Goal: Task Accomplishment & Management: Use online tool/utility

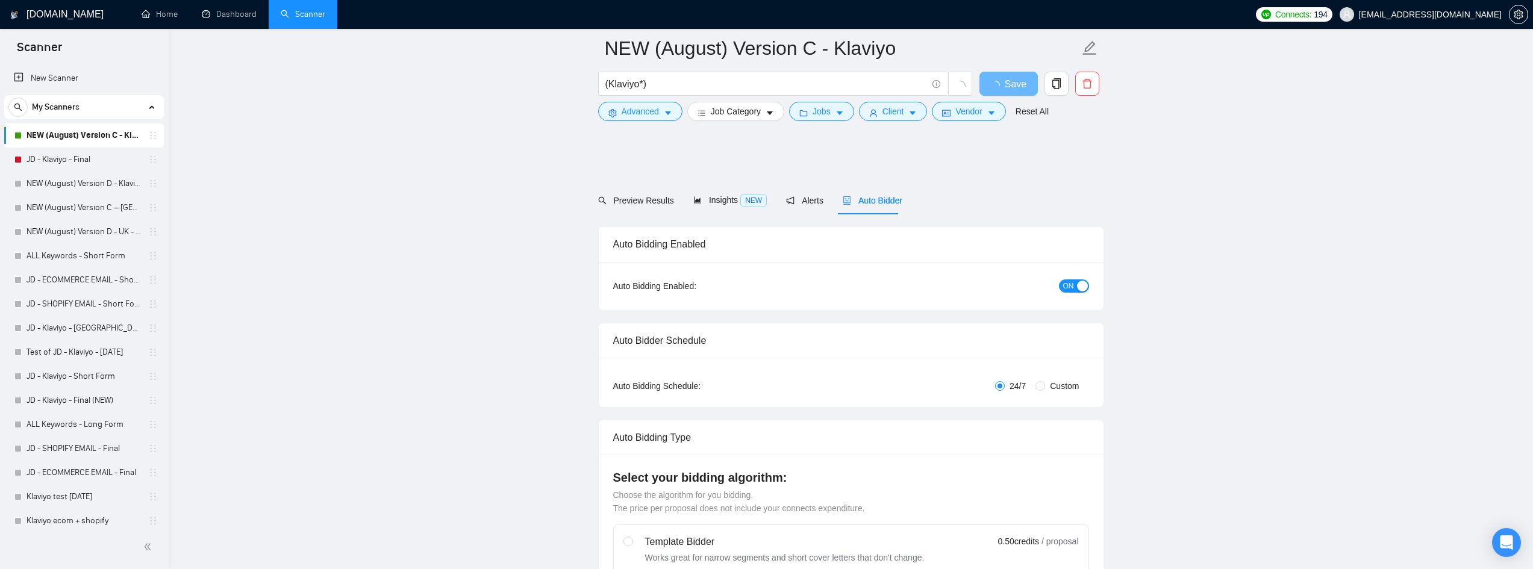
scroll to position [1807, 0]
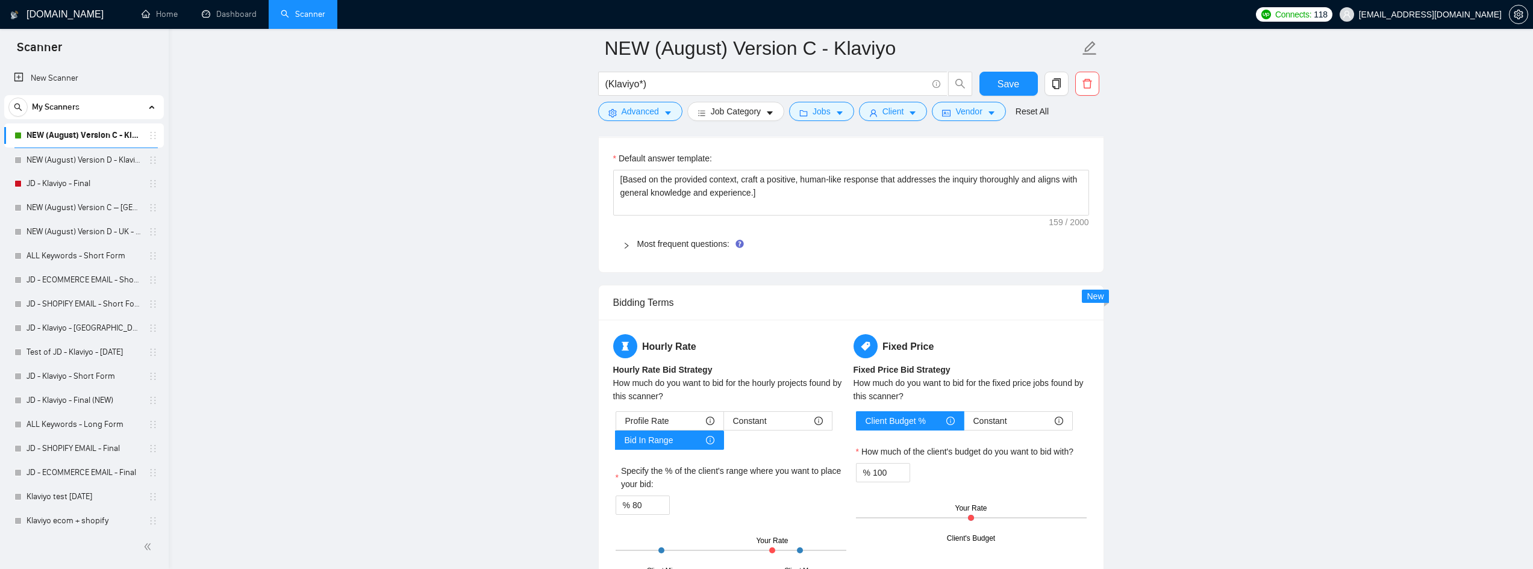
click at [87, 139] on link "NEW (August) Version C - Klaviyo" at bounding box center [84, 136] width 114 height 24
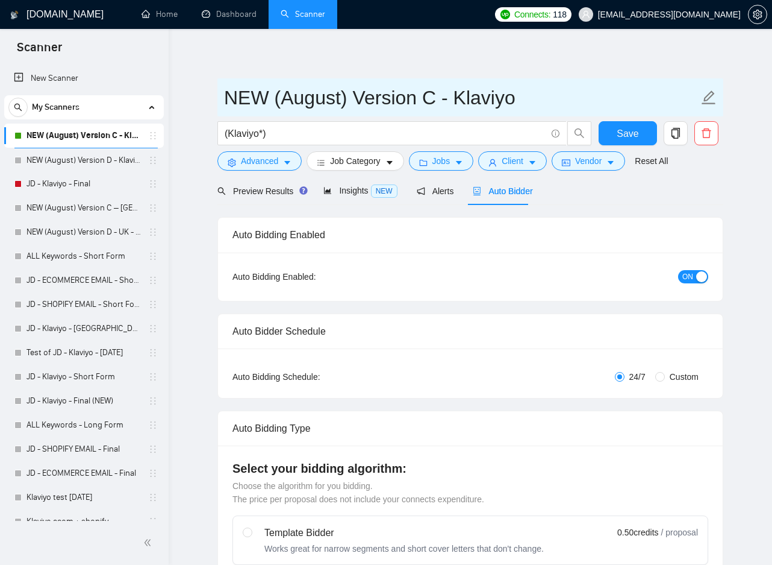
drag, startPoint x: 627, startPoint y: 86, endPoint x: 633, endPoint y: 84, distance: 6.9
click at [627, 86] on input "NEW (August) Version C - Klaviyo" at bounding box center [461, 98] width 475 height 30
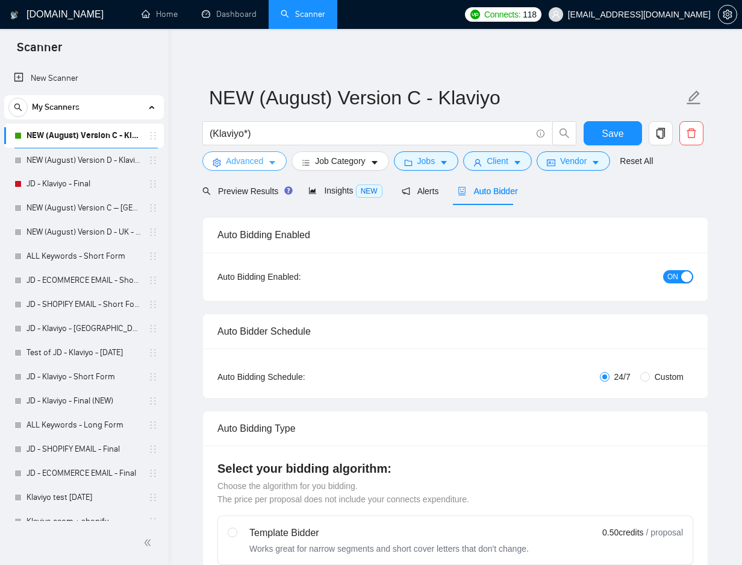
click at [256, 163] on span "Advanced" at bounding box center [244, 160] width 37 height 13
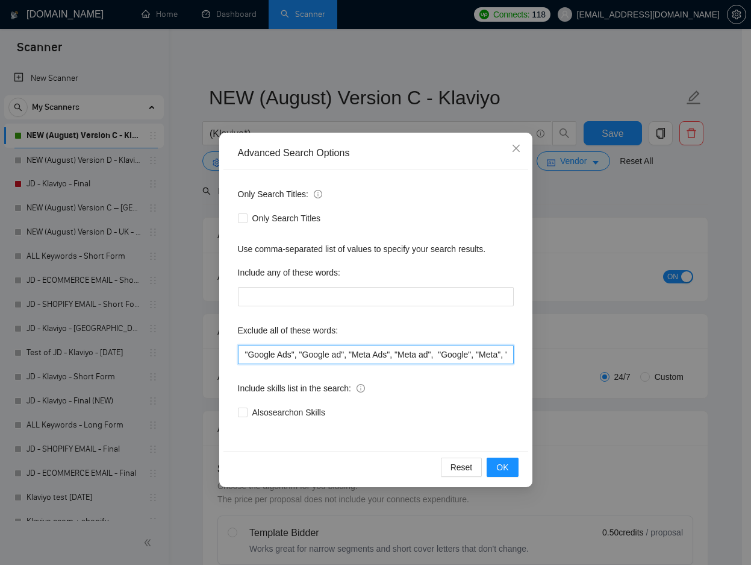
click at [386, 361] on input ""Google Ads", "Google ad", "Meta Ads", "Meta ad", "Google", "Meta", "Facebook",…" at bounding box center [376, 354] width 276 height 19
click at [385, 361] on input ""Google Ads", "Google ad", "Meta Ads", "Meta ad", "Google", "Meta", "Facebook",…" at bounding box center [376, 354] width 276 height 19
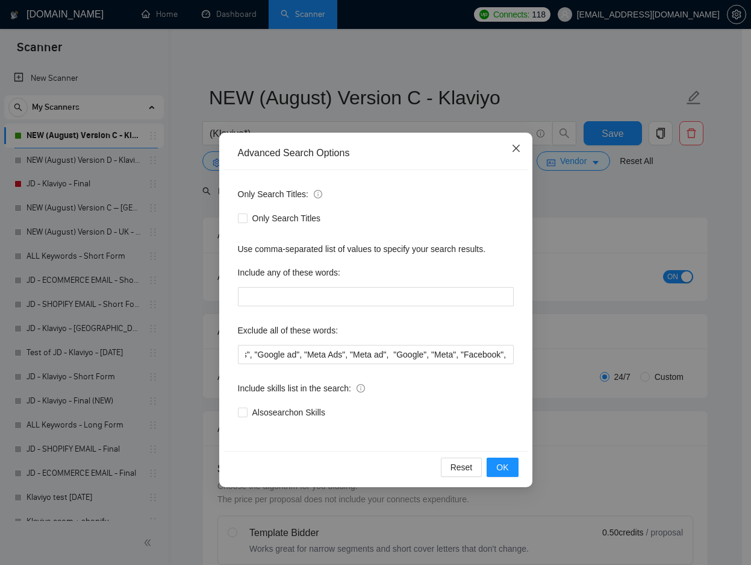
click at [515, 145] on icon "close" at bounding box center [517, 148] width 10 height 10
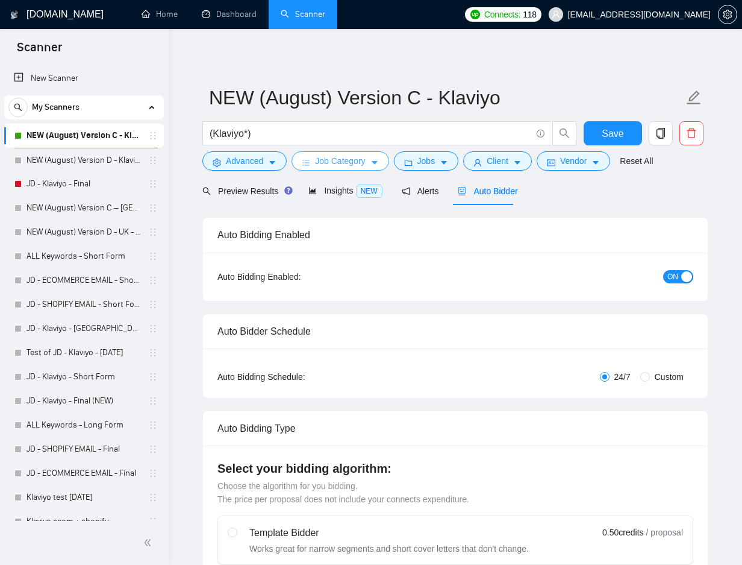
click at [360, 163] on span "Job Category" at bounding box center [340, 160] width 50 height 13
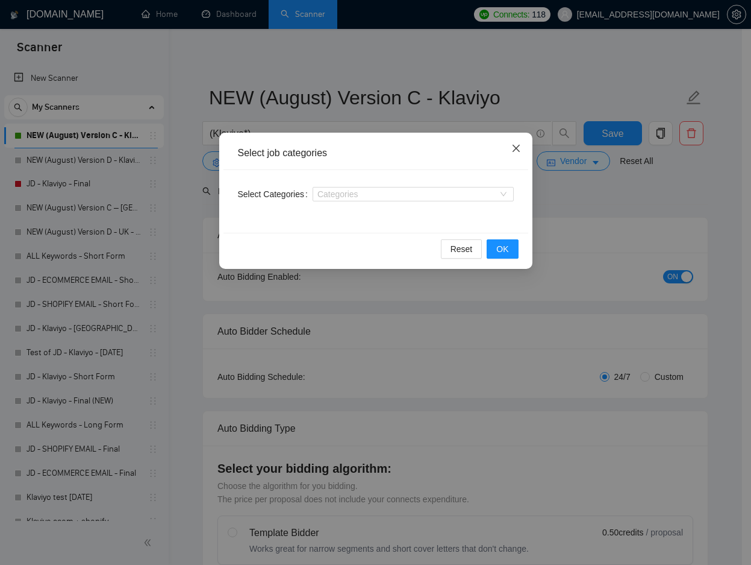
click at [509, 154] on span "Close" at bounding box center [516, 149] width 33 height 33
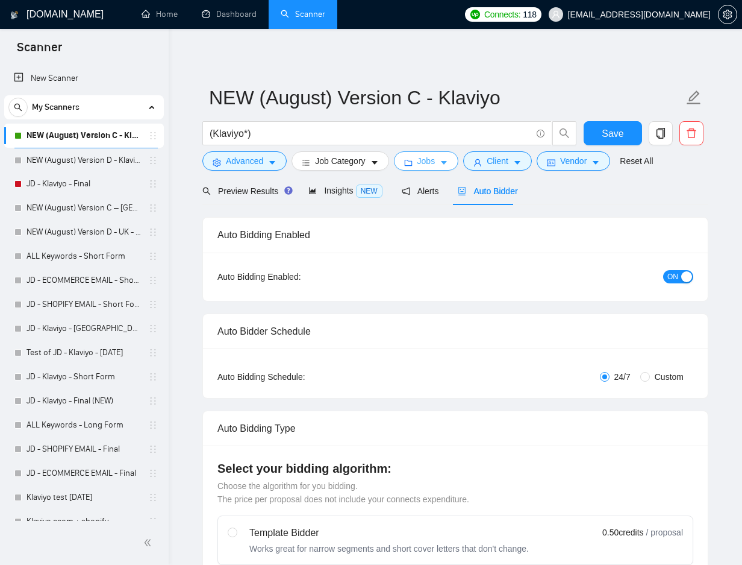
click at [422, 165] on span "Jobs" at bounding box center [427, 160] width 18 height 13
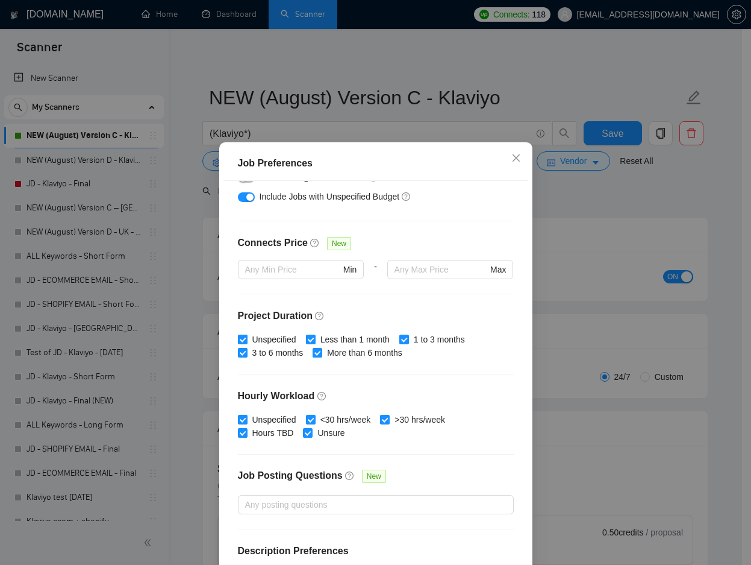
scroll to position [284, 0]
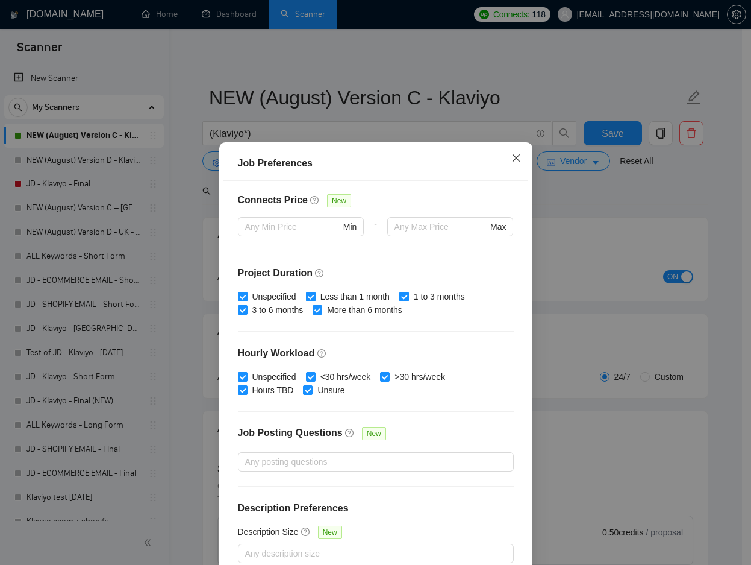
click at [512, 159] on icon "close" at bounding box center [517, 158] width 10 height 10
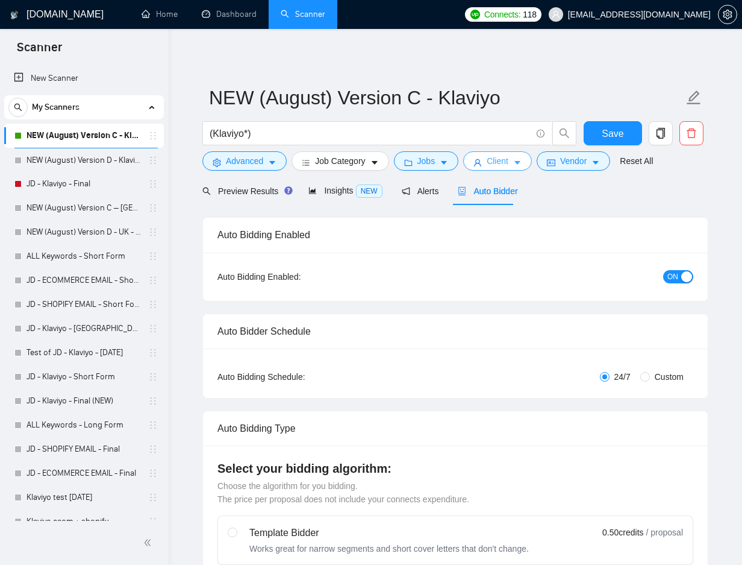
click at [495, 166] on span "Client" at bounding box center [498, 160] width 22 height 13
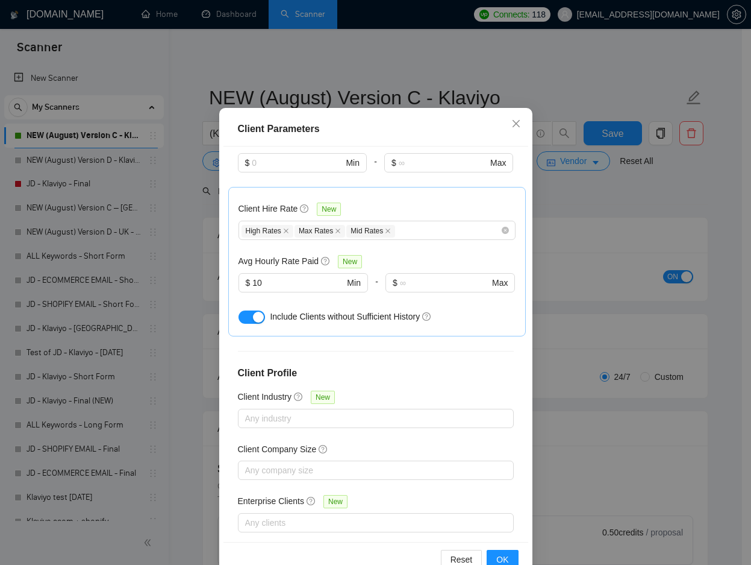
scroll to position [64, 0]
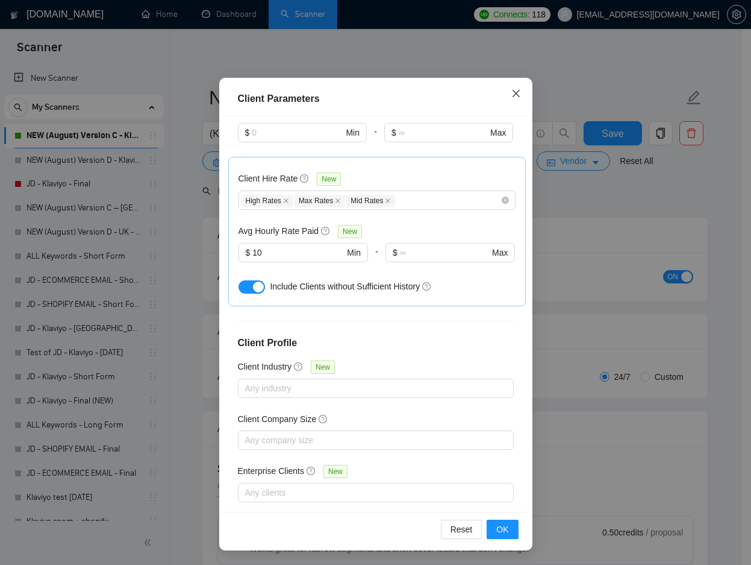
click at [512, 94] on icon "close" at bounding box center [517, 94] width 10 height 10
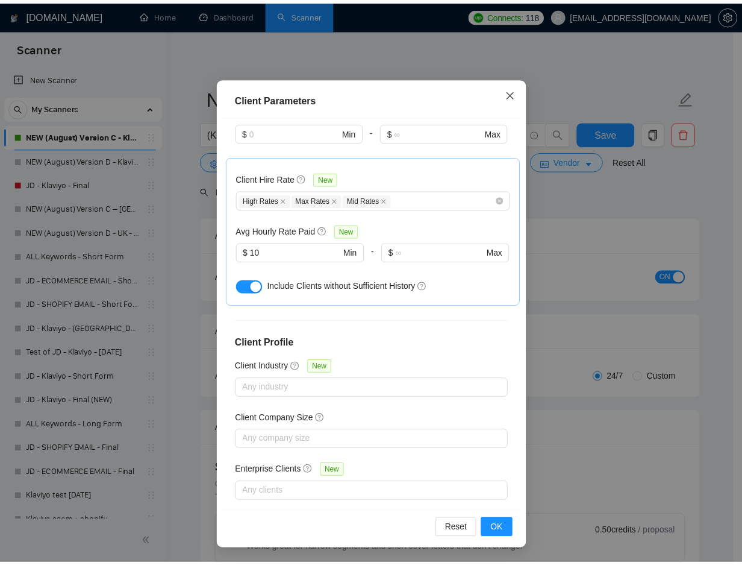
scroll to position [0, 0]
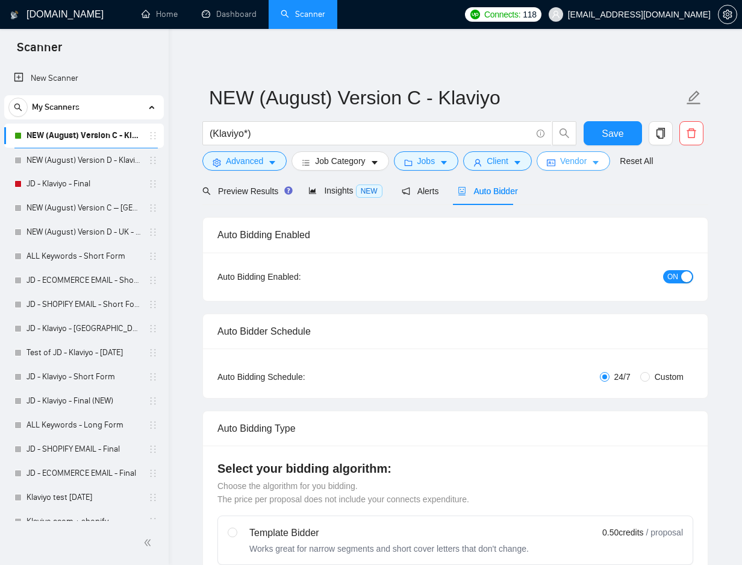
click at [583, 161] on span "Vendor" at bounding box center [573, 160] width 27 height 13
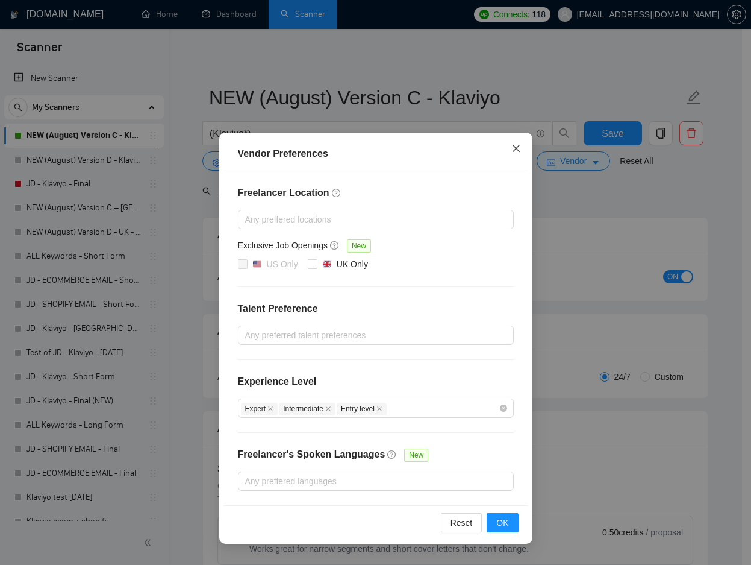
click at [519, 140] on span "Close" at bounding box center [516, 149] width 33 height 33
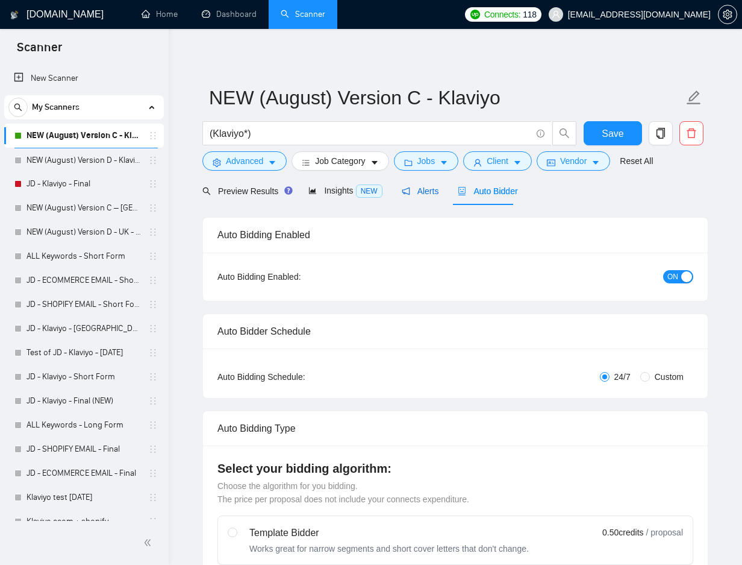
click at [413, 190] on span "Alerts" at bounding box center [420, 191] width 37 height 10
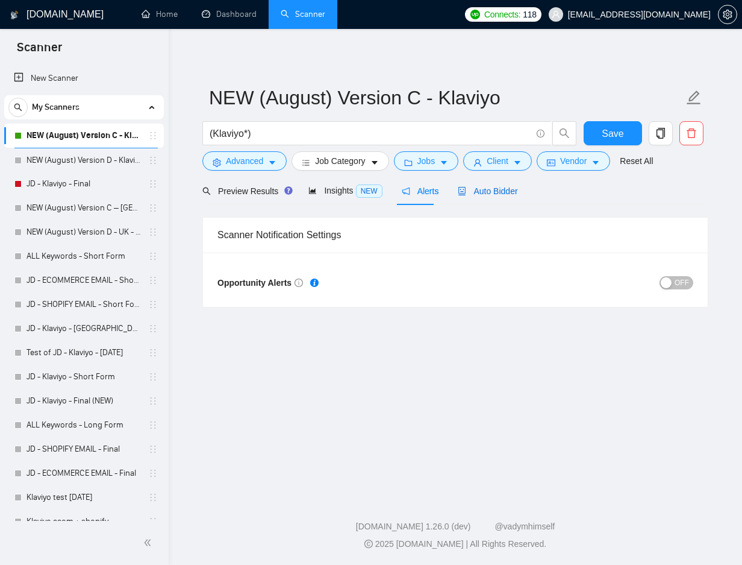
click at [499, 184] on div "Auto Bidder" at bounding box center [488, 190] width 60 height 13
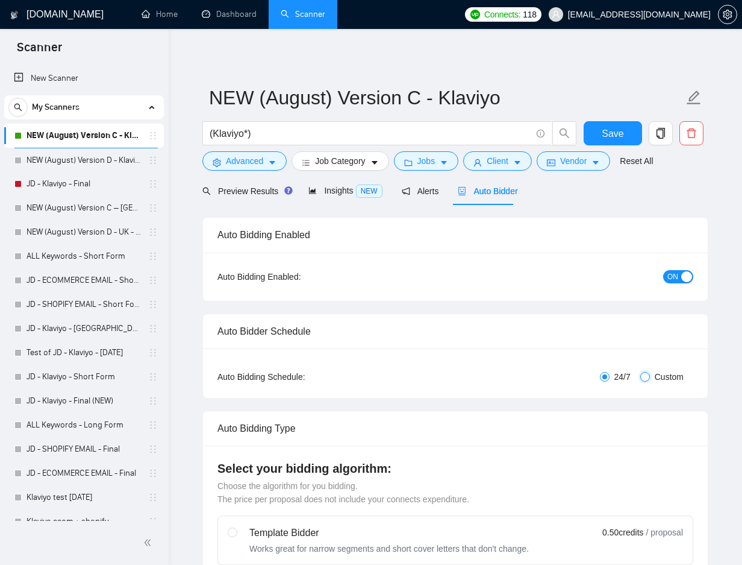
click at [649, 377] on input "Custom" at bounding box center [645, 377] width 10 height 10
radio input "true"
radio input "false"
checkbox input "true"
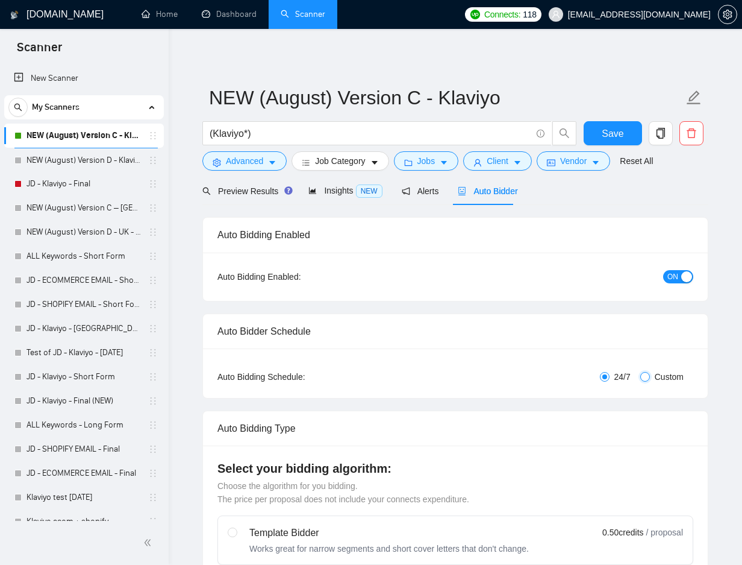
checkbox input "true"
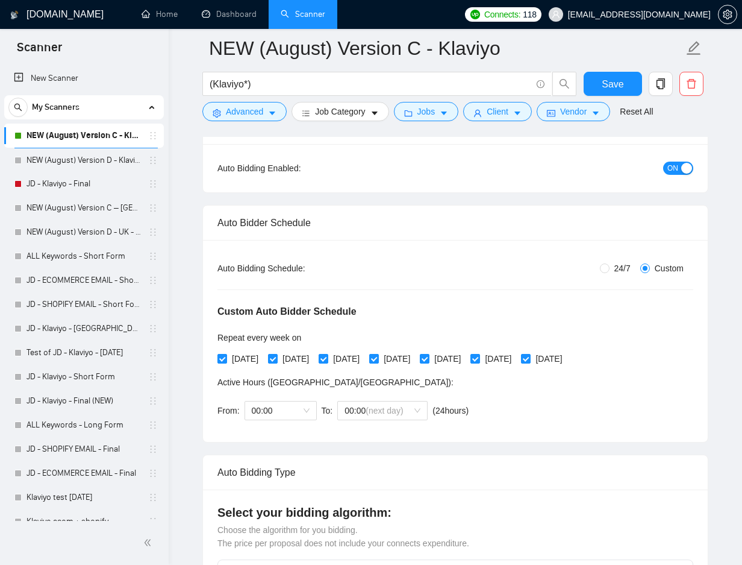
scroll to position [120, 0]
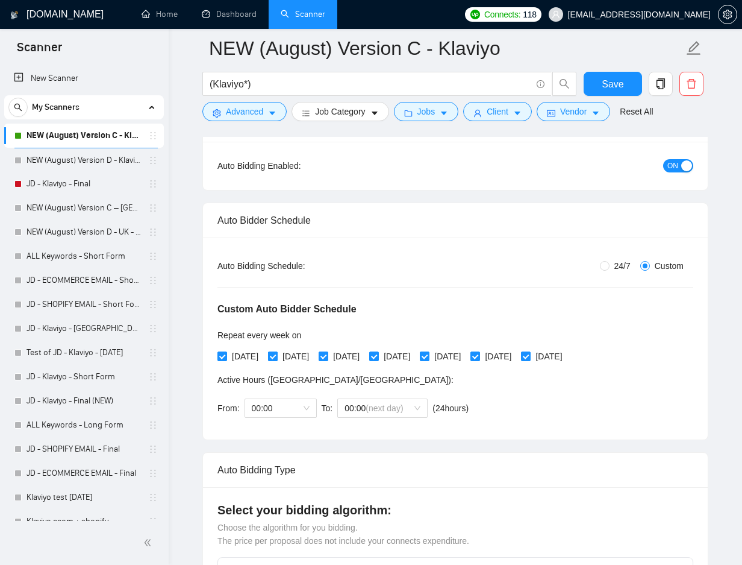
click at [277, 351] on input "[DATE]" at bounding box center [272, 355] width 8 height 8
checkbox input "false"
click at [378, 355] on input "[DATE]" at bounding box center [373, 355] width 8 height 8
checkbox input "false"
click at [509, 354] on span "[DATE]" at bounding box center [498, 355] width 36 height 13
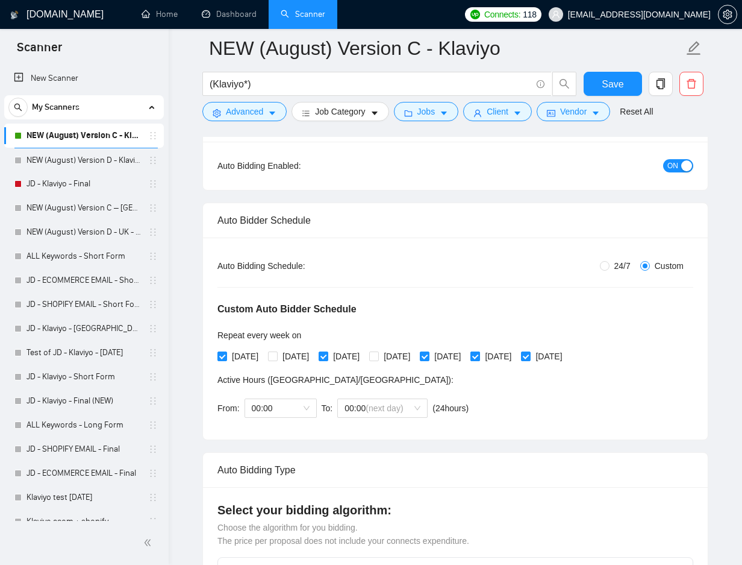
click at [479, 354] on input "[DATE]" at bounding box center [475, 355] width 8 height 8
checkbox input "false"
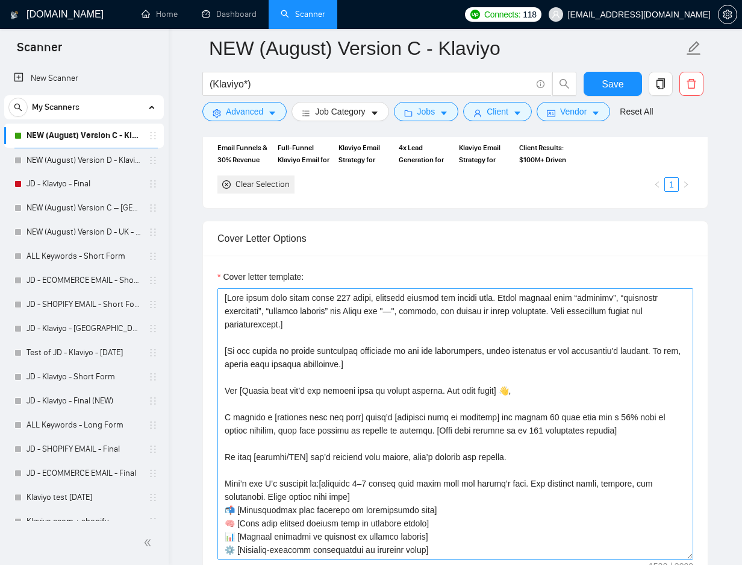
scroll to position [1506, 0]
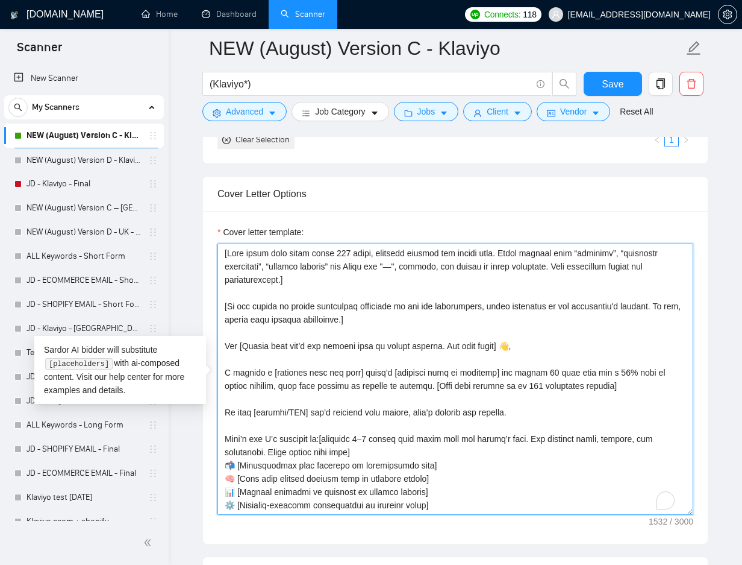
drag, startPoint x: 357, startPoint y: 266, endPoint x: 283, endPoint y: 287, distance: 76.9
click at [283, 287] on textarea "Cover letter template:" at bounding box center [455, 378] width 476 height 271
drag, startPoint x: 331, startPoint y: 324, endPoint x: 212, endPoint y: 307, distance: 119.8
click at [212, 307] on div "Cover letter template:" at bounding box center [455, 377] width 505 height 333
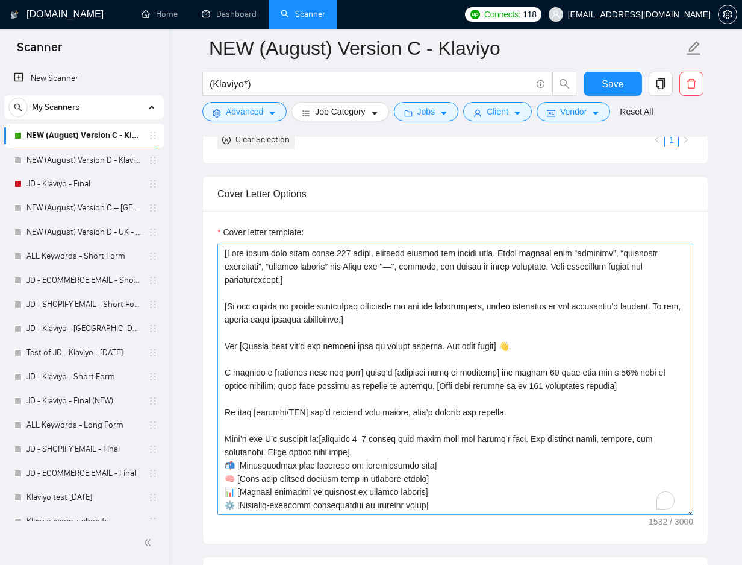
scroll to position [60, 0]
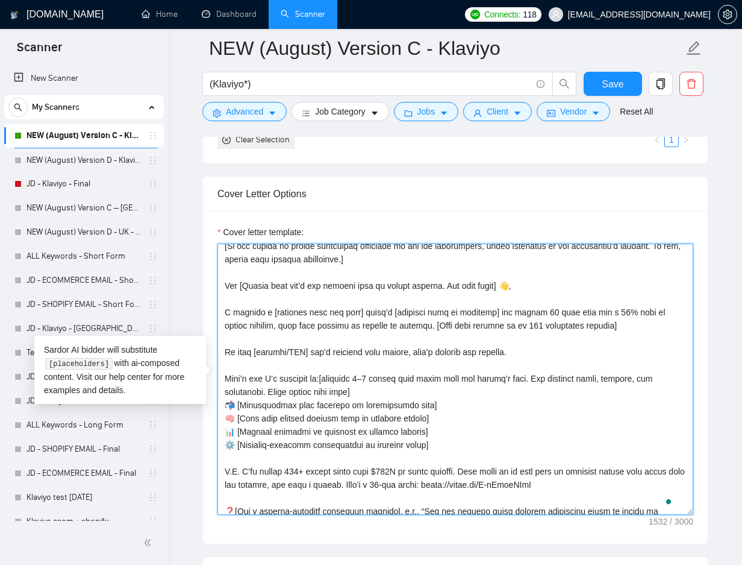
drag, startPoint x: 598, startPoint y: 321, endPoint x: 405, endPoint y: 330, distance: 193.0
click at [405, 330] on textarea "Cover letter template:" at bounding box center [455, 378] width 476 height 271
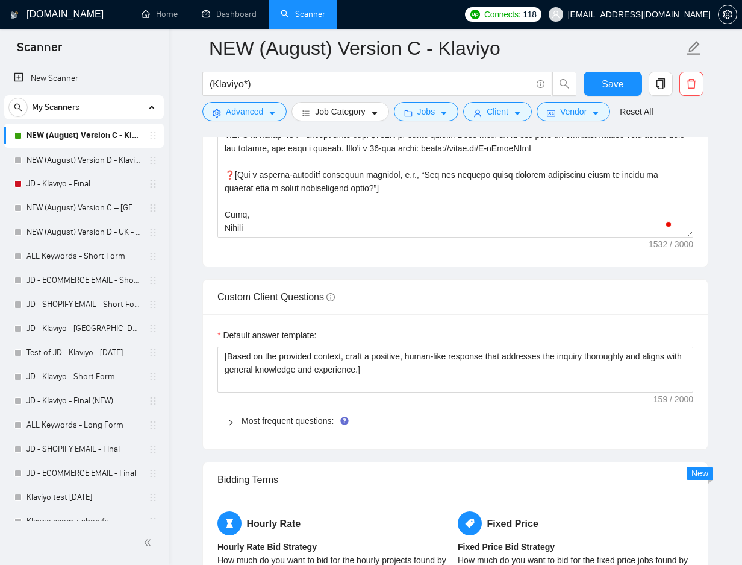
scroll to position [1807, 0]
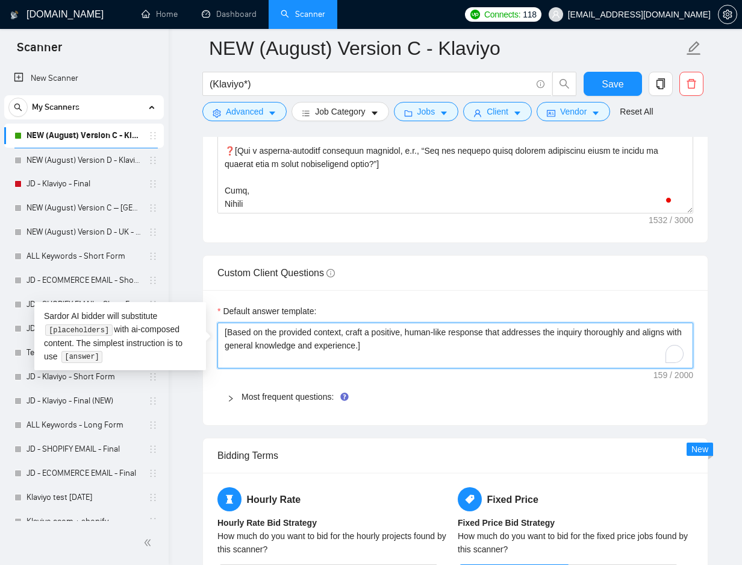
drag, startPoint x: 383, startPoint y: 352, endPoint x: 178, endPoint y: 311, distance: 209.4
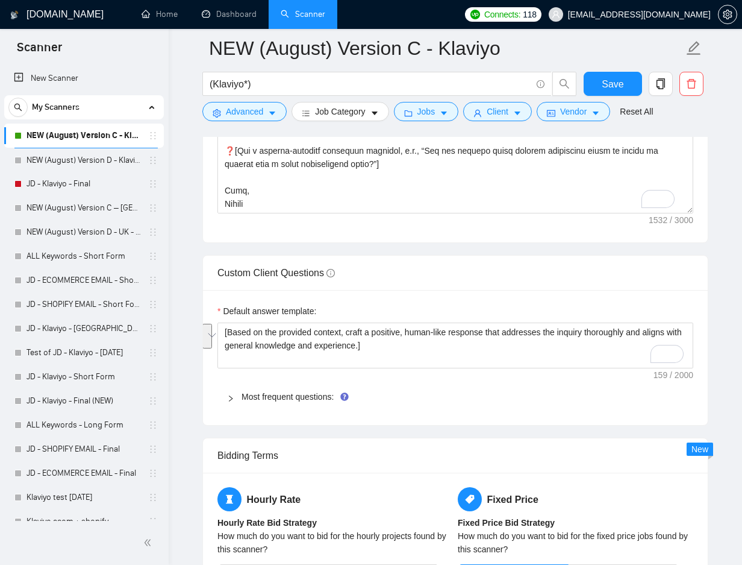
scroll to position [119, 0]
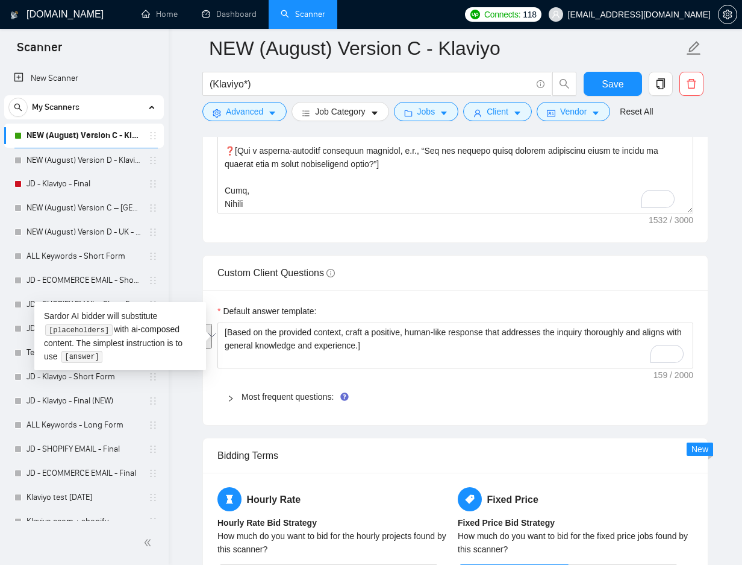
click at [697, 283] on div "Custom Client Questions" at bounding box center [455, 272] width 505 height 35
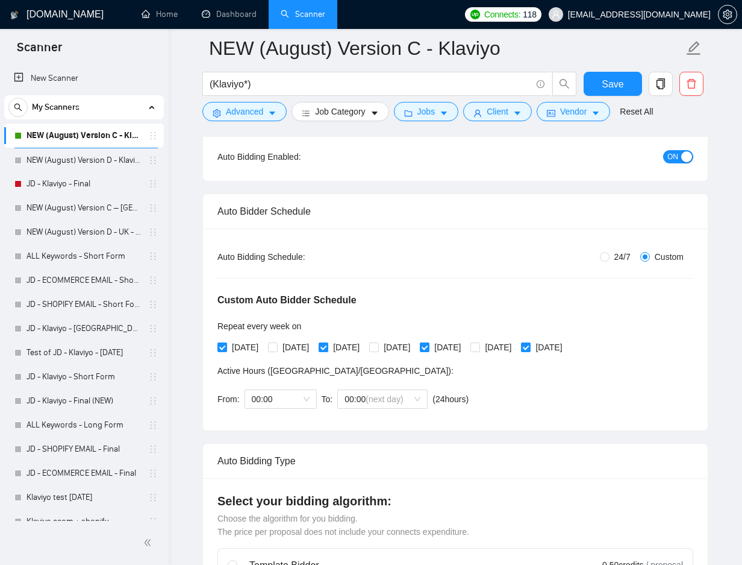
scroll to position [0, 0]
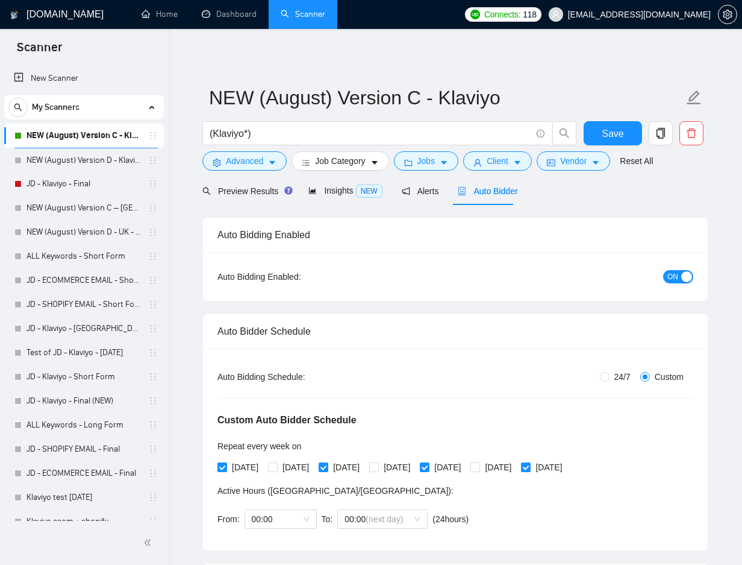
click at [483, 196] on span "Auto Bidder" at bounding box center [488, 191] width 60 height 10
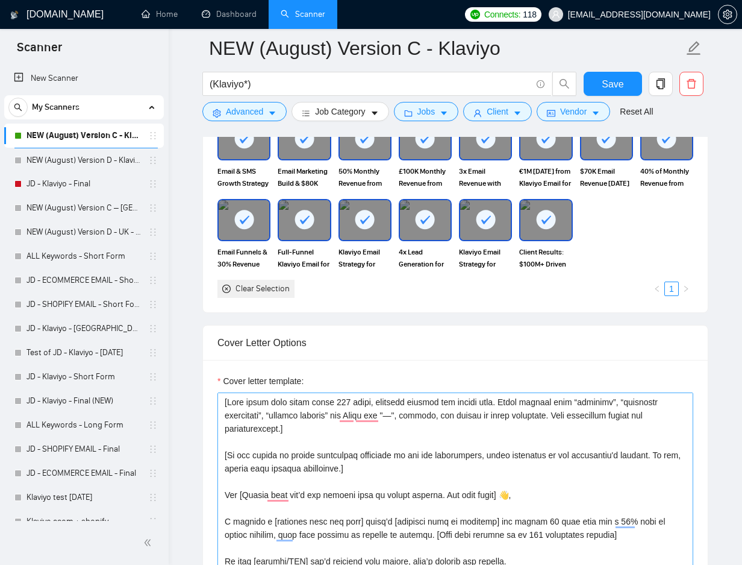
scroll to position [1386, 0]
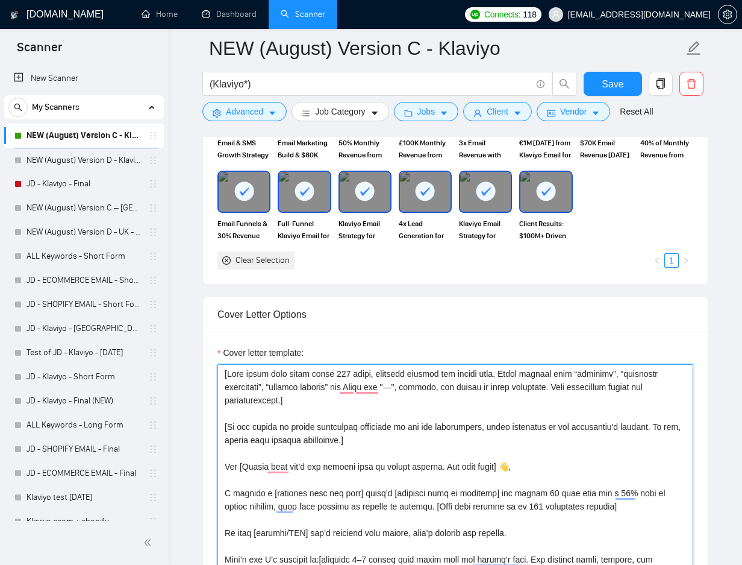
click at [320, 407] on textarea "Cover letter template:" at bounding box center [455, 499] width 476 height 271
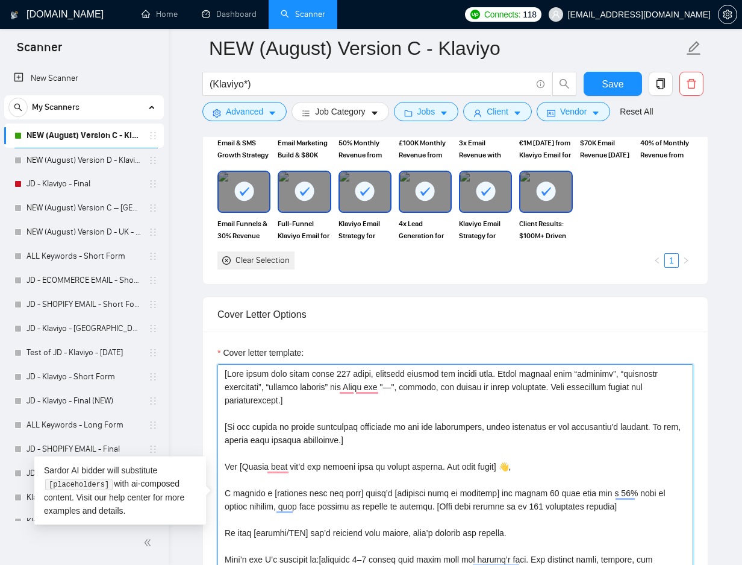
click at [309, 392] on textarea "Cover letter template:" at bounding box center [455, 499] width 476 height 271
drag, startPoint x: 296, startPoint y: 398, endPoint x: 216, endPoint y: 375, distance: 83.3
click at [216, 375] on div "Cover letter template:" at bounding box center [455, 497] width 505 height 333
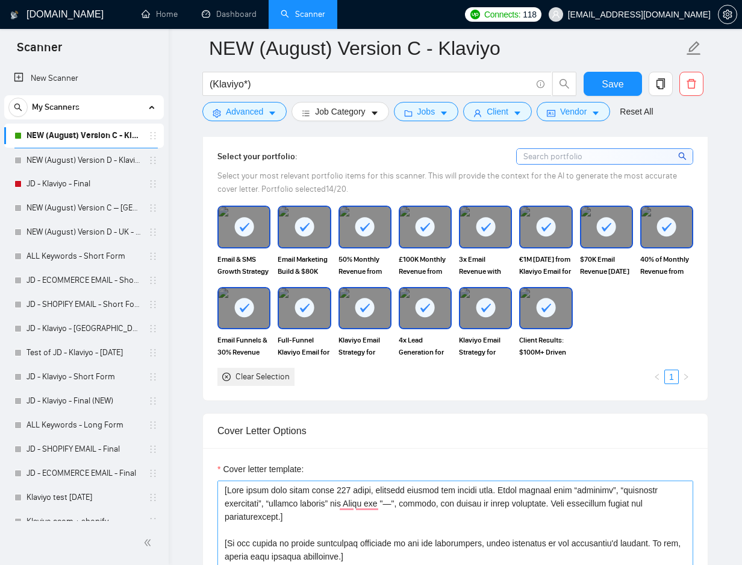
scroll to position [1446, 0]
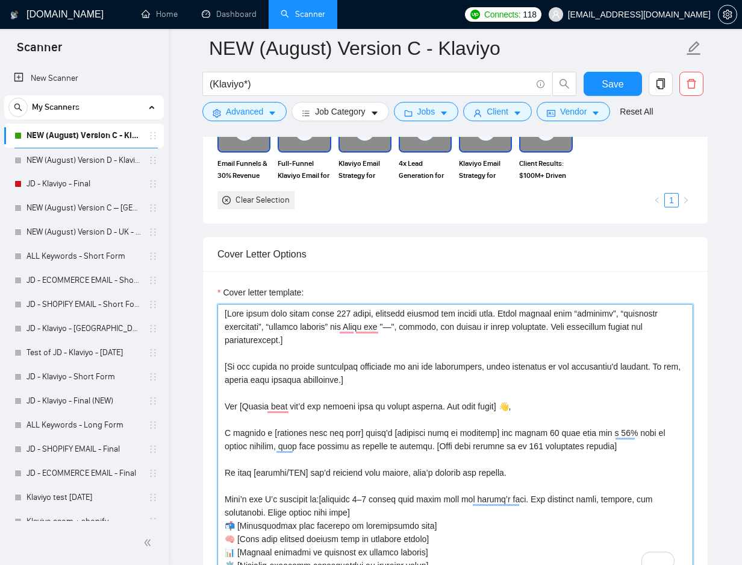
click at [527, 345] on textarea "Cover letter template:" at bounding box center [455, 439] width 476 height 271
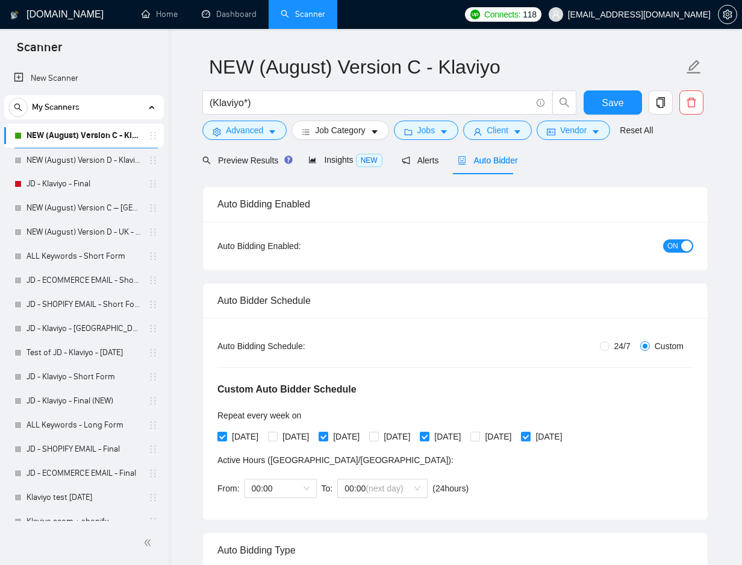
scroll to position [0, 0]
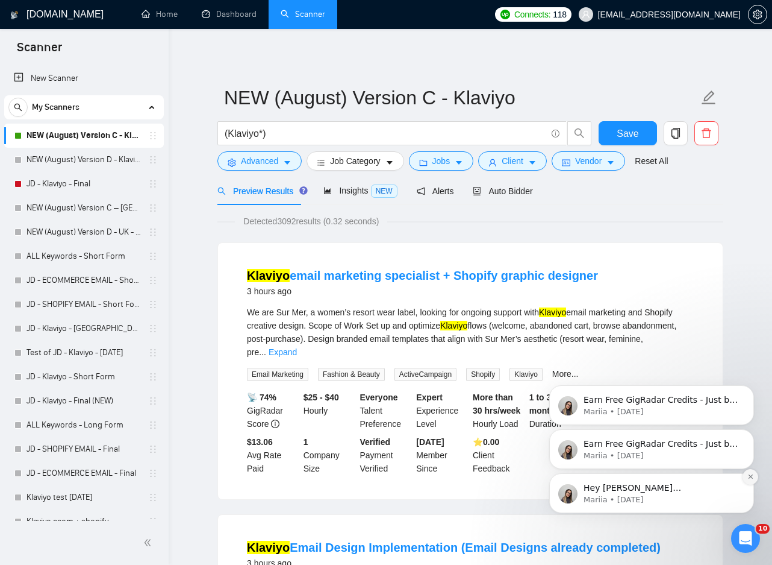
click at [748, 477] on icon "Dismiss notification" at bounding box center [751, 476] width 7 height 7
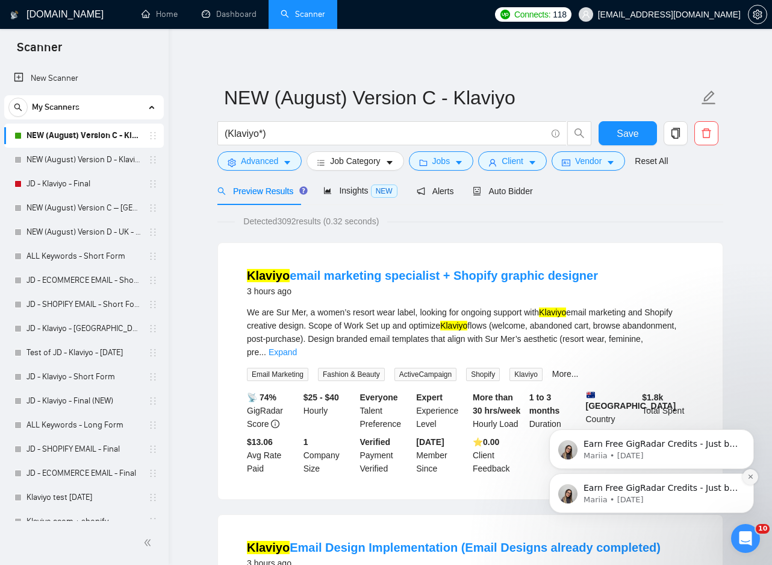
click at [748, 477] on icon "Dismiss notification" at bounding box center [751, 476] width 7 height 7
click at [748, 477] on icon "Dismiss notification" at bounding box center [750, 476] width 5 height 5
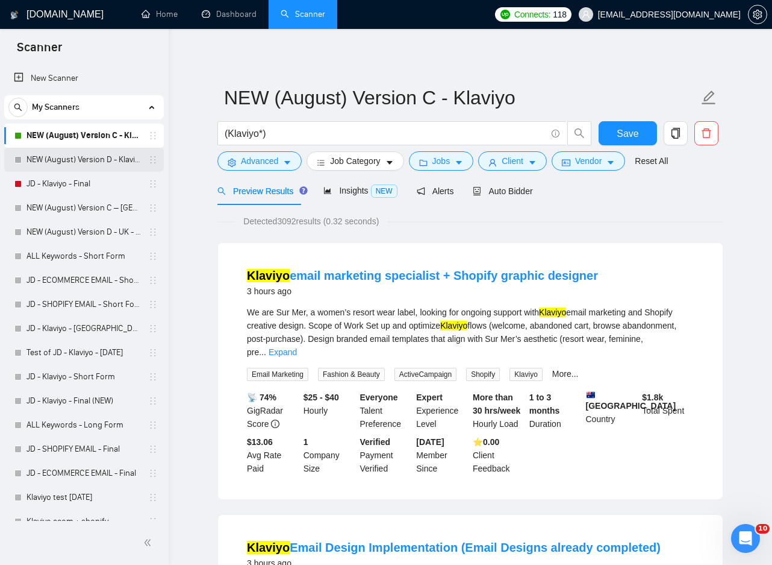
click at [104, 165] on link "NEW (August) Version D - Klaviyo" at bounding box center [84, 160] width 114 height 24
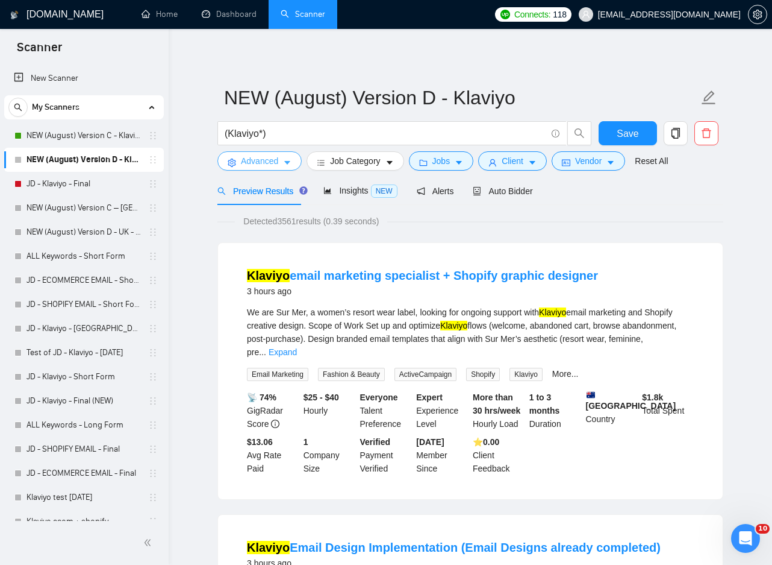
click at [240, 163] on button "Advanced" at bounding box center [259, 160] width 84 height 19
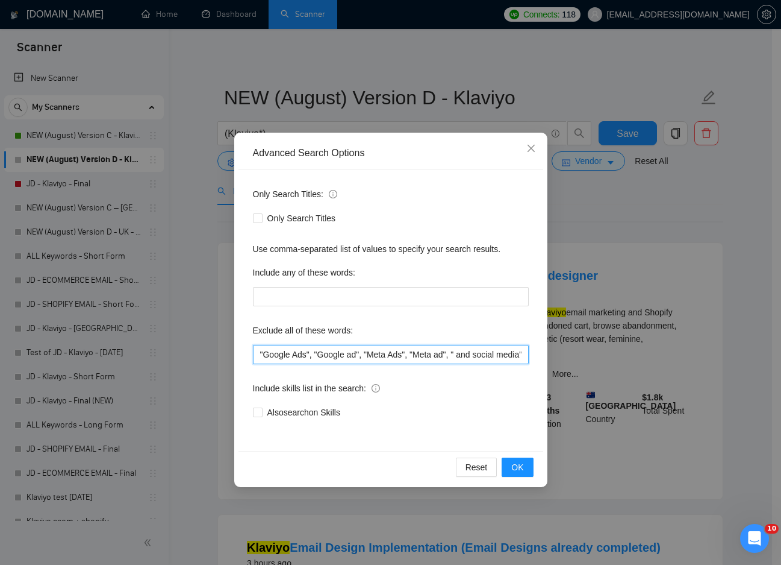
click at [336, 360] on input ""Google Ads", "Google ad", "Meta Ads", "Meta ad", " and social media", "Shopify…" at bounding box center [391, 354] width 276 height 19
paste input ""Google Ads", "Google ad", "Meta Ads", "Meta ad", "Google", "Meta", "Facebook",…"
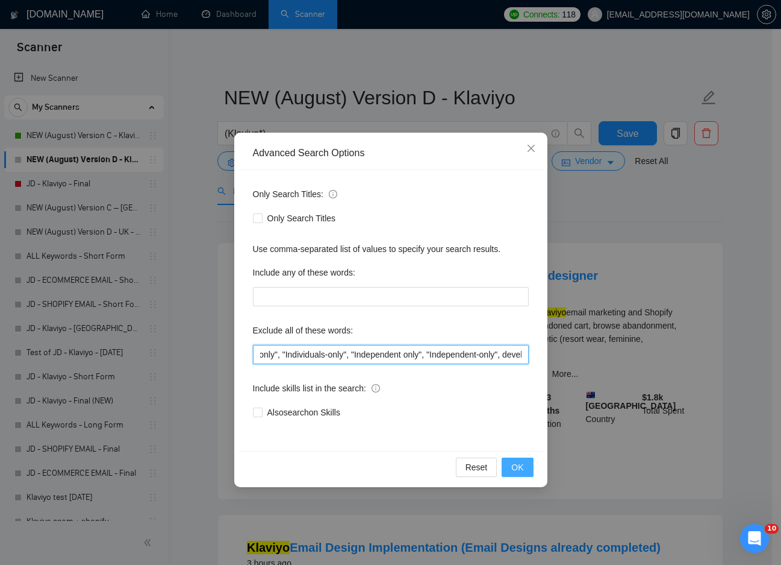
type input ""Google Ads", "Google ad", "Meta Ads", "Meta ad", "Google", "Meta", "Facebook",…"
click at [521, 467] on span "OK" at bounding box center [518, 466] width 12 height 13
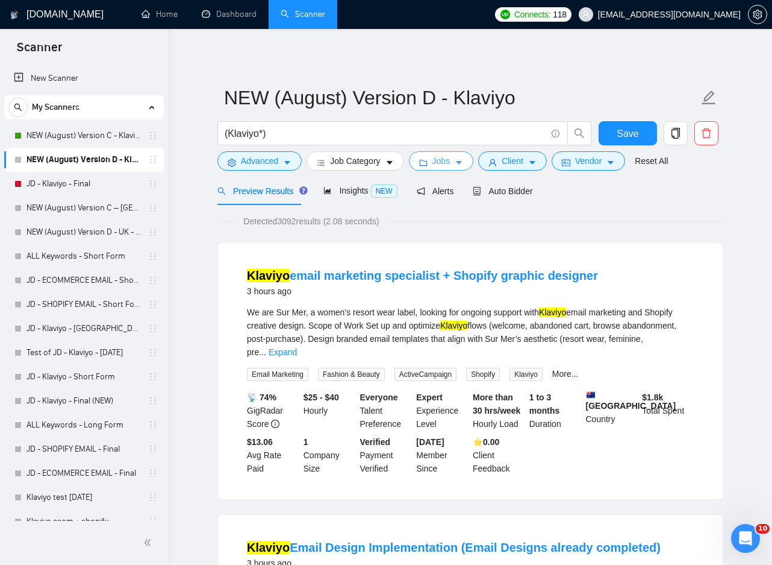
click at [459, 161] on icon "caret-down" at bounding box center [459, 162] width 8 height 8
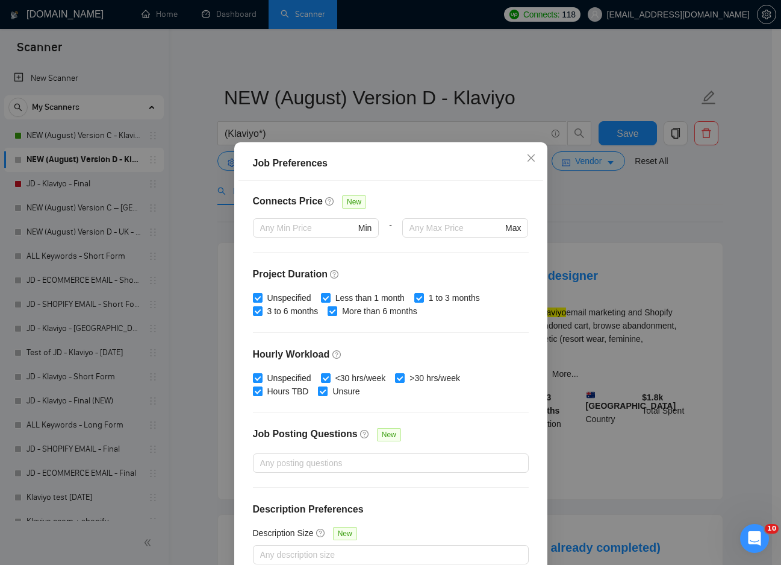
scroll to position [284, 0]
click at [528, 156] on icon "close" at bounding box center [532, 158] width 10 height 10
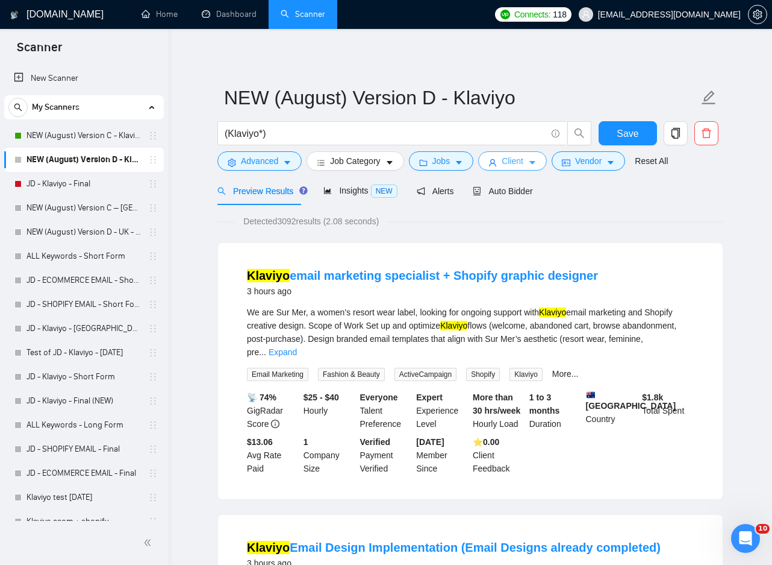
click at [531, 158] on icon "caret-down" at bounding box center [532, 162] width 8 height 8
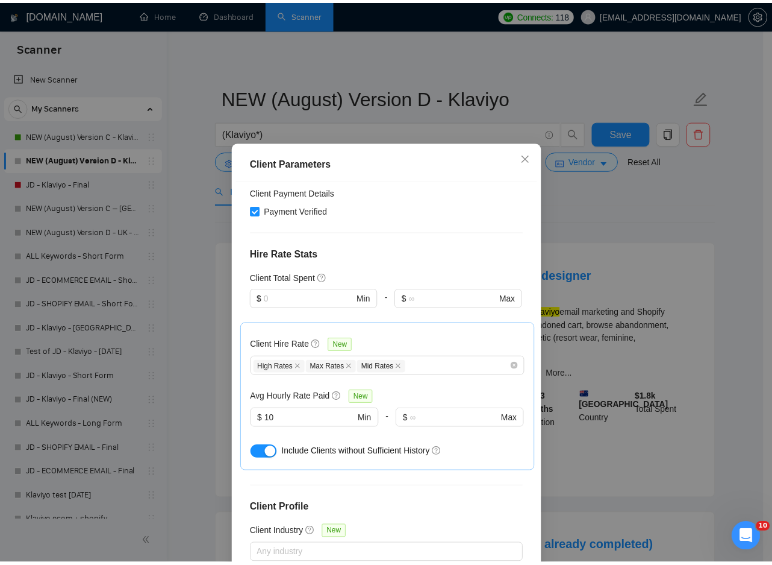
scroll to position [354, 0]
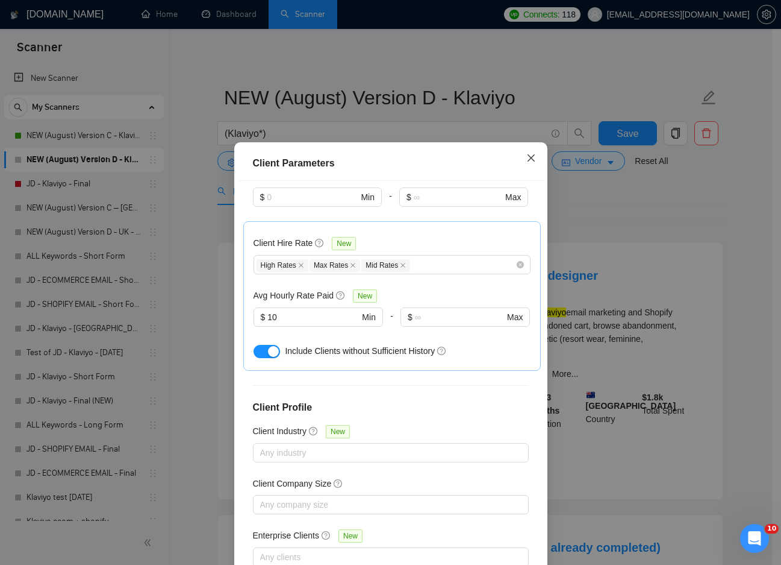
click at [527, 159] on icon "close" at bounding box center [532, 158] width 10 height 10
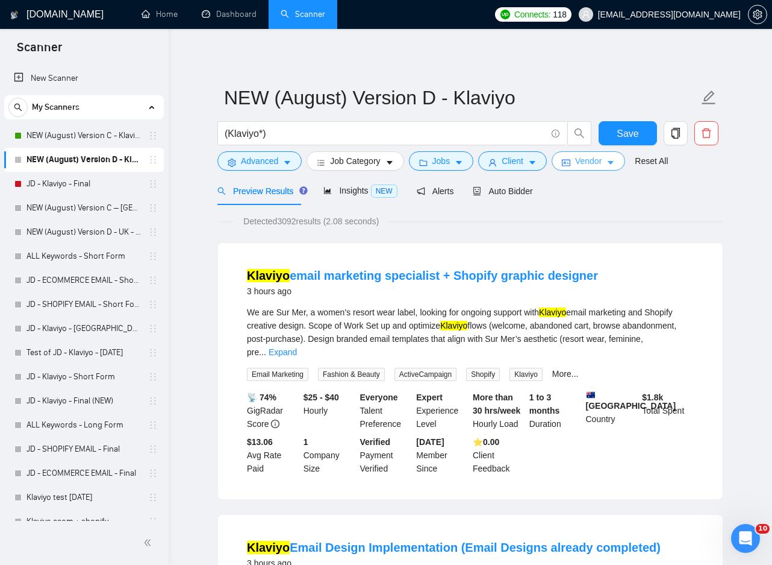
click at [575, 156] on span "Vendor" at bounding box center [588, 160] width 27 height 13
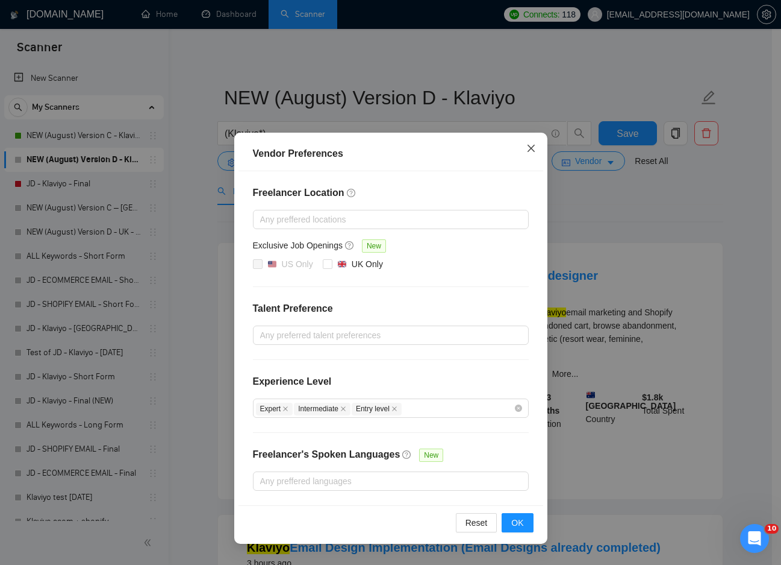
click at [532, 151] on icon "close" at bounding box center [532, 148] width 10 height 10
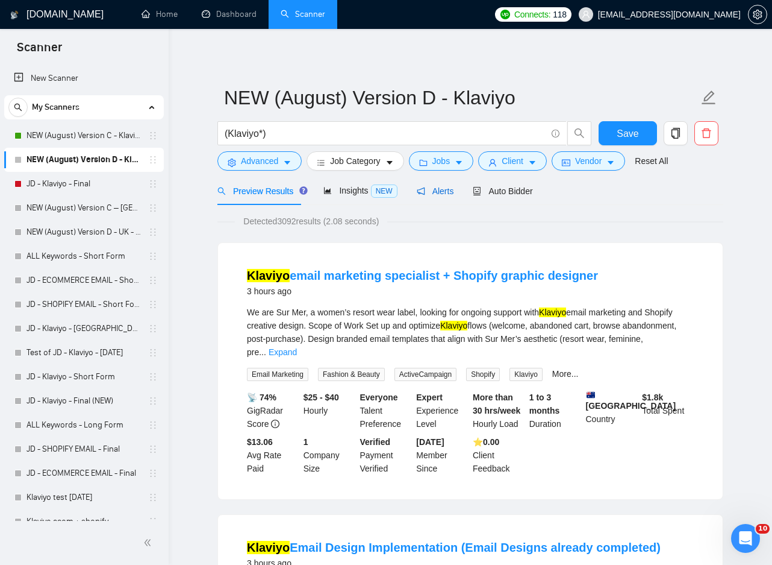
click at [435, 192] on span "Alerts" at bounding box center [435, 191] width 37 height 10
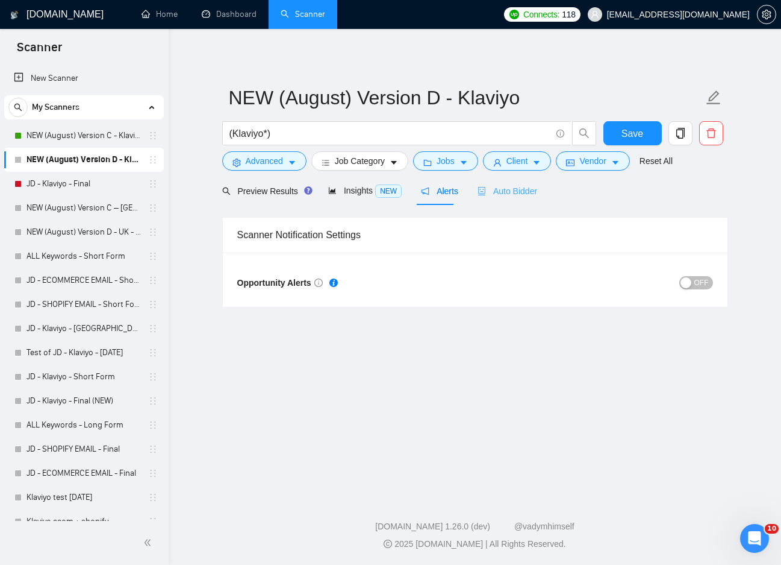
click at [516, 199] on div "Auto Bidder" at bounding box center [508, 191] width 60 height 28
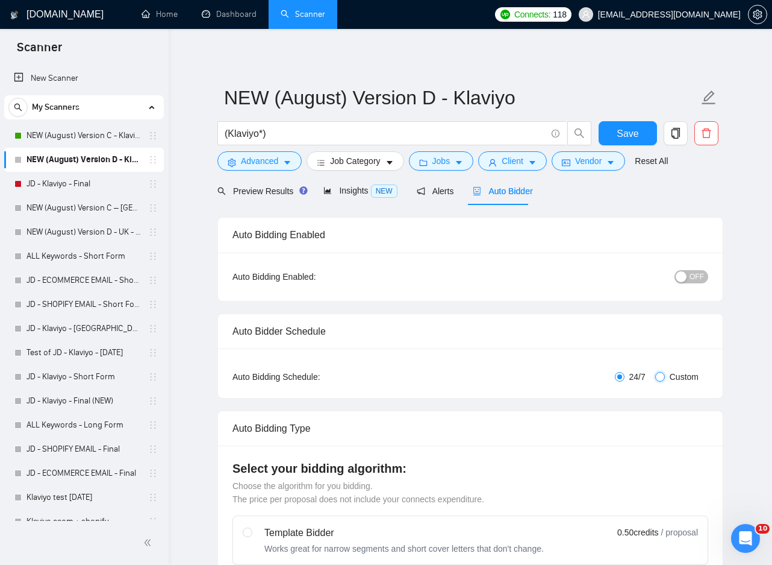
click at [663, 377] on input "Custom" at bounding box center [661, 377] width 10 height 10
radio input "true"
radio input "false"
checkbox input "true"
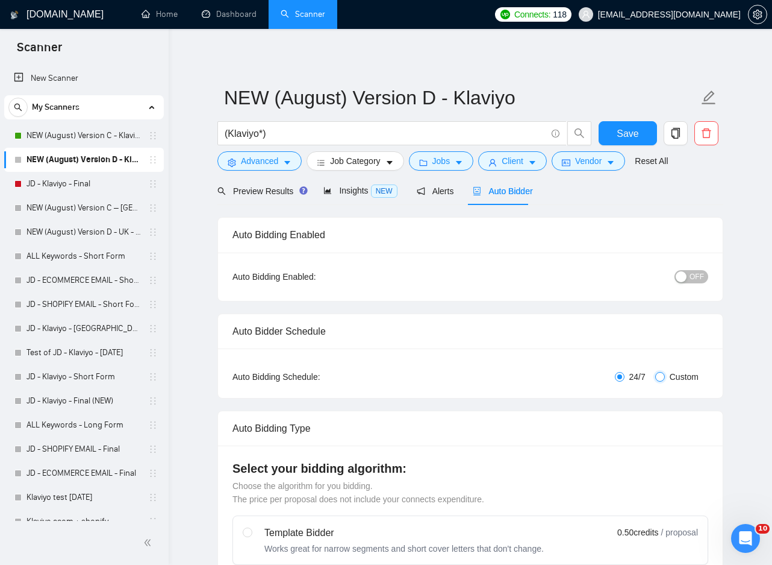
checkbox input "true"
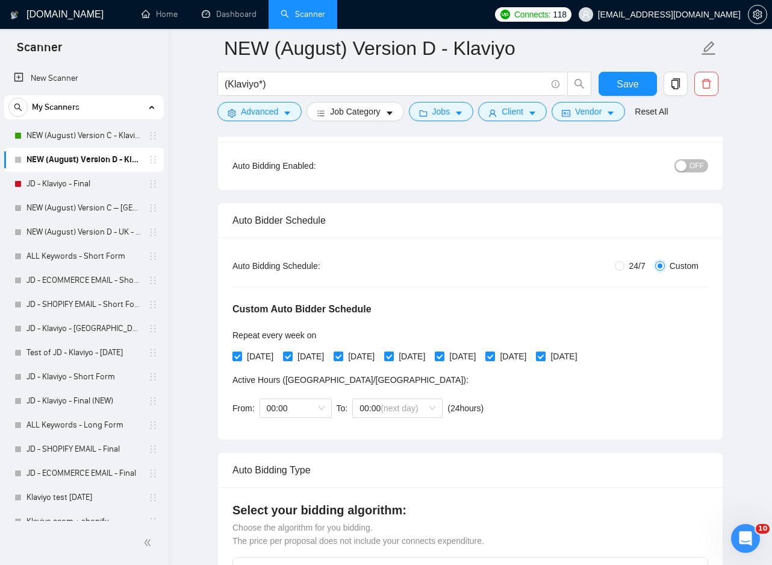
scroll to position [181, 0]
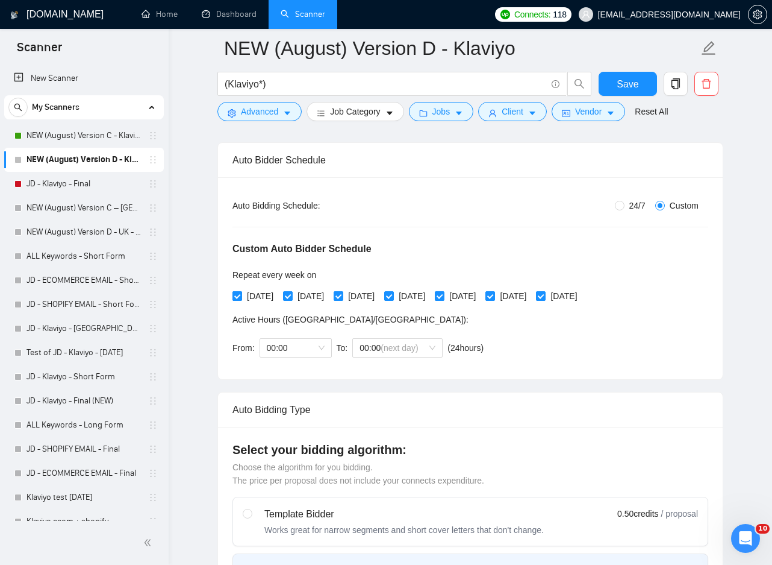
click at [240, 292] on input "[DATE]" at bounding box center [237, 295] width 8 height 8
checkbox input "false"
click at [339, 299] on div "Monday Tuesday Wednesday Thursday Friday Saturday Sunday" at bounding box center [408, 295] width 350 height 13
click at [342, 298] on input "[DATE]" at bounding box center [338, 295] width 8 height 8
checkbox input "false"
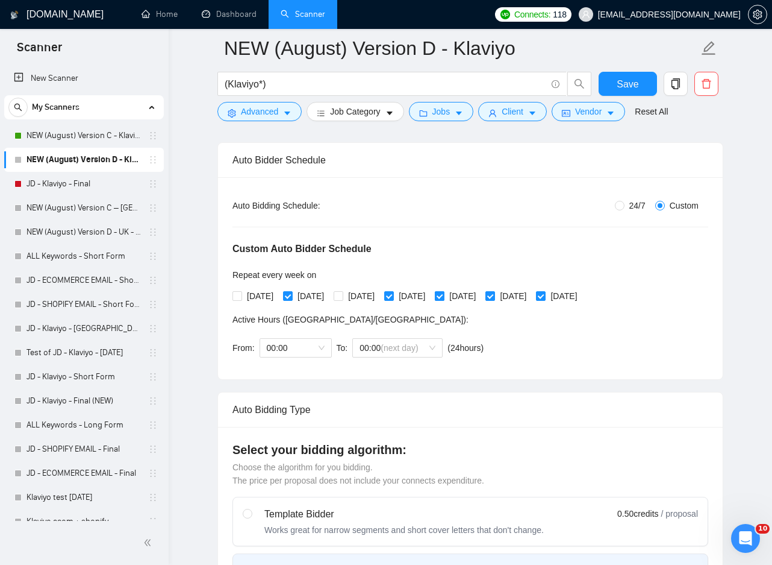
click at [443, 296] on input "[DATE]" at bounding box center [439, 295] width 8 height 8
checkbox input "false"
click at [574, 300] on label "[DATE]" at bounding box center [559, 295] width 46 height 13
click at [545, 299] on input "[DATE]" at bounding box center [540, 295] width 8 height 8
checkbox input "false"
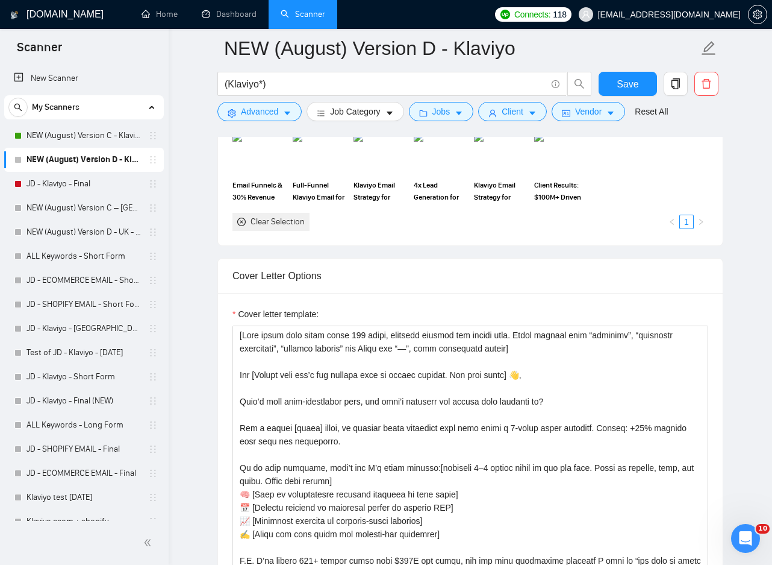
scroll to position [1446, 0]
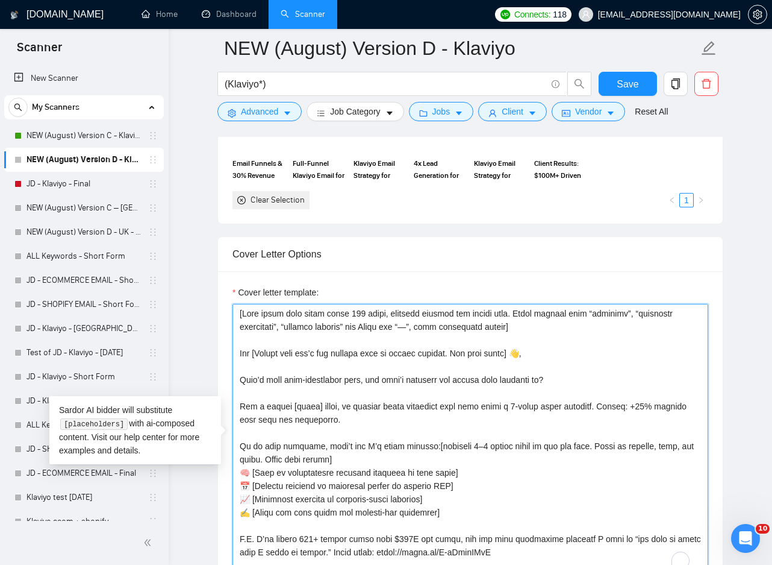
drag, startPoint x: 372, startPoint y: 324, endPoint x: 525, endPoint y: 324, distance: 153.6
click at [525, 324] on textarea "Cover letter template:" at bounding box center [471, 439] width 476 height 271
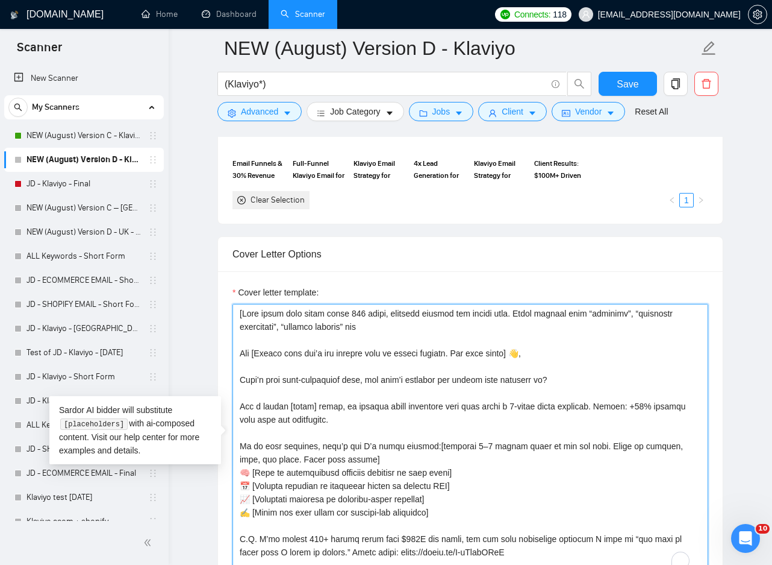
paste textarea "Never use "—", instead, use commas or short sentences. Keep formatting simple a…"
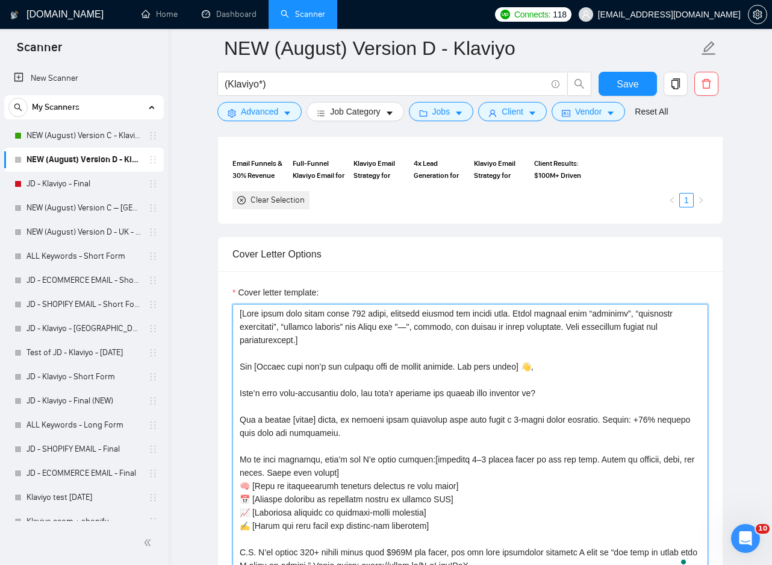
click at [316, 344] on textarea "Cover letter template:" at bounding box center [471, 439] width 476 height 271
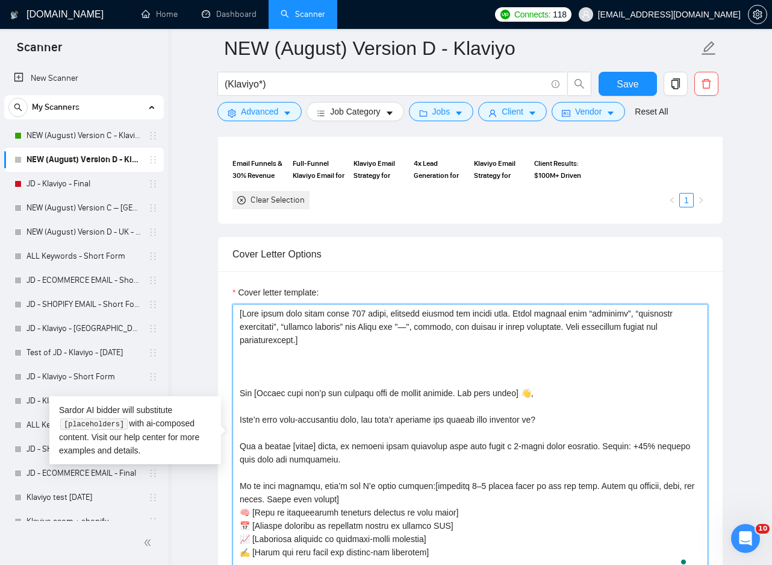
paste textarea "[If the client is asking additional questions in the job description, reply acc…"
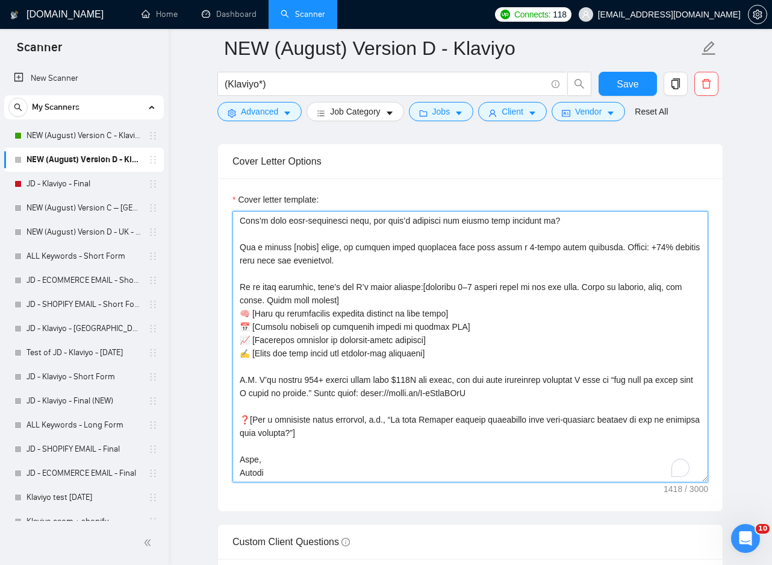
scroll to position [1566, 0]
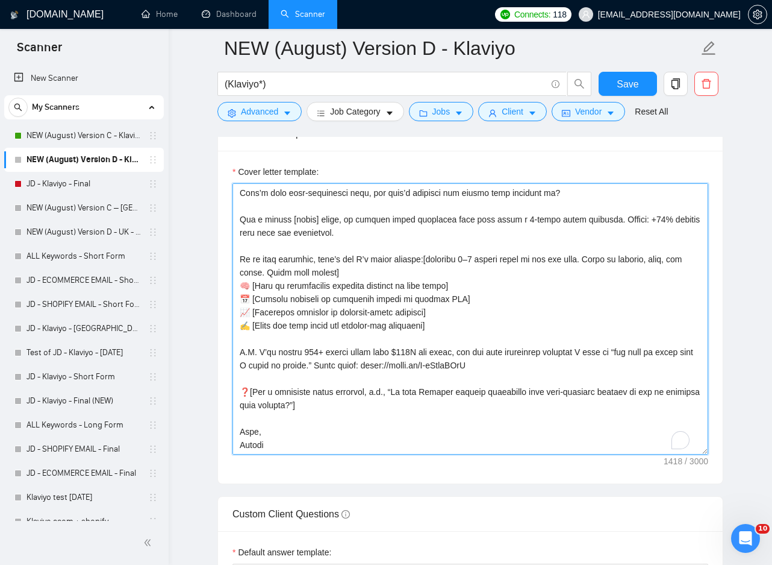
drag, startPoint x: 241, startPoint y: 257, endPoint x: 368, endPoint y: 441, distance: 223.4
click at [368, 441] on textarea "Cover letter template:" at bounding box center [471, 318] width 476 height 271
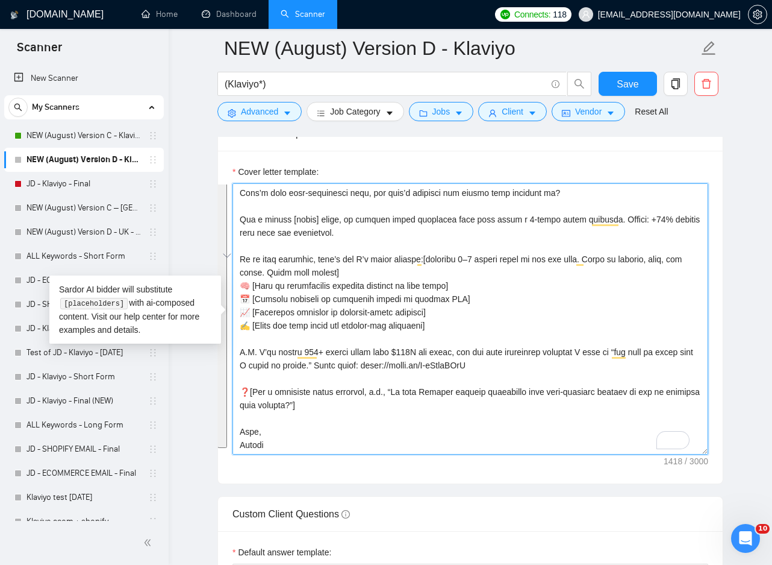
click at [387, 271] on textarea "Cover letter template:" at bounding box center [471, 318] width 476 height 271
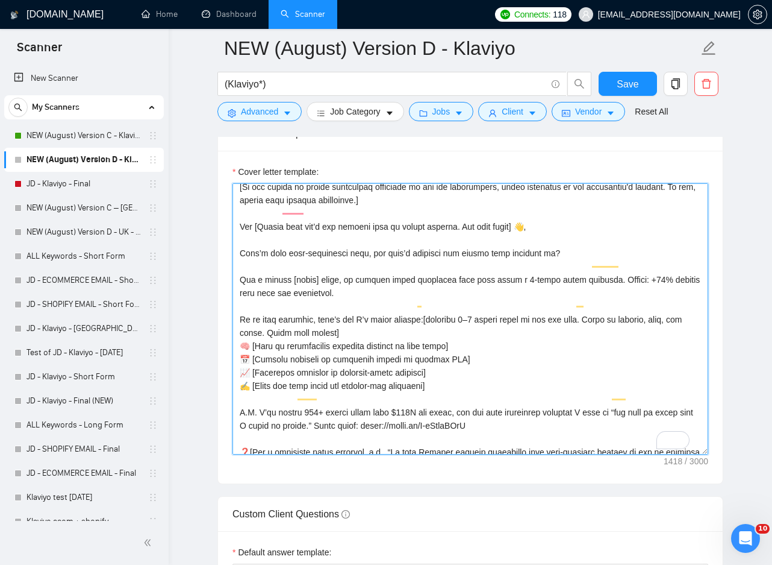
scroll to position [59, 0]
click at [399, 297] on textarea "Cover letter template:" at bounding box center [471, 318] width 476 height 271
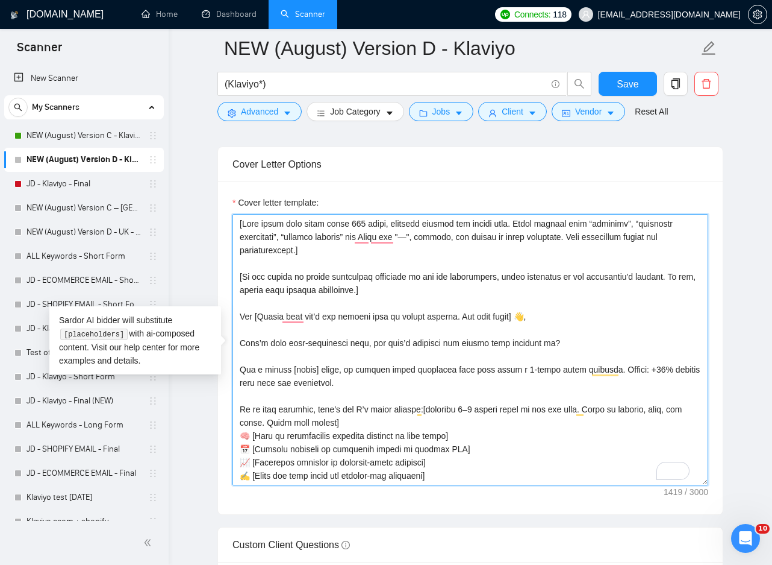
scroll to position [1506, 0]
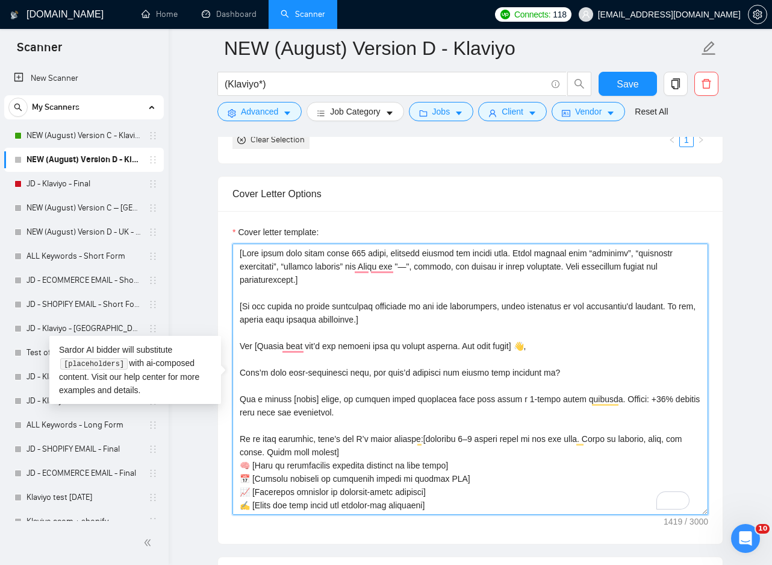
click at [242, 371] on textarea "Cover letter template:" at bounding box center [471, 378] width 476 height 271
paste textarea "Open with a thought-provoking question about their current email flow performan…"
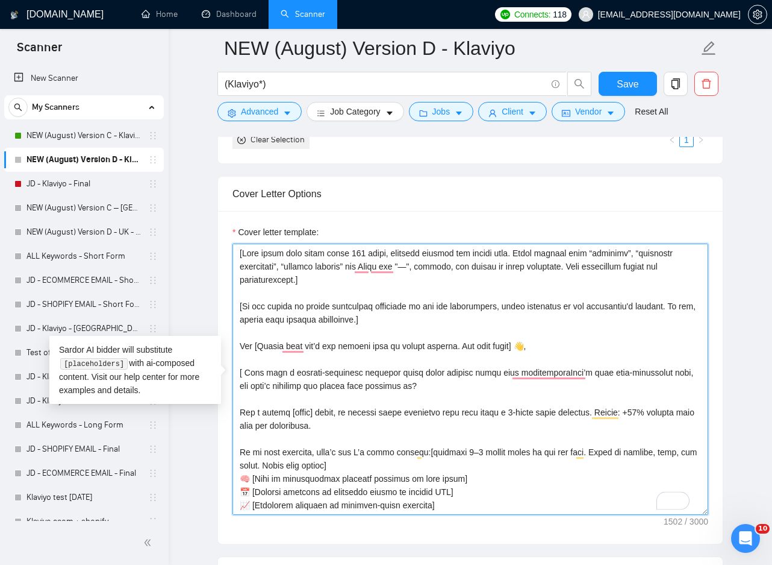
click at [245, 370] on textarea "Cover letter template:" at bounding box center [471, 378] width 476 height 271
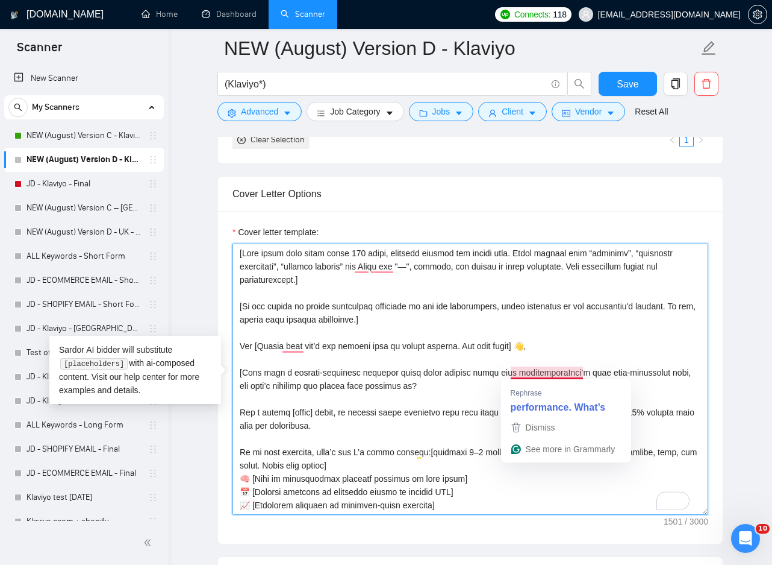
click at [560, 374] on textarea "Cover letter template:" at bounding box center [471, 378] width 476 height 271
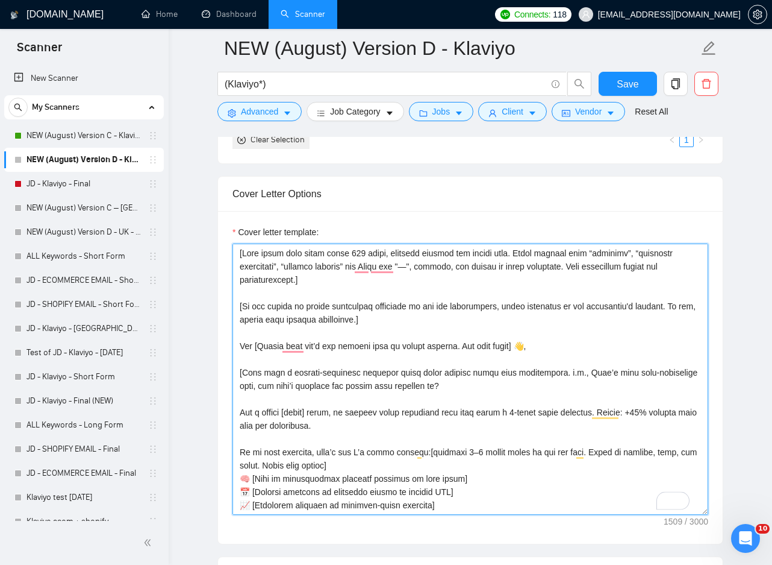
click at [540, 385] on textarea "Cover letter template:" at bounding box center [471, 378] width 476 height 271
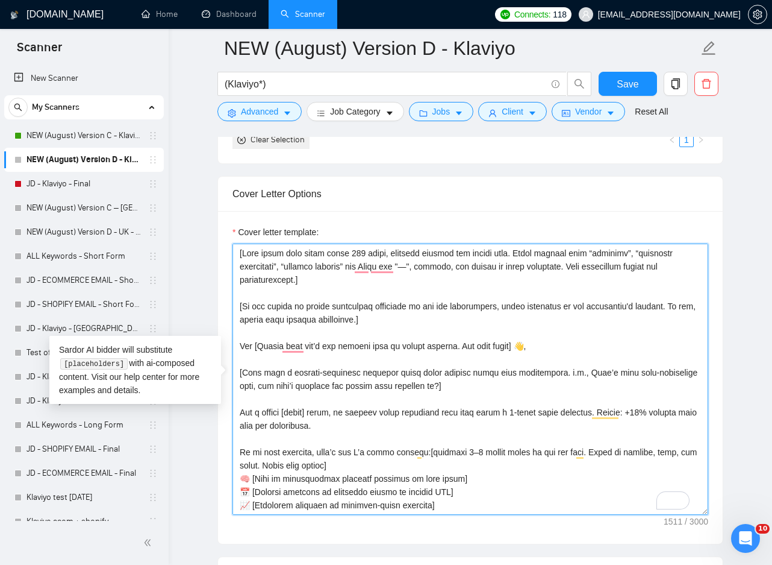
click at [500, 393] on textarea "Cover letter template:" at bounding box center [471, 378] width 476 height 271
click at [546, 389] on textarea "Cover letter template:" at bounding box center [471, 378] width 476 height 271
click at [537, 389] on textarea "Cover letter template:" at bounding box center [471, 378] width 476 height 271
paste textarea "[Keep this section up to 239 characters maximum]"
click at [469, 383] on textarea "Cover letter template:" at bounding box center [471, 378] width 476 height 271
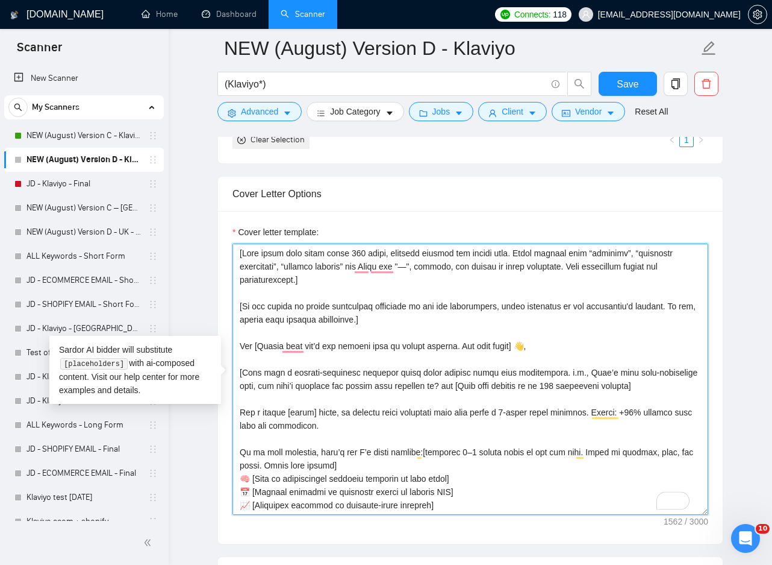
click at [469, 395] on textarea "Cover letter template:" at bounding box center [471, 378] width 476 height 271
click at [462, 387] on textarea "Cover letter template:" at bounding box center [471, 378] width 476 height 271
click at [466, 385] on textarea "Cover letter template:" at bounding box center [471, 378] width 476 height 271
click at [477, 405] on textarea "Cover letter template:" at bounding box center [471, 378] width 476 height 271
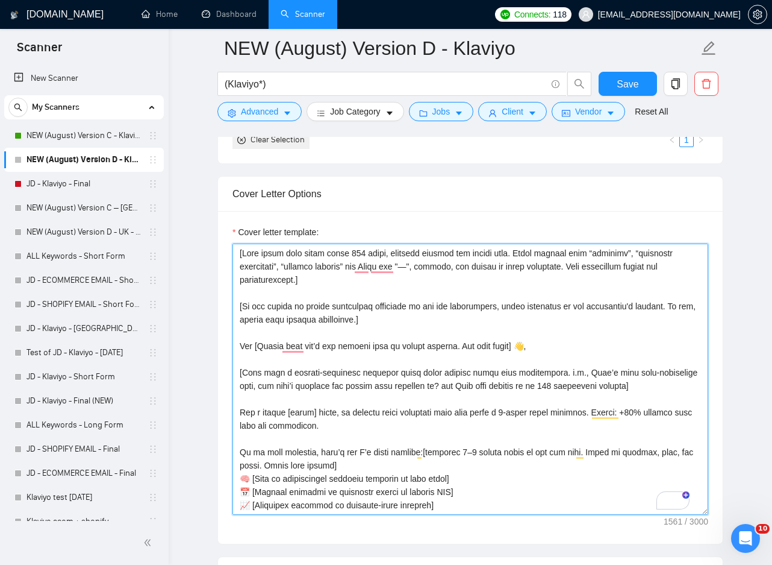
click at [465, 386] on textarea "Cover letter template:" at bounding box center [471, 378] width 476 height 271
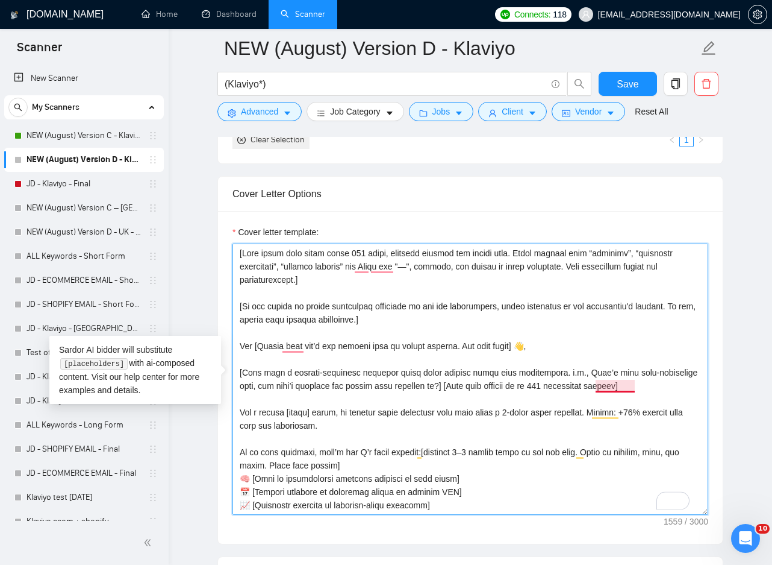
click at [620, 399] on textarea "Cover letter template:" at bounding box center [471, 378] width 476 height 271
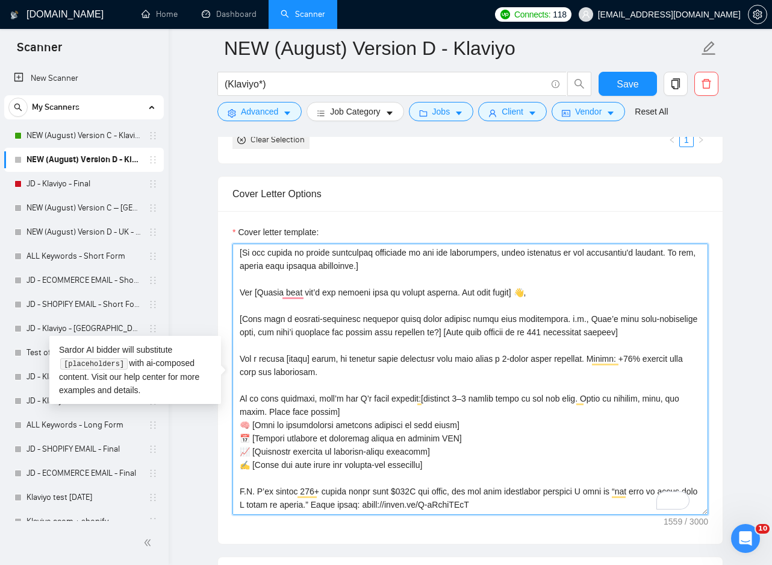
scroll to position [120, 0]
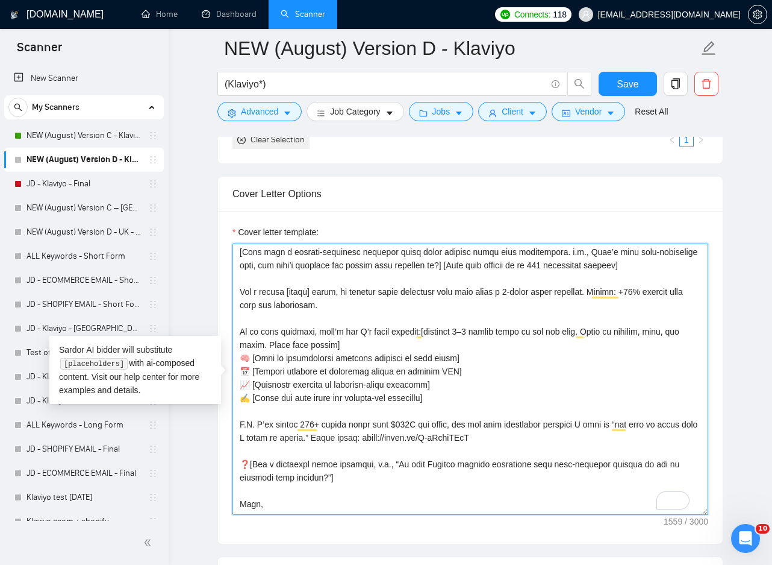
drag, startPoint x: 355, startPoint y: 301, endPoint x: 239, endPoint y: 293, distance: 116.5
click at [238, 293] on div "Cover Letter Options Cover letter template:" at bounding box center [470, 360] width 506 height 368
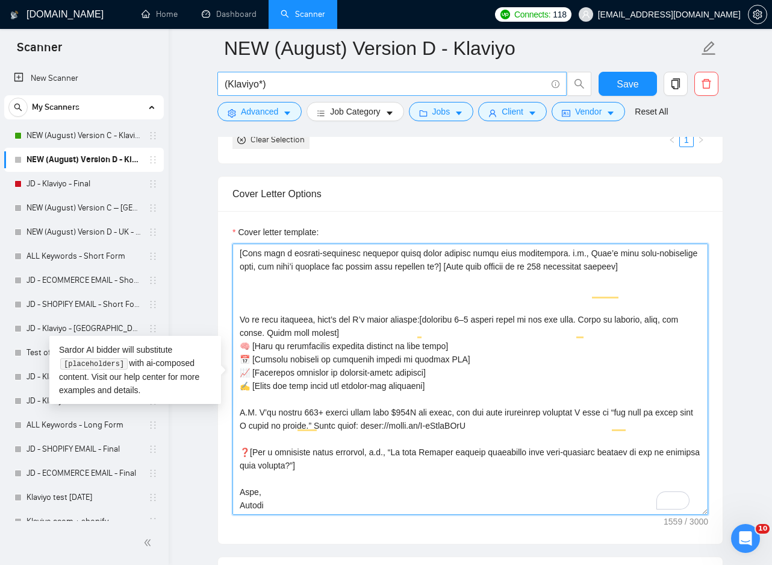
scroll to position [119, 0]
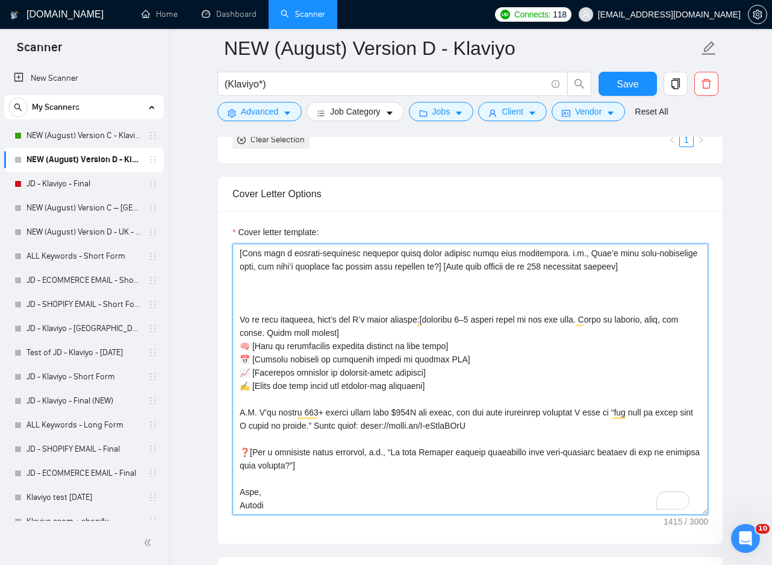
click at [307, 296] on textarea "Cover letter template:" at bounding box center [471, 378] width 476 height 271
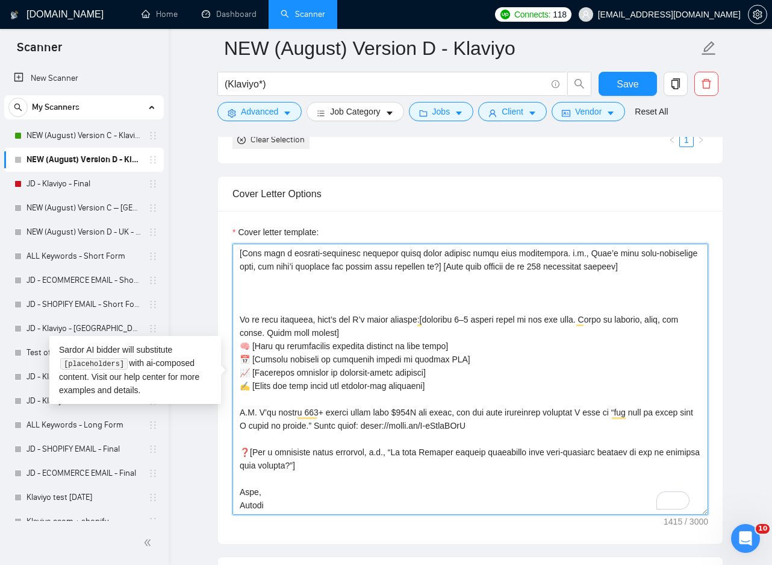
paste textarea "[Share a concise case study, niche brand, strategy used, result in percentage r…"
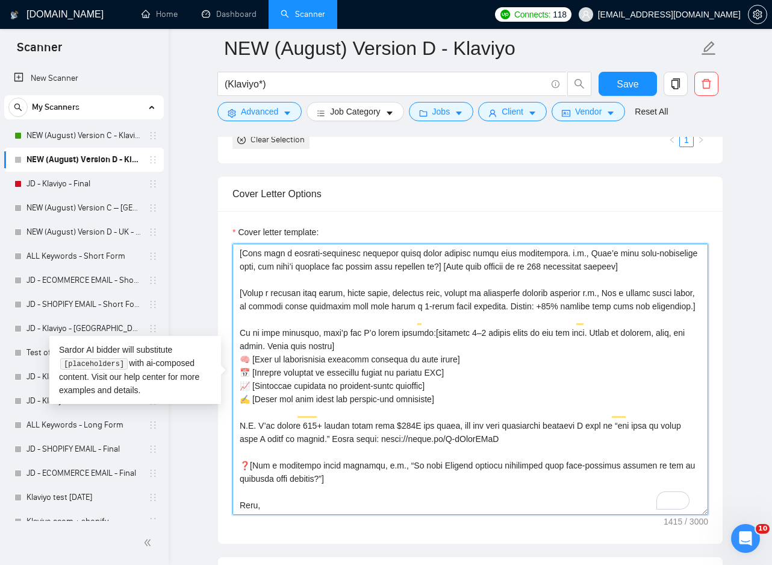
scroll to position [120, 0]
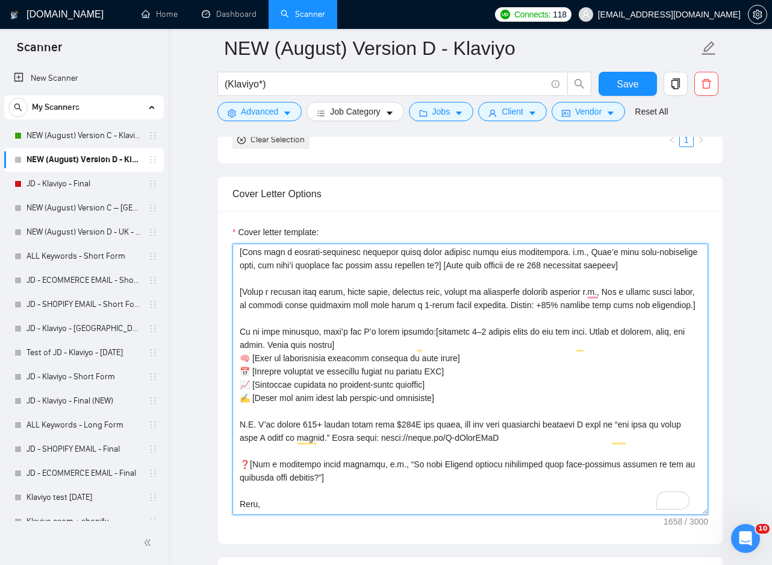
click at [464, 337] on textarea "Cover letter template:" at bounding box center [471, 378] width 476 height 271
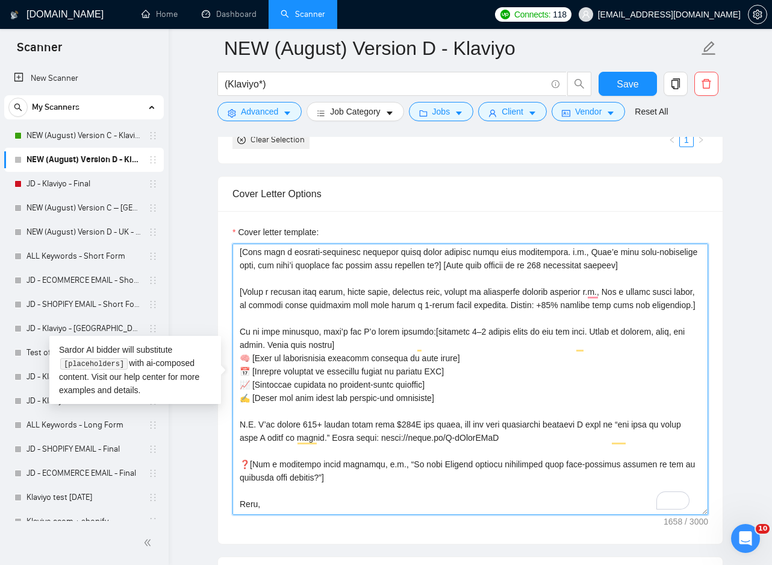
click at [478, 346] on textarea "Cover letter template:" at bounding box center [471, 378] width 476 height 271
drag, startPoint x: 426, startPoint y: 346, endPoint x: 408, endPoint y: 349, distance: 17.6
click at [425, 346] on textarea "Cover letter template:" at bounding box center [471, 378] width 476 height 271
drag, startPoint x: 423, startPoint y: 342, endPoint x: 323, endPoint y: 357, distance: 101.1
click at [323, 357] on textarea "Cover letter template:" at bounding box center [471, 378] width 476 height 271
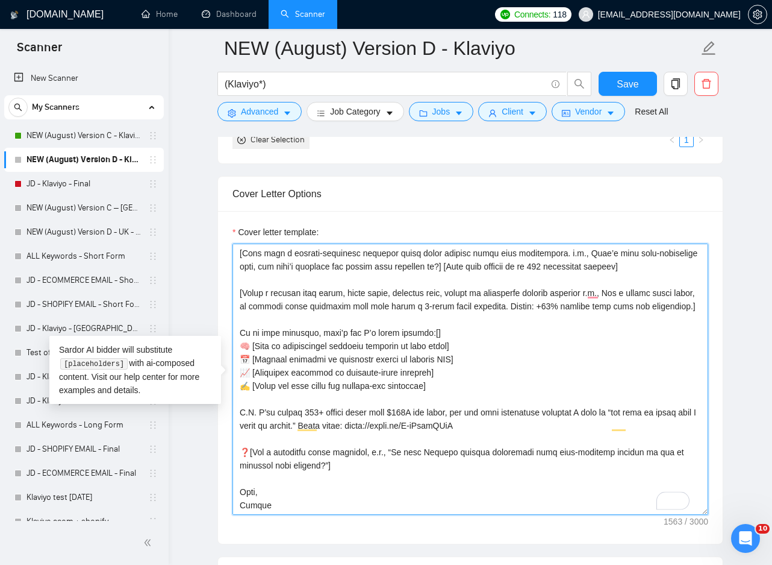
paste textarea "Present 2–4 actionable bullet points that align directly with the client’s job …"
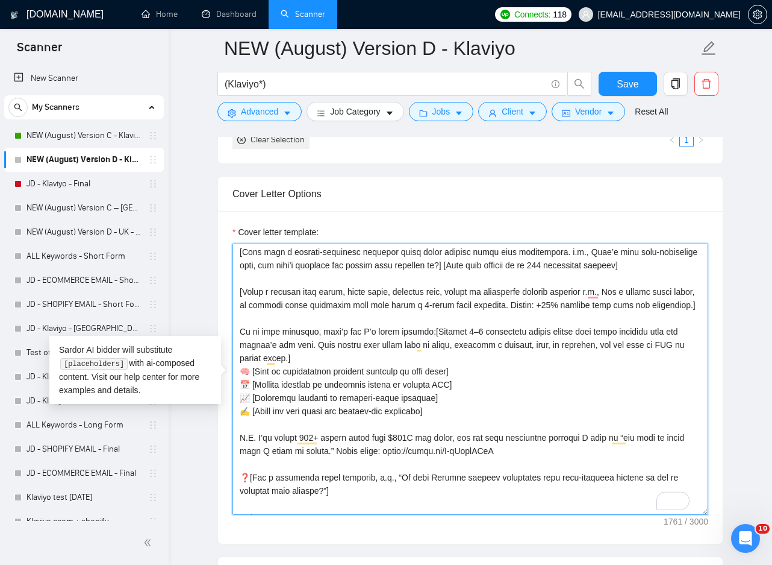
drag, startPoint x: 496, startPoint y: 399, endPoint x: 466, endPoint y: 389, distance: 32.2
click at [493, 399] on textarea "Cover letter template:" at bounding box center [471, 378] width 476 height 271
click at [410, 369] on textarea "Cover letter template:" at bounding box center [471, 378] width 476 height 271
click at [542, 360] on textarea "Cover letter template:" at bounding box center [471, 378] width 476 height 271
click at [686, 362] on textarea "Cover letter template:" at bounding box center [471, 378] width 476 height 271
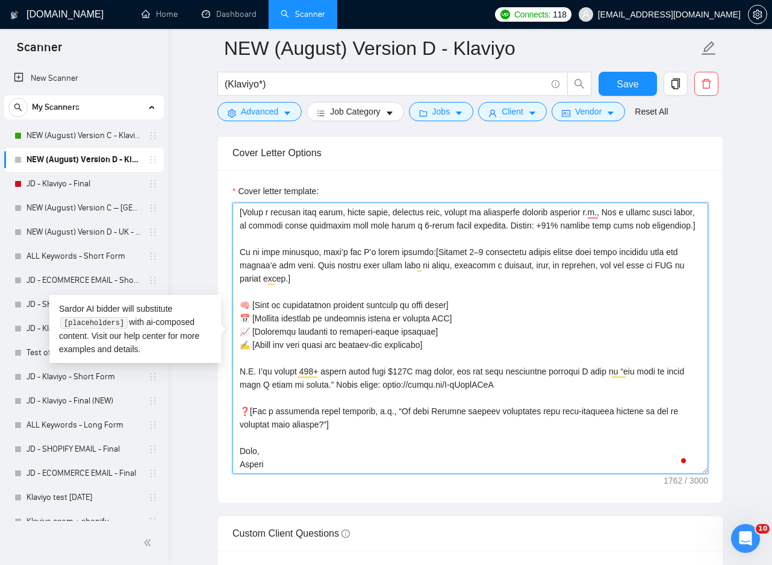
scroll to position [1566, 0]
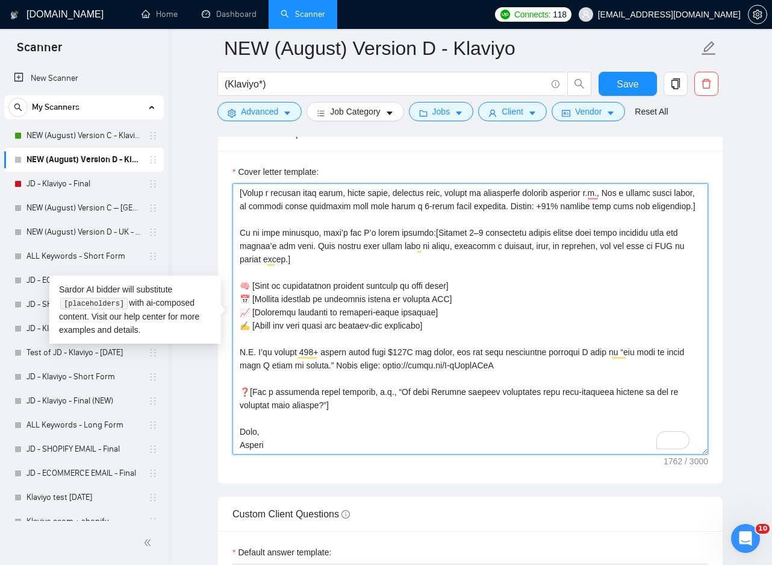
click at [305, 365] on textarea "Cover letter template:" at bounding box center [471, 318] width 476 height 271
click at [299, 399] on textarea "Cover letter template:" at bounding box center [471, 318] width 476 height 271
drag, startPoint x: 254, startPoint y: 391, endPoint x: 293, endPoint y: 401, distance: 40.3
click at [293, 401] on textarea "Cover letter template:" at bounding box center [471, 318] width 476 height 271
click at [483, 410] on textarea "Cover letter template:" at bounding box center [471, 318] width 476 height 271
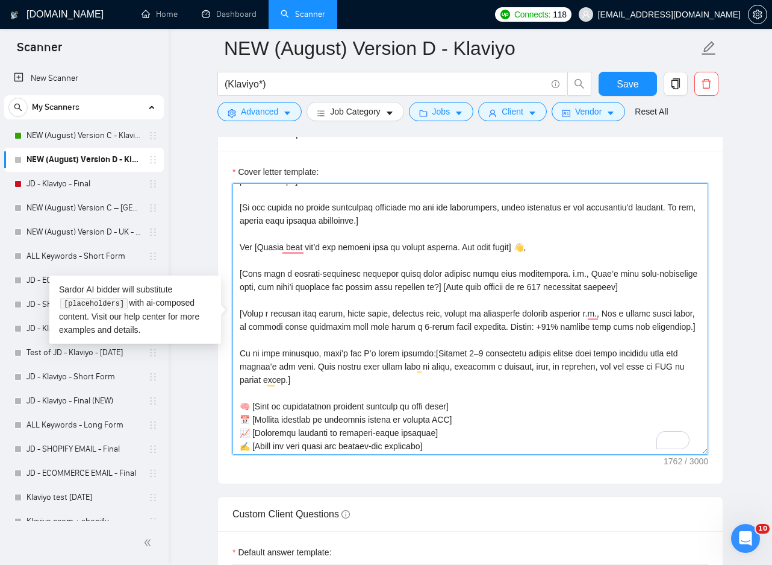
scroll to position [80, 0]
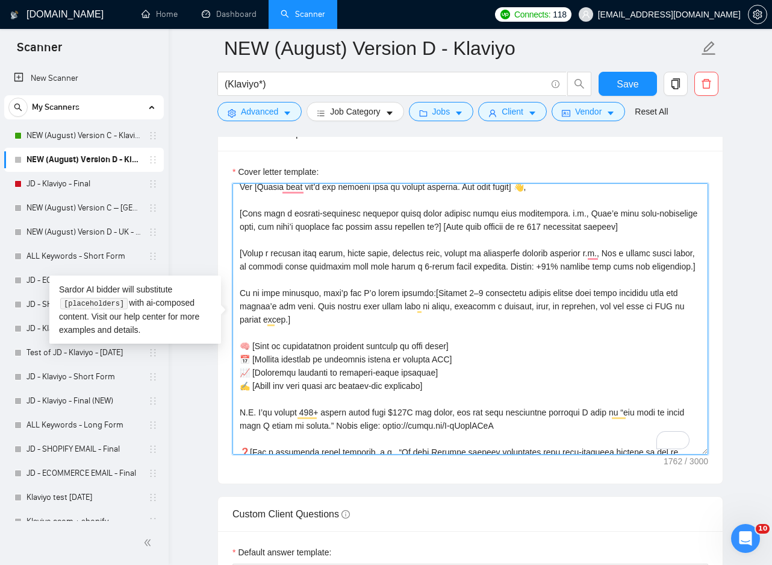
click at [589, 277] on textarea "Cover letter template:" at bounding box center [471, 318] width 476 height 271
click at [594, 266] on textarea "Cover letter template:" at bounding box center [471, 318] width 476 height 271
click at [595, 255] on textarea "Cover letter template:" at bounding box center [471, 318] width 476 height 271
click at [562, 269] on textarea "Cover letter template:" at bounding box center [471, 318] width 476 height 271
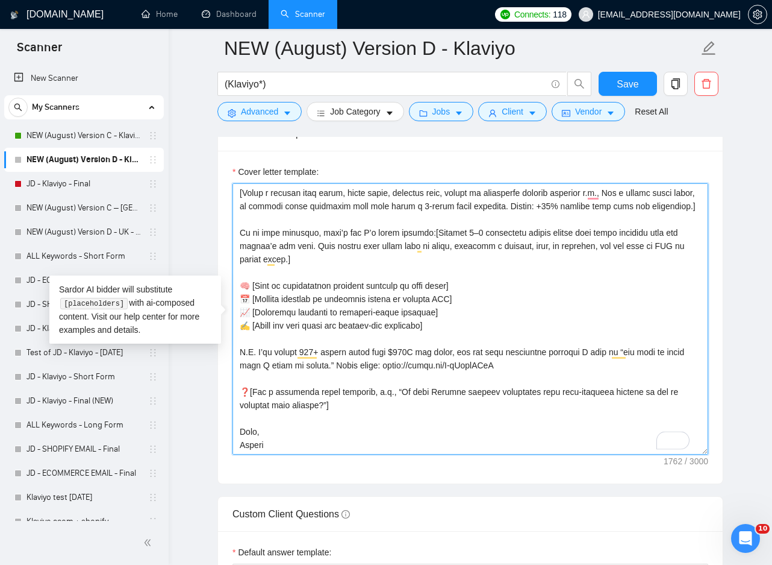
click at [600, 207] on textarea "Cover letter template:" at bounding box center [471, 318] width 476 height 271
click at [604, 192] on textarea "Cover letter template:" at bounding box center [471, 318] width 476 height 271
click at [284, 222] on textarea "Cover letter template:" at bounding box center [471, 318] width 476 height 271
click at [590, 195] on textarea "Cover letter template:" at bounding box center [471, 318] width 476 height 271
click at [460, 318] on textarea "Cover letter template:" at bounding box center [471, 318] width 476 height 271
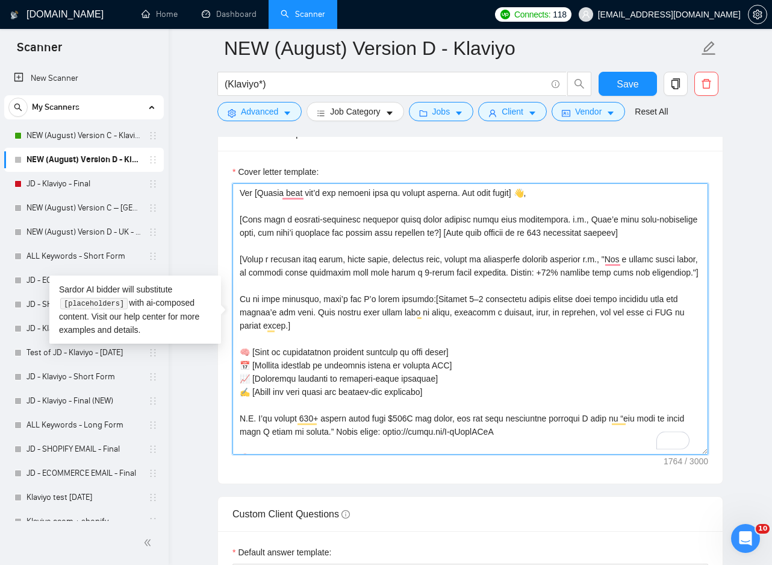
scroll to position [39, 0]
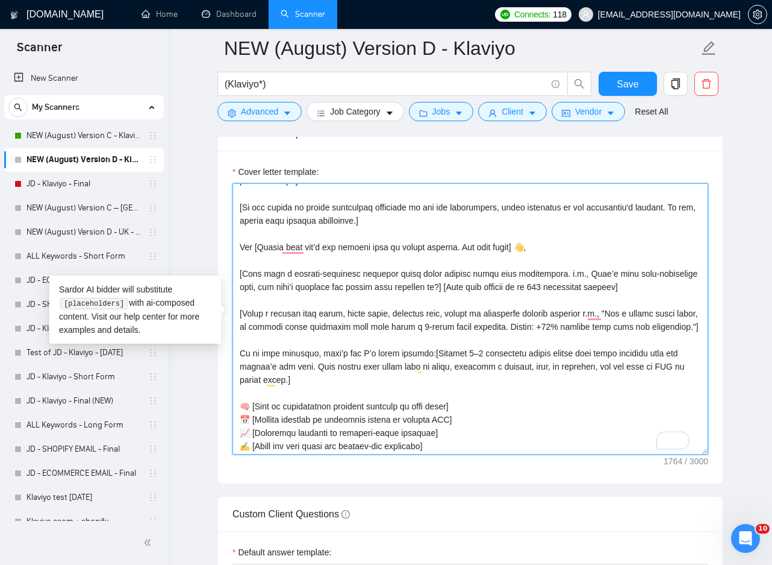
click at [542, 302] on textarea "Cover letter template:" at bounding box center [471, 318] width 476 height 271
click at [599, 289] on textarea "Cover letter template:" at bounding box center [471, 318] width 476 height 271
click at [563, 272] on textarea "Cover letter template:" at bounding box center [471, 318] width 476 height 271
click at [446, 289] on textarea "Cover letter template:" at bounding box center [471, 318] width 476 height 271
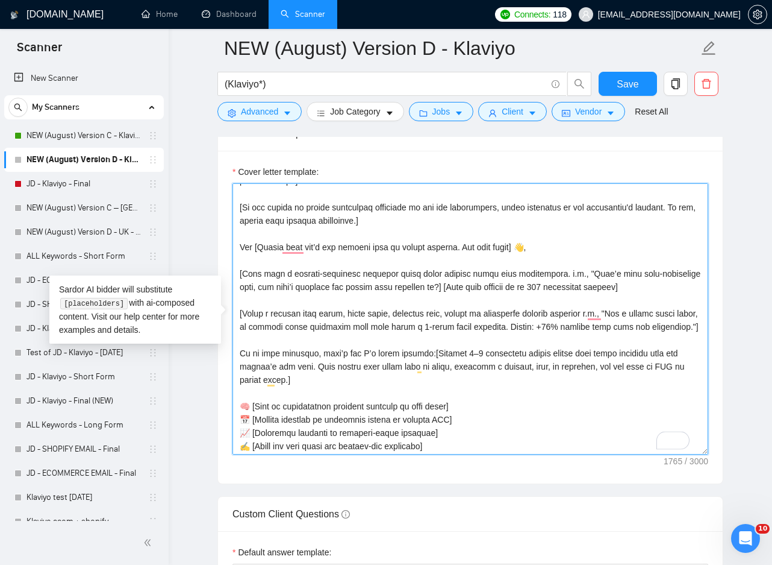
click at [445, 289] on textarea "Cover letter template:" at bounding box center [471, 318] width 476 height 271
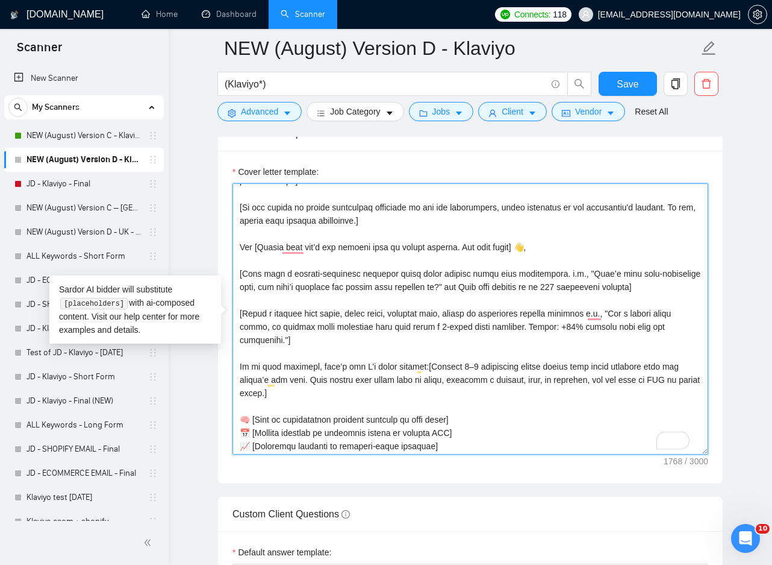
click at [623, 290] on textarea "Cover letter template:" at bounding box center [471, 318] width 476 height 271
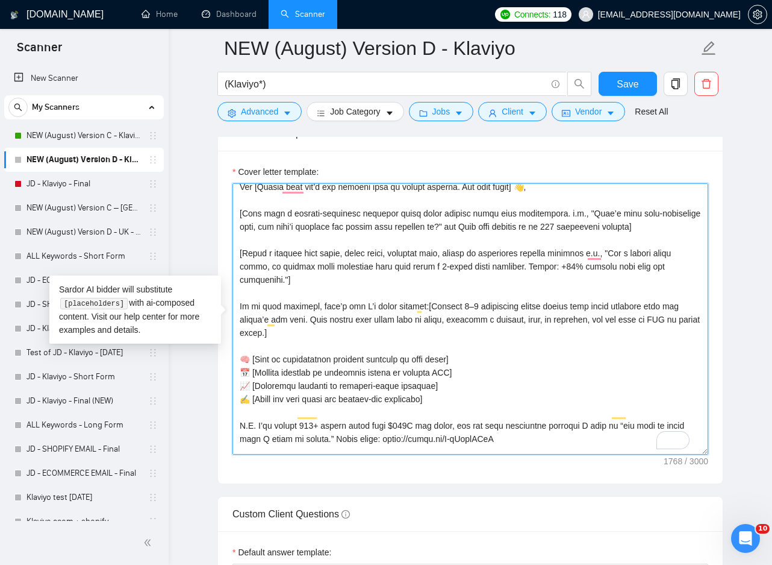
scroll to position [139, 0]
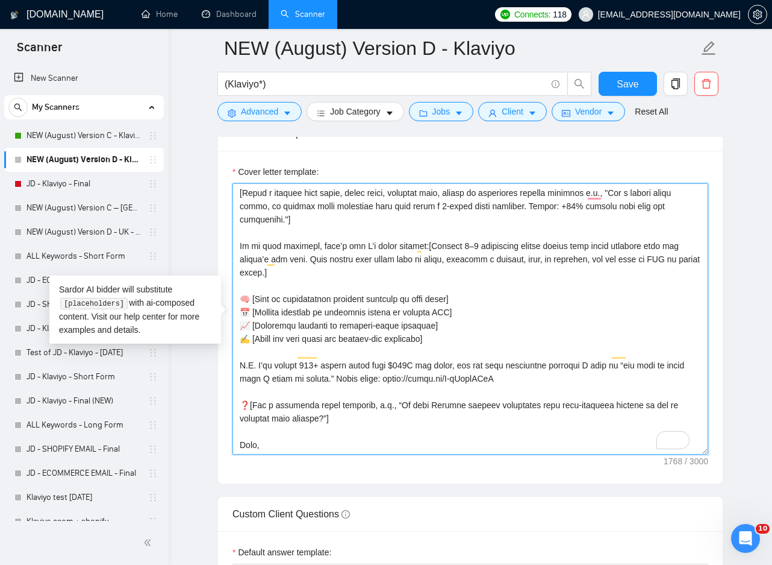
click at [272, 393] on textarea "Cover letter template:" at bounding box center [471, 318] width 476 height 271
drag, startPoint x: 255, startPoint y: 393, endPoint x: 294, endPoint y: 408, distance: 41.6
click at [294, 408] on textarea "Cover letter template:" at bounding box center [471, 318] width 476 height 271
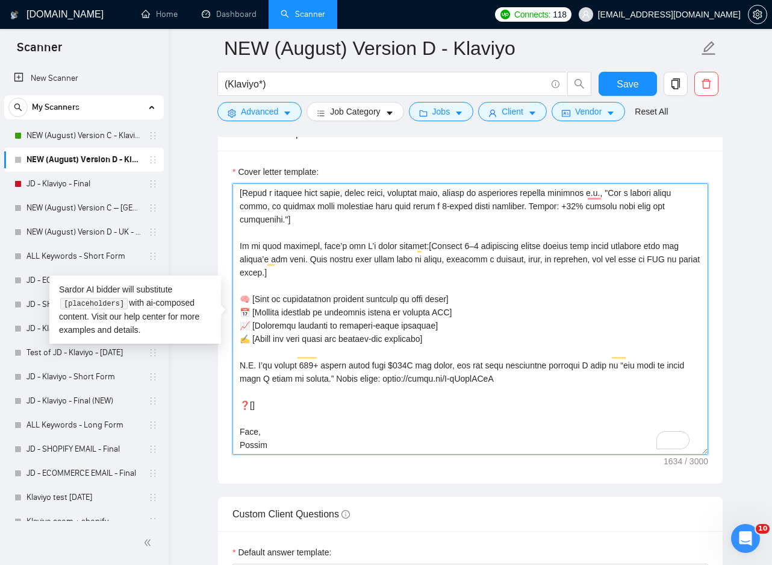
scroll to position [146, 0]
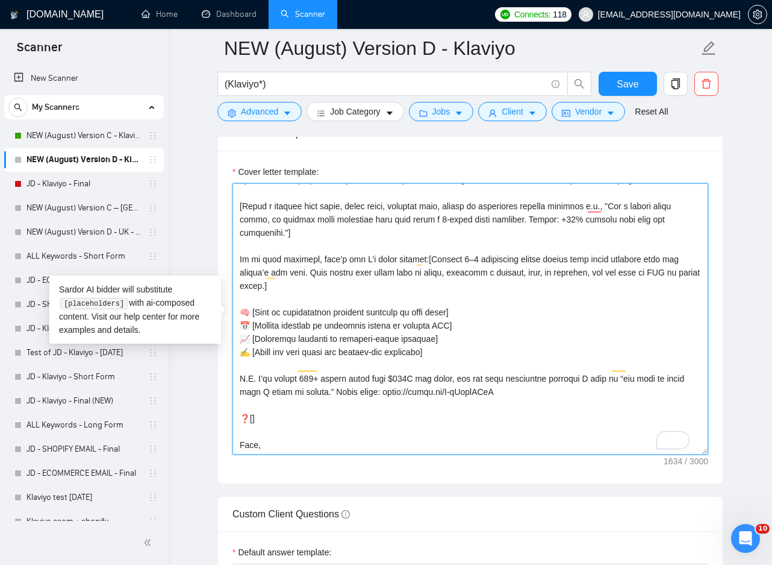
paste textarea "nd with a single technical setup question that feels relevant to their business…"
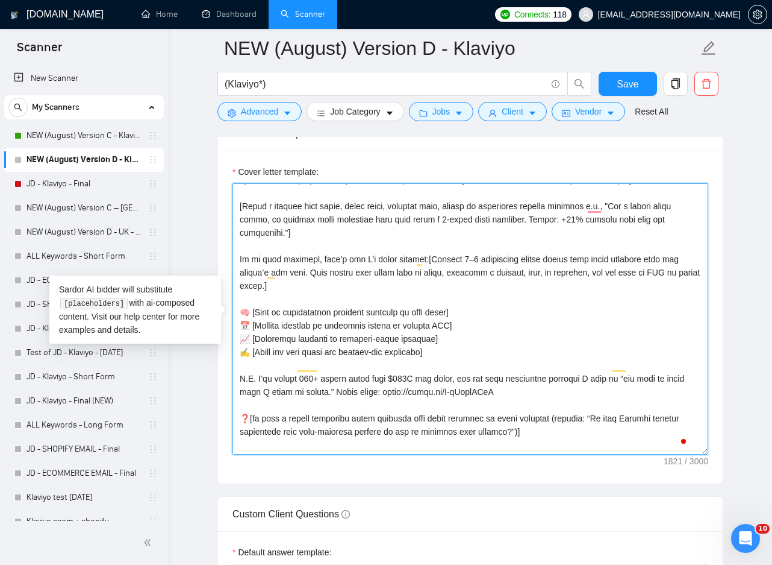
scroll to position [159, 0]
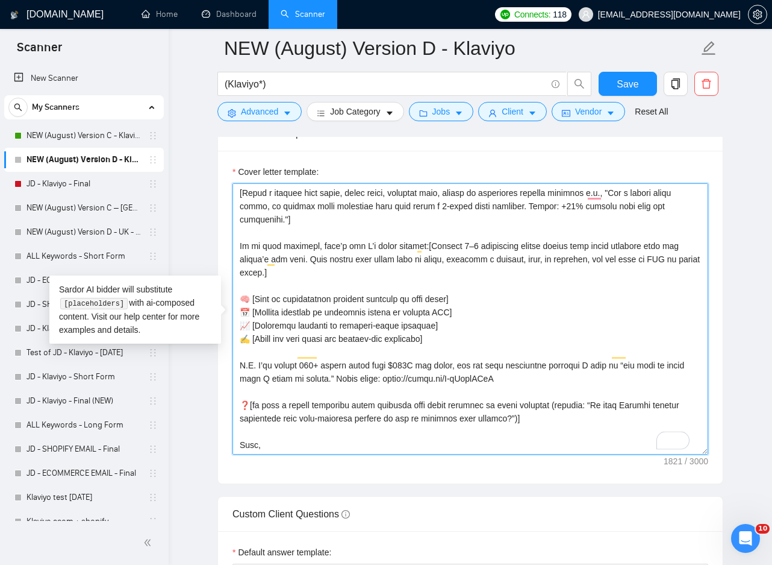
click at [255, 386] on textarea "Cover letter template:" at bounding box center [471, 318] width 476 height 271
click at [549, 393] on textarea "Cover letter template:" at bounding box center [471, 318] width 476 height 271
click at [547, 392] on textarea "Cover letter template:" at bounding box center [471, 318] width 476 height 271
click at [490, 423] on textarea "Cover letter template:" at bounding box center [471, 318] width 476 height 271
click at [484, 435] on textarea "Cover letter template:" at bounding box center [471, 318] width 476 height 271
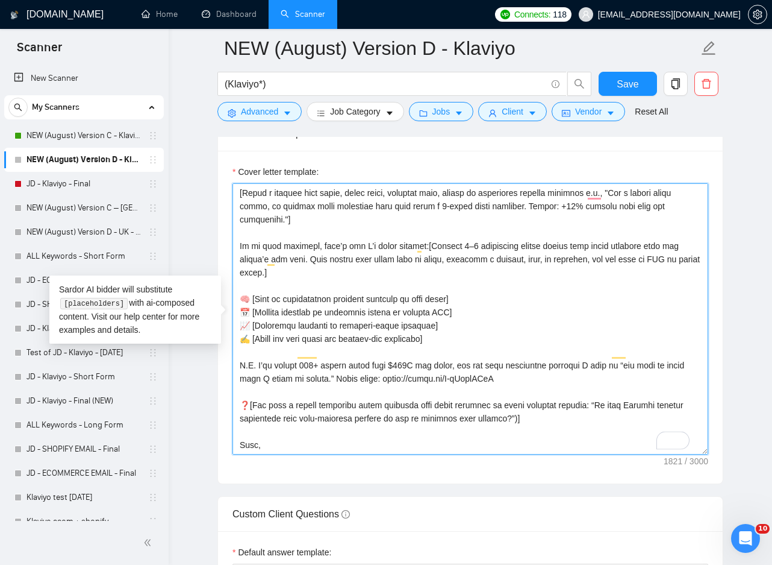
click at [528, 420] on textarea "Cover letter template:" at bounding box center [471, 318] width 476 height 271
click at [509, 397] on textarea "Cover letter template:" at bounding box center [471, 318] width 476 height 271
click at [509, 405] on textarea "Cover letter template:" at bounding box center [471, 318] width 476 height 271
click at [580, 396] on textarea "Cover letter template:" at bounding box center [471, 318] width 476 height 271
click at [574, 396] on textarea "Cover letter template:" at bounding box center [471, 318] width 476 height 271
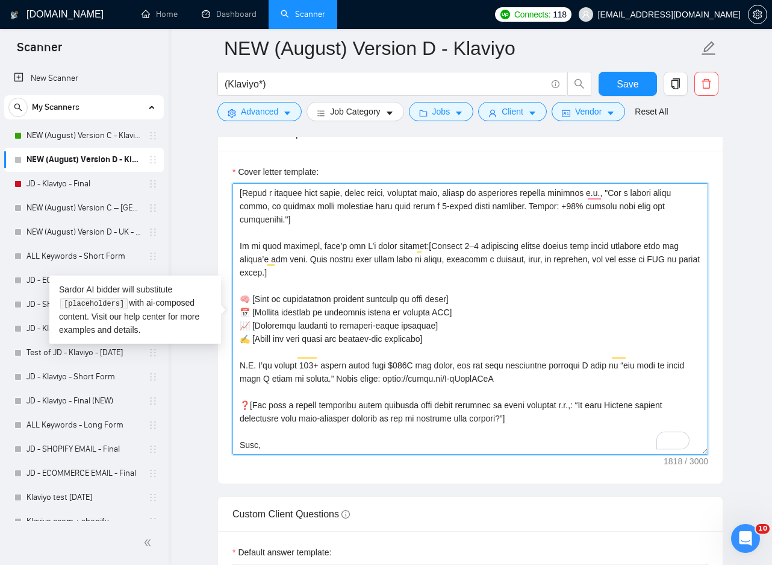
click at [559, 430] on textarea "Cover letter template:" at bounding box center [471, 318] width 476 height 271
click at [537, 401] on textarea "Cover letter template:" at bounding box center [471, 318] width 476 height 271
click at [571, 379] on textarea "Cover letter template:" at bounding box center [471, 318] width 476 height 271
click at [544, 381] on textarea "Cover letter template:" at bounding box center [471, 318] width 476 height 271
click at [575, 386] on textarea "Cover letter template:" at bounding box center [471, 318] width 476 height 271
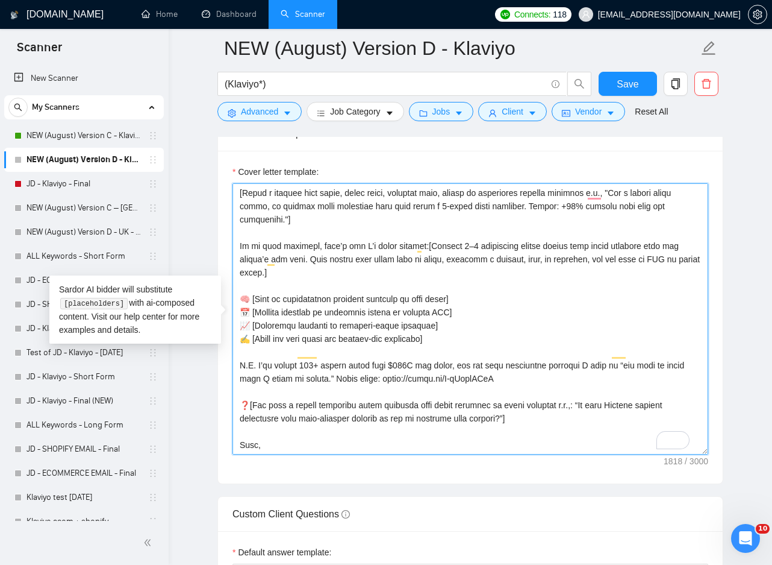
click at [559, 388] on textarea "Cover letter template:" at bounding box center [471, 318] width 476 height 271
click at [551, 392] on textarea "Cover letter template:" at bounding box center [471, 318] width 476 height 271
click at [542, 390] on textarea "Cover letter template:" at bounding box center [471, 318] width 476 height 271
drag, startPoint x: 544, startPoint y: 390, endPoint x: 555, endPoint y: 390, distance: 11.4
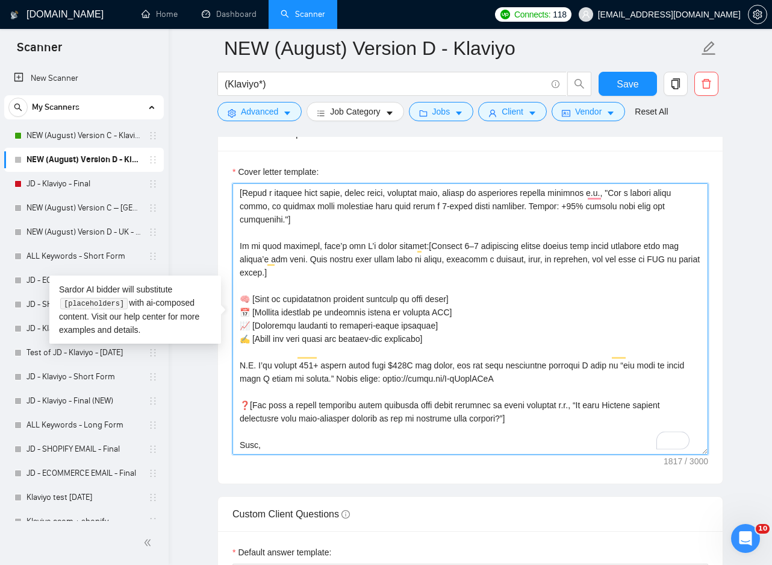
click at [555, 390] on textarea "Cover letter template:" at bounding box center [471, 318] width 476 height 271
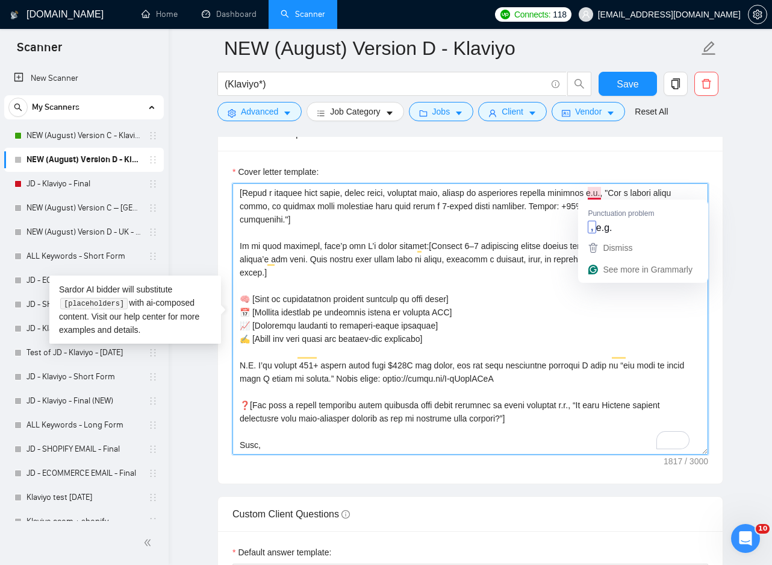
click at [599, 192] on textarea "Cover letter template:" at bounding box center [471, 318] width 476 height 271
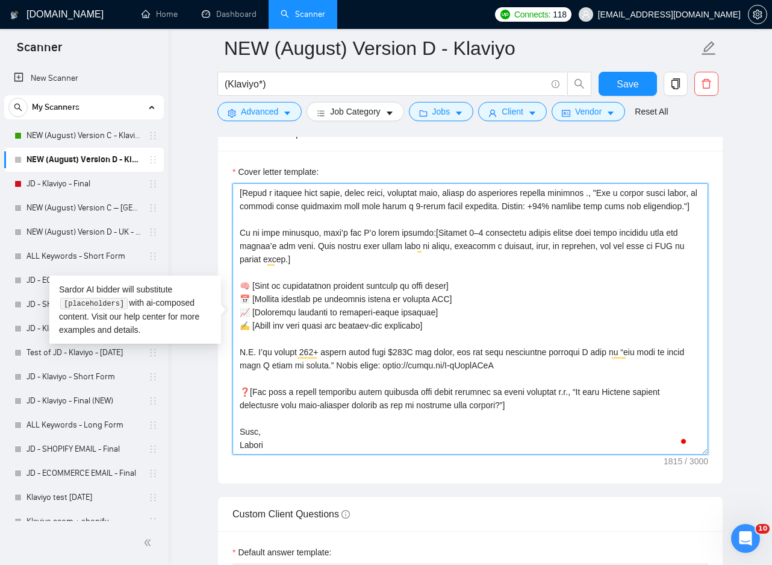
scroll to position [146, 0]
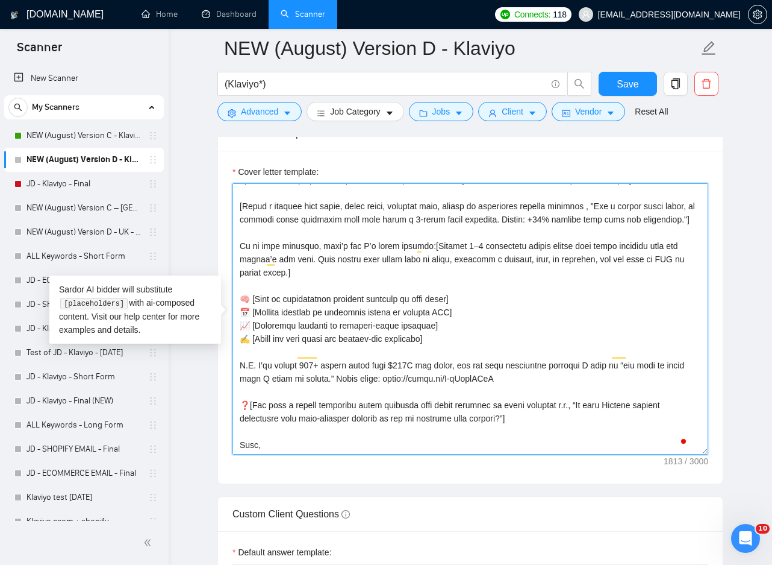
paste textarea "i.e.,"
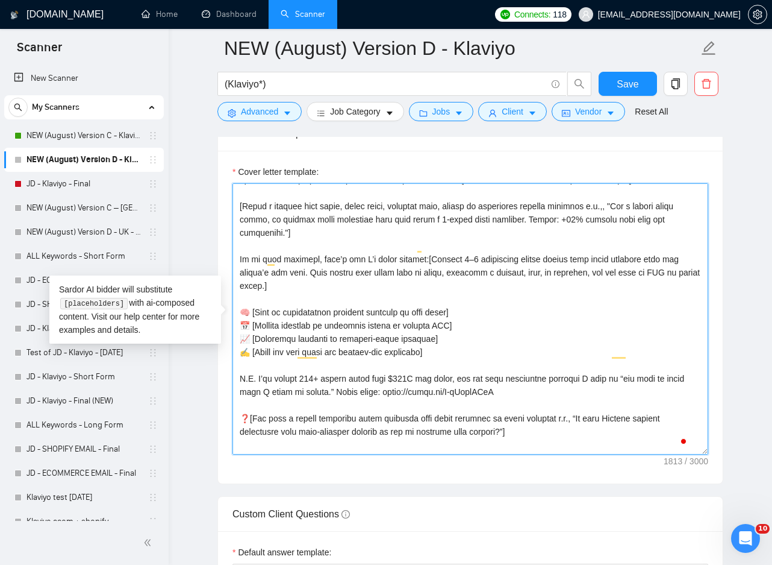
scroll to position [159, 0]
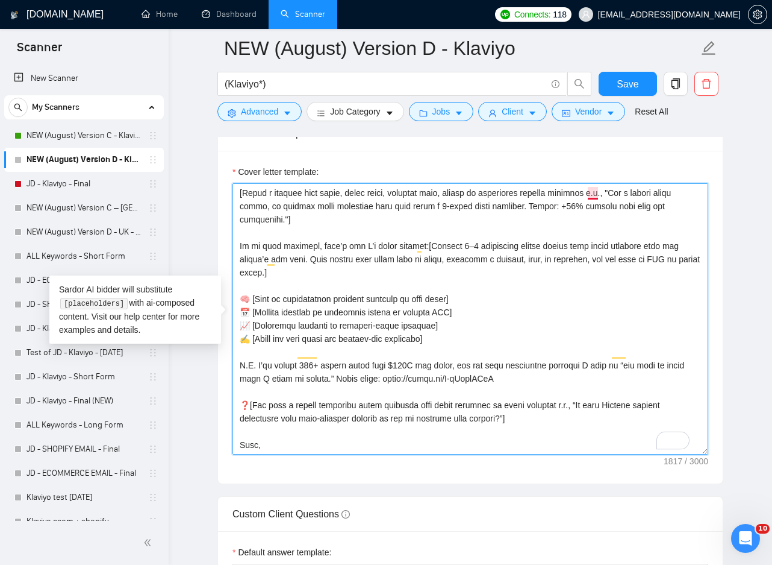
click at [590, 197] on textarea "Cover letter template:" at bounding box center [471, 318] width 476 height 271
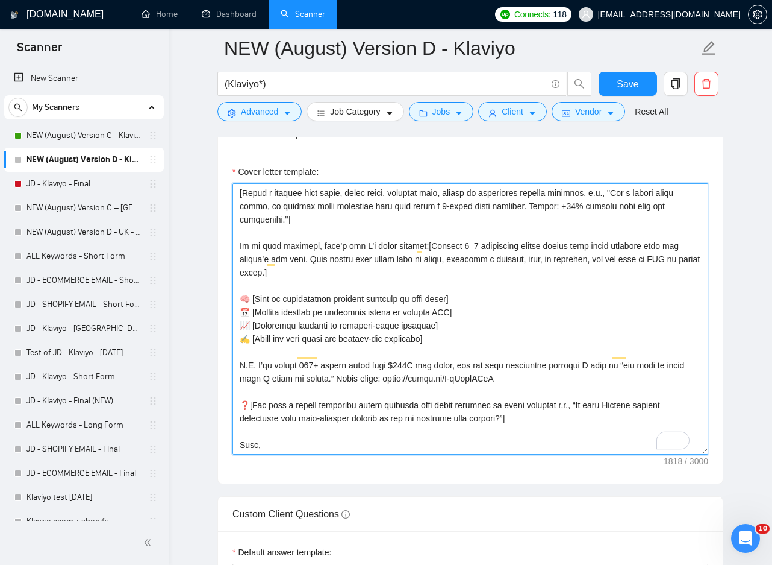
click at [592, 201] on textarea "Cover letter template:" at bounding box center [471, 318] width 476 height 271
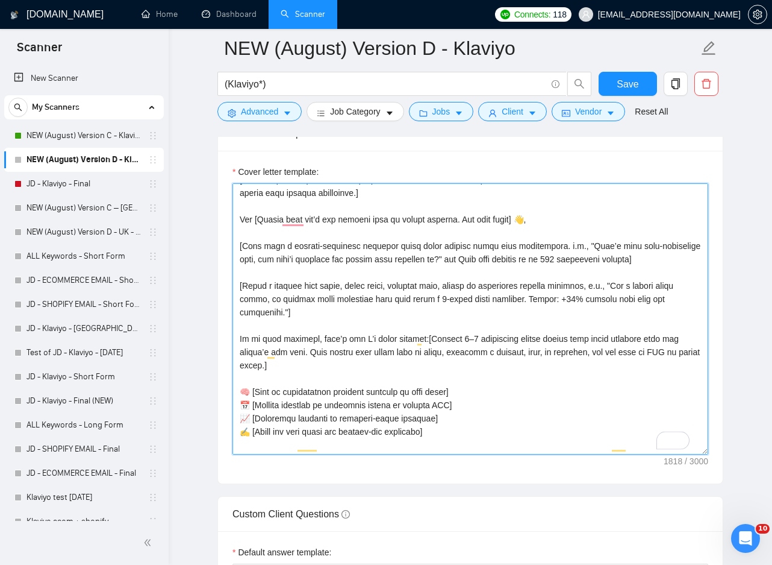
scroll to position [36, 0]
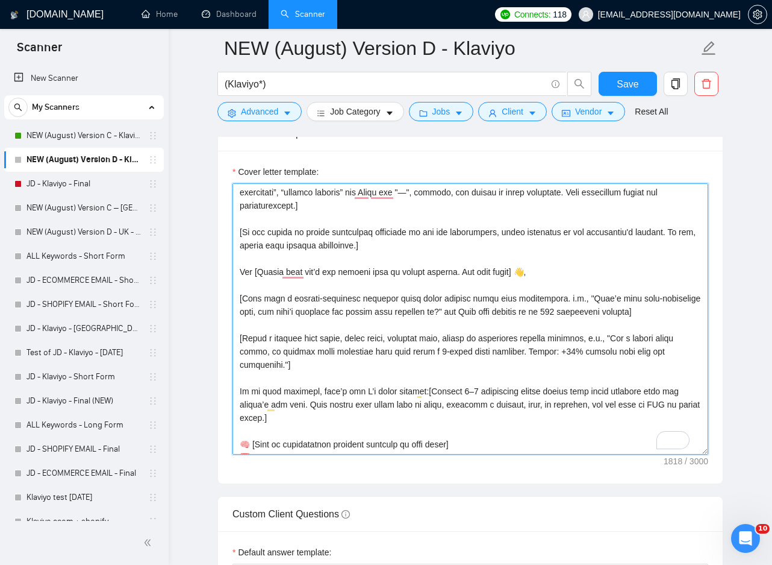
drag, startPoint x: 591, startPoint y: 188, endPoint x: 602, endPoint y: 342, distance: 154.6
click at [602, 342] on textarea "Cover letter template:" at bounding box center [471, 318] width 476 height 271
drag, startPoint x: 577, startPoint y: 302, endPoint x: 562, endPoint y: 297, distance: 15.8
click at [562, 297] on textarea "Cover letter template:" at bounding box center [471, 318] width 476 height 271
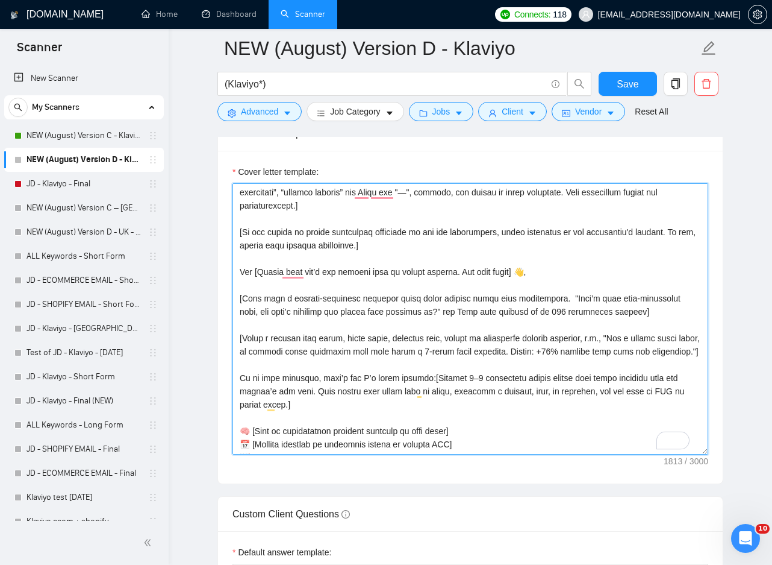
paste textarea "i.e.,"
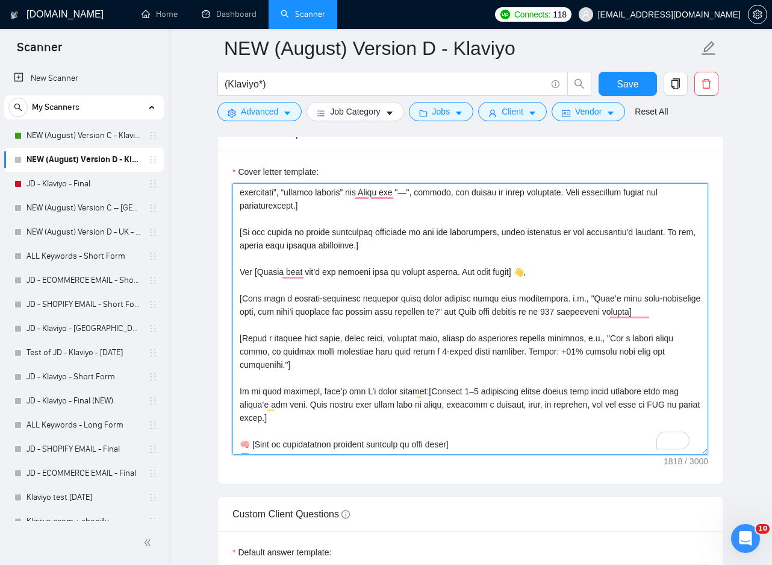
click at [537, 367] on textarea "Cover letter template:" at bounding box center [471, 318] width 476 height 271
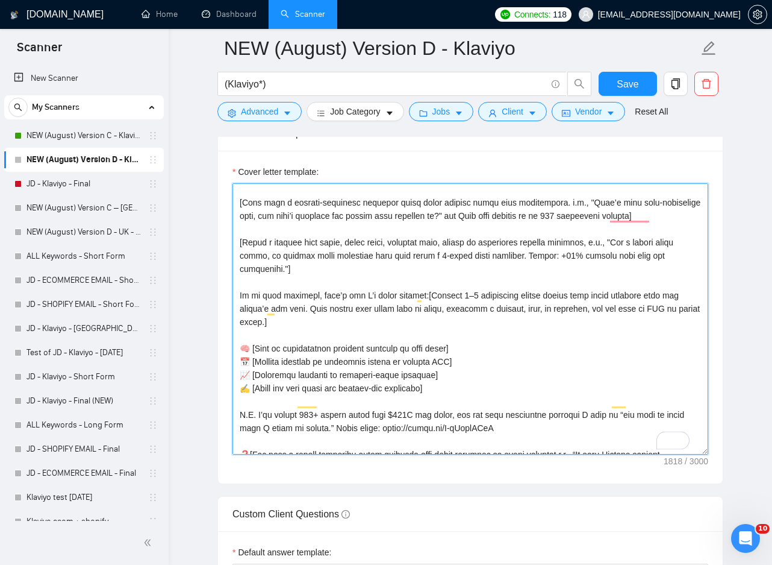
scroll to position [159, 0]
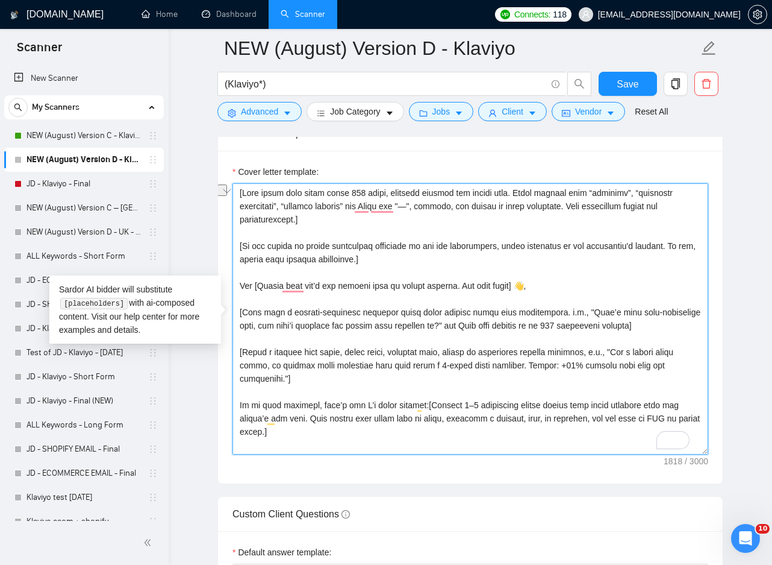
drag, startPoint x: 525, startPoint y: 193, endPoint x: 580, endPoint y: 198, distance: 55.0
click at [580, 198] on textarea "Cover letter template:" at bounding box center [471, 318] width 476 height 271
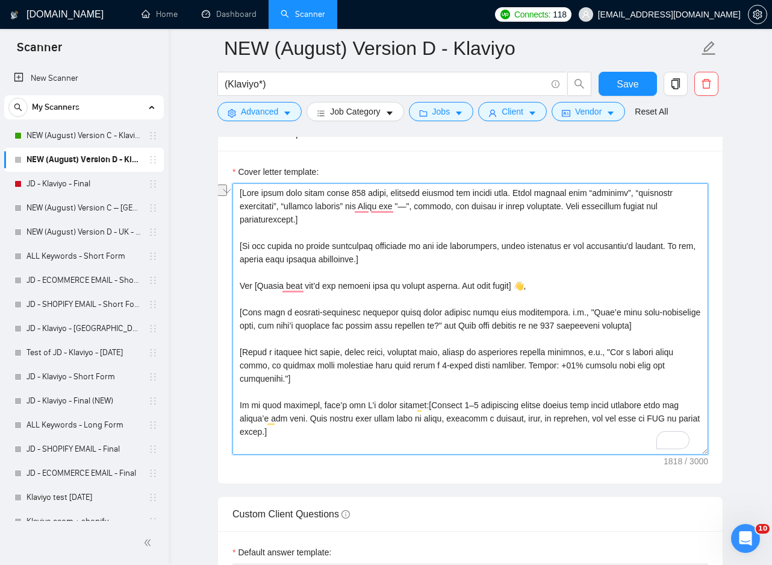
click at [553, 222] on textarea "Cover letter template:" at bounding box center [471, 318] width 476 height 271
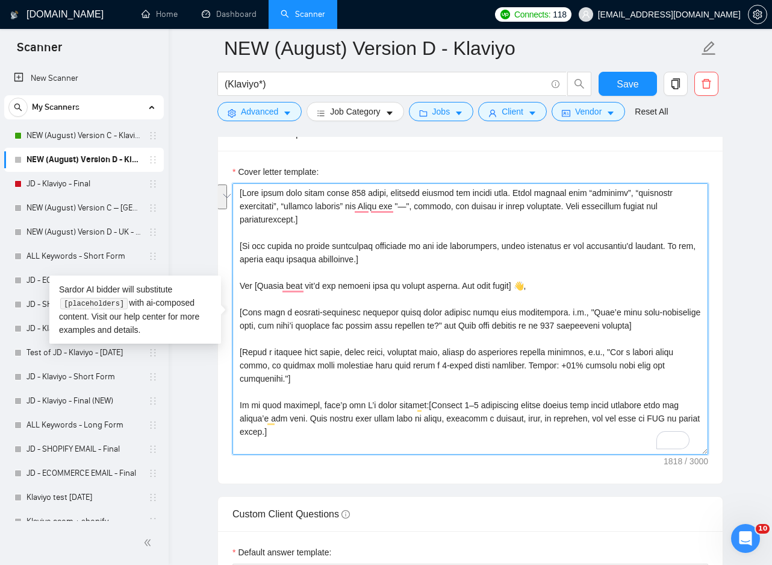
drag, startPoint x: 525, startPoint y: 192, endPoint x: 579, endPoint y: 211, distance: 57.2
click at [579, 211] on textarea "Cover letter template:" at bounding box center [471, 318] width 476 height 271
drag, startPoint x: 319, startPoint y: 220, endPoint x: 204, endPoint y: 183, distance: 121.4
click at [204, 183] on main "NEW (August) Version D - Klaviyo (Klaviyo*) Save Advanced Job Category Jobs Cli…" at bounding box center [470, 239] width 565 height 3514
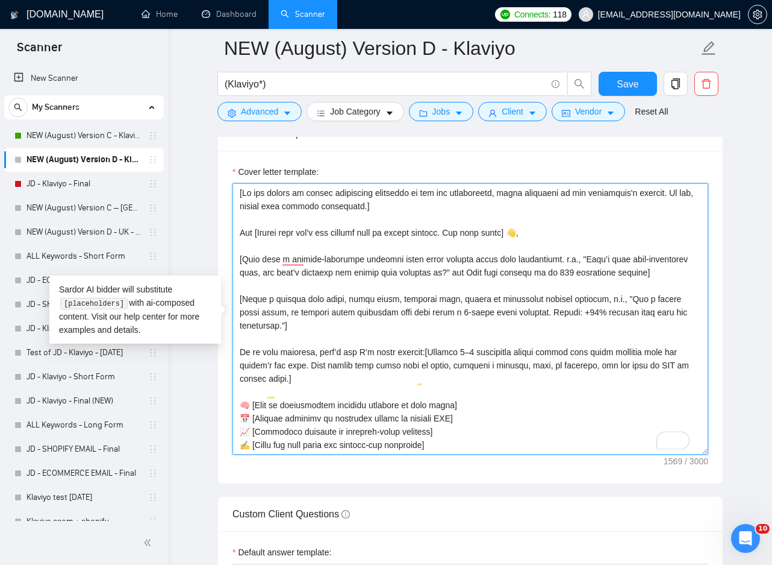
paste textarea "[Keep the total word count under 300 words including static and dynamic text. M…"
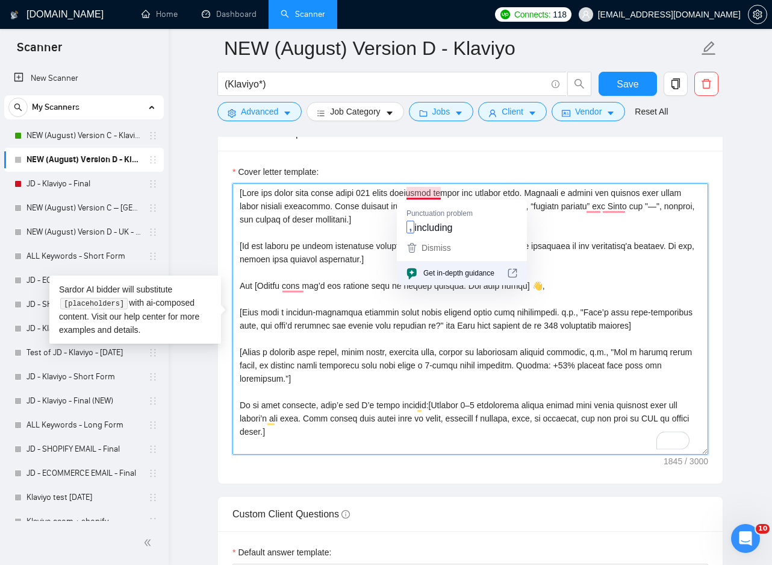
click at [428, 194] on textarea "Cover letter template:" at bounding box center [471, 318] width 476 height 271
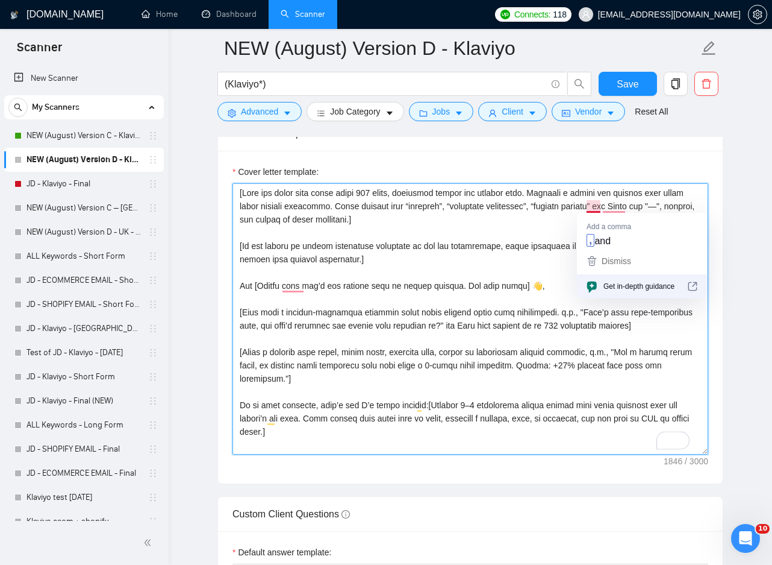
click at [589, 207] on textarea "Cover letter template:" at bounding box center [471, 318] width 476 height 271
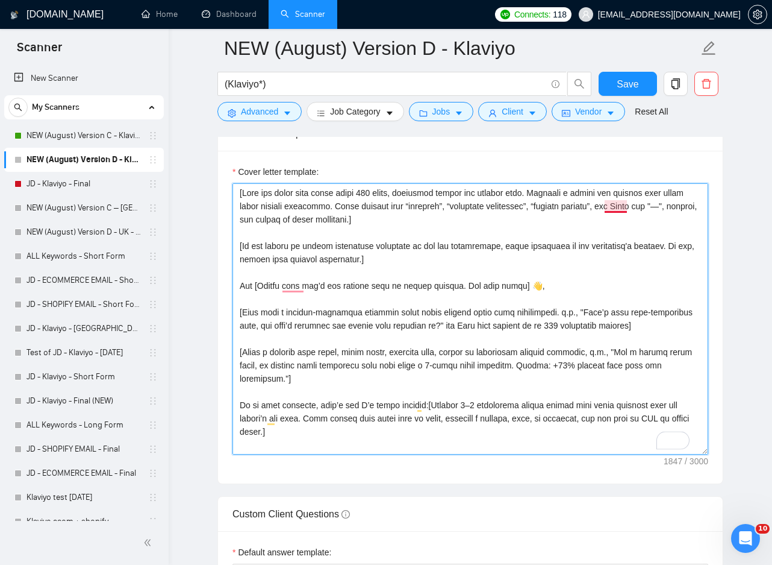
click at [616, 207] on textarea "Cover letter template:" at bounding box center [471, 318] width 476 height 271
click at [590, 209] on textarea "Cover letter template:" at bounding box center [471, 318] width 476 height 271
click at [660, 204] on textarea "Cover letter template:" at bounding box center [471, 318] width 476 height 271
click at [578, 193] on textarea "Cover letter template:" at bounding box center [471, 318] width 476 height 271
click at [587, 208] on textarea "Cover letter template:" at bounding box center [471, 318] width 476 height 271
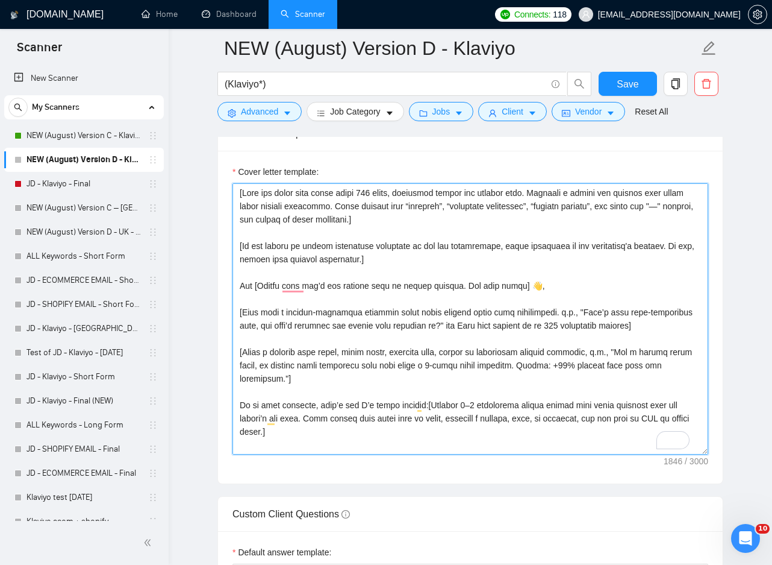
click at [691, 206] on textarea "Cover letter template:" at bounding box center [471, 318] width 476 height 271
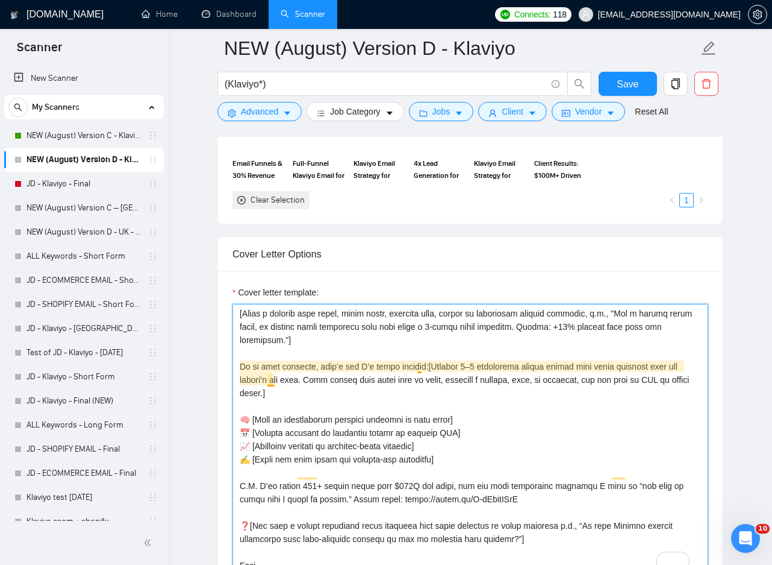
click at [418, 368] on textarea "Cover letter template:" at bounding box center [471, 439] width 476 height 271
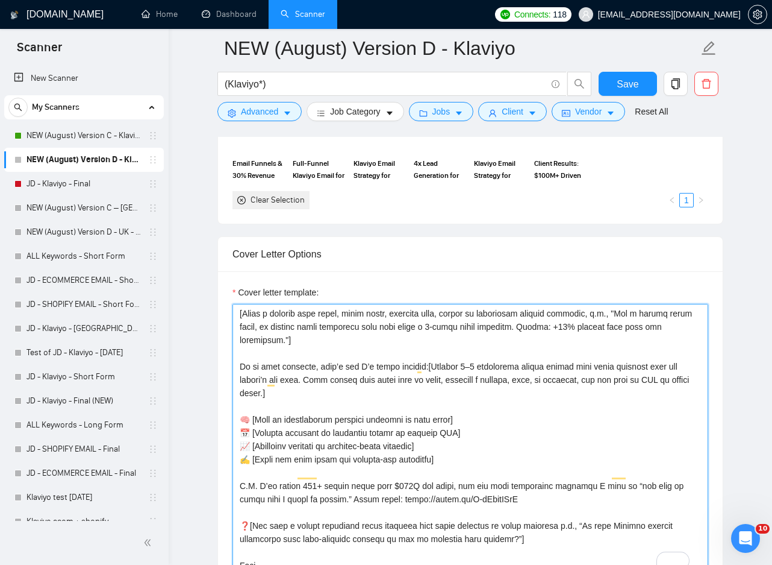
click at [422, 362] on textarea "Cover letter template:" at bounding box center [471, 439] width 476 height 271
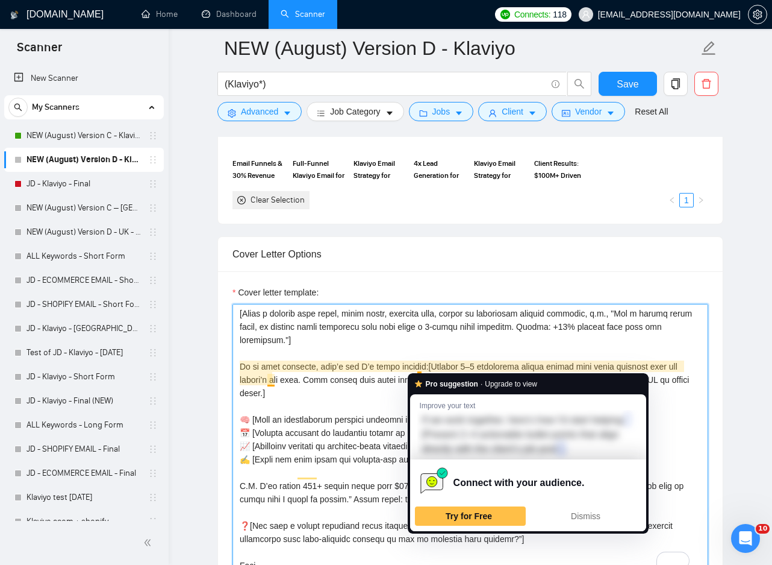
click at [421, 362] on textarea "Cover letter template:" at bounding box center [471, 439] width 476 height 271
click at [420, 365] on textarea "Cover letter template:" at bounding box center [471, 439] width 476 height 271
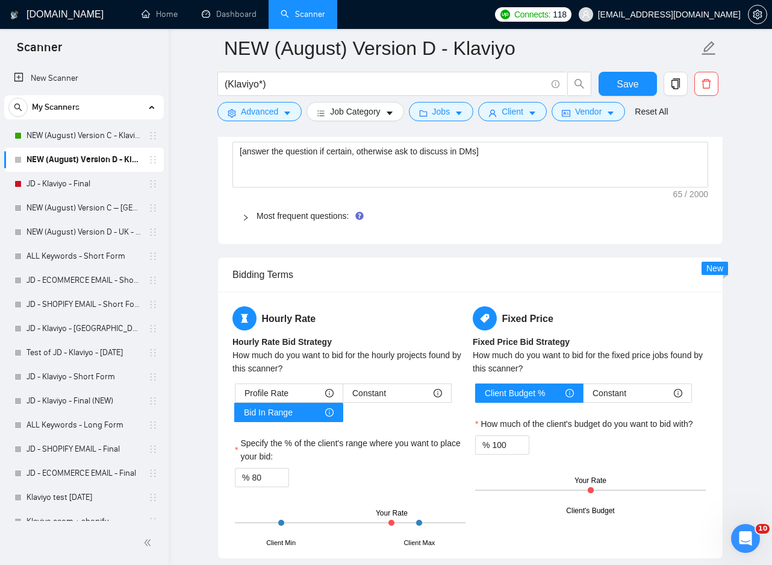
scroll to position [1928, 0]
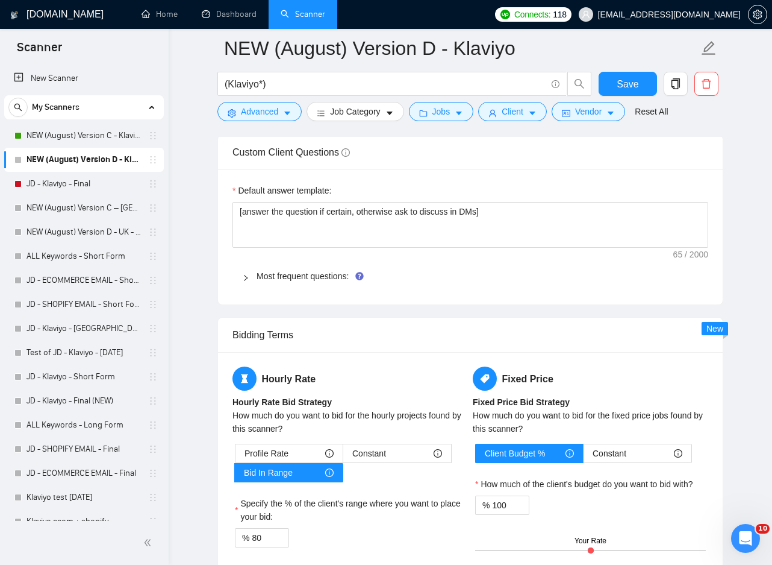
type textarea "[Keep the total word count under 300 words, including static and dynamic text. …"
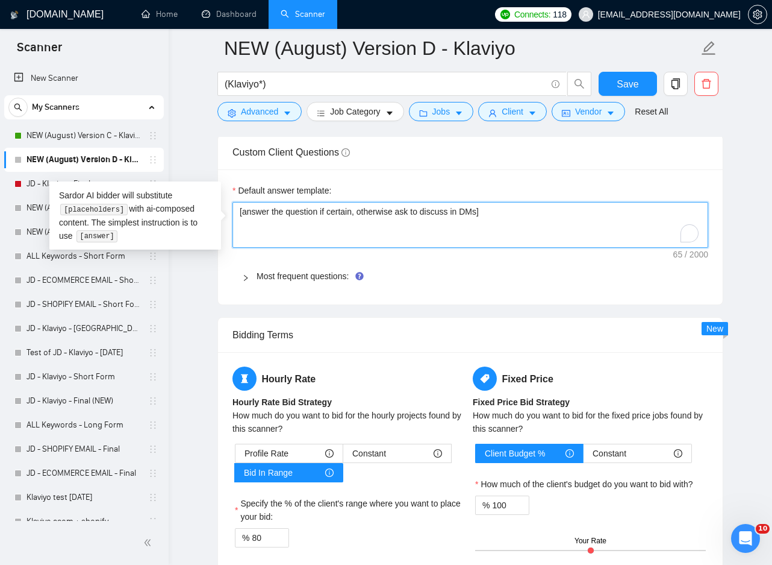
drag, startPoint x: 476, startPoint y: 213, endPoint x: 185, endPoint y: 220, distance: 291.1
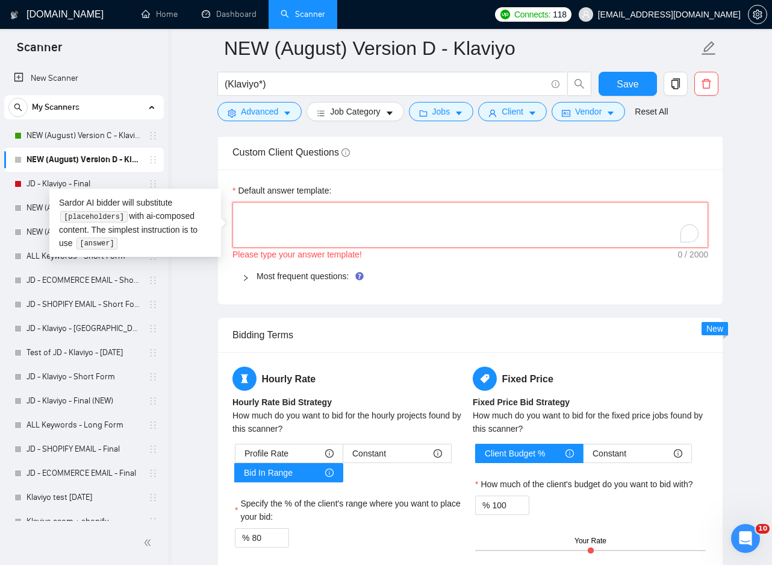
paste textarea "​[Based on the provided context, craft a positive, human-like response that add…"
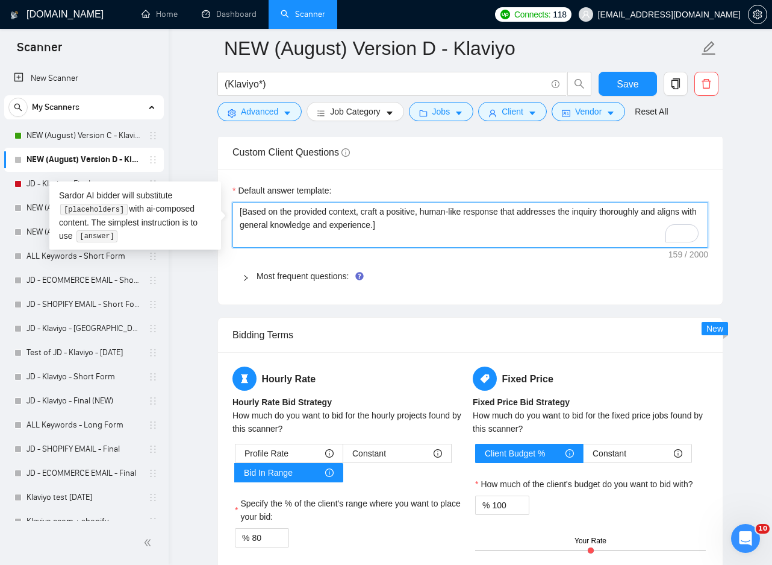
type textarea "​[Based on the provided context, craft a positive, human-like response that add…"
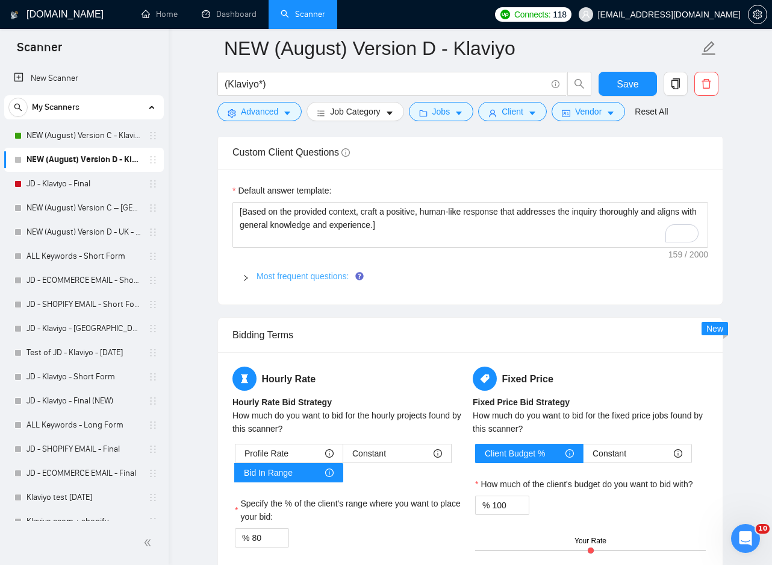
click at [296, 277] on link "Most frequent questions:" at bounding box center [303, 276] width 92 height 10
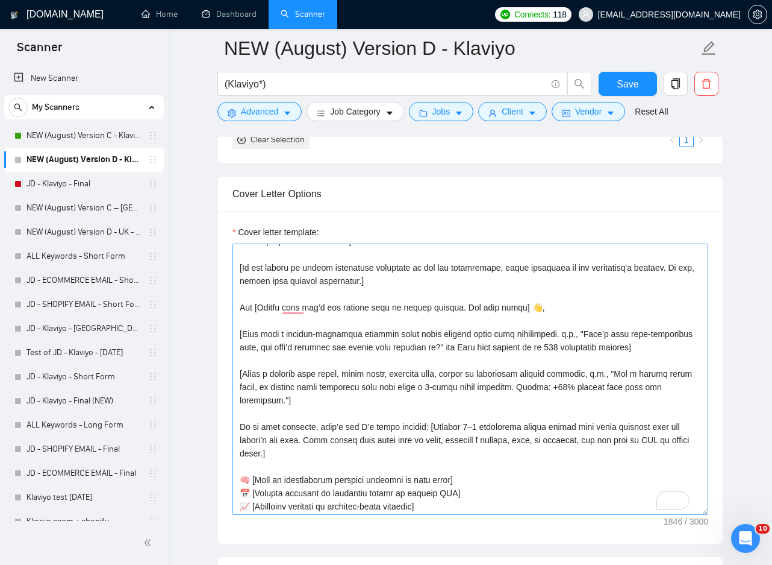
scroll to position [0, 0]
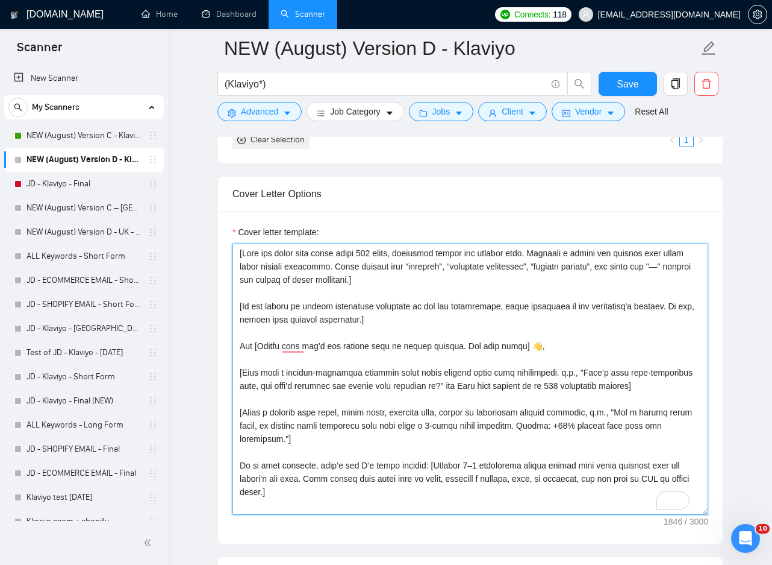
click at [648, 255] on textarea "Cover letter template:" at bounding box center [471, 378] width 476 height 271
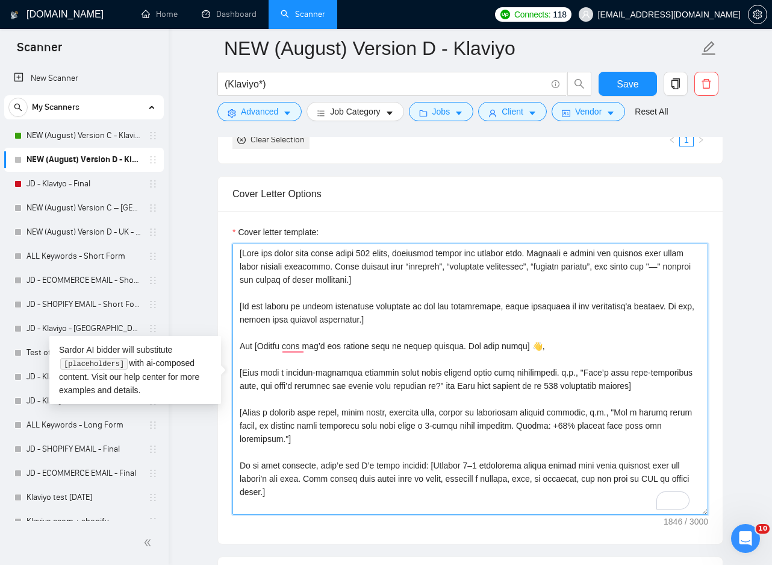
click at [600, 252] on textarea "Cover letter template:" at bounding box center [471, 378] width 476 height 271
click at [606, 254] on textarea "Cover letter template:" at bounding box center [471, 378] width 476 height 271
click at [600, 253] on textarea "Cover letter template:" at bounding box center [471, 378] width 476 height 271
type textarea "[Keep the total word count under 300 words, including static and dynamic text. …"
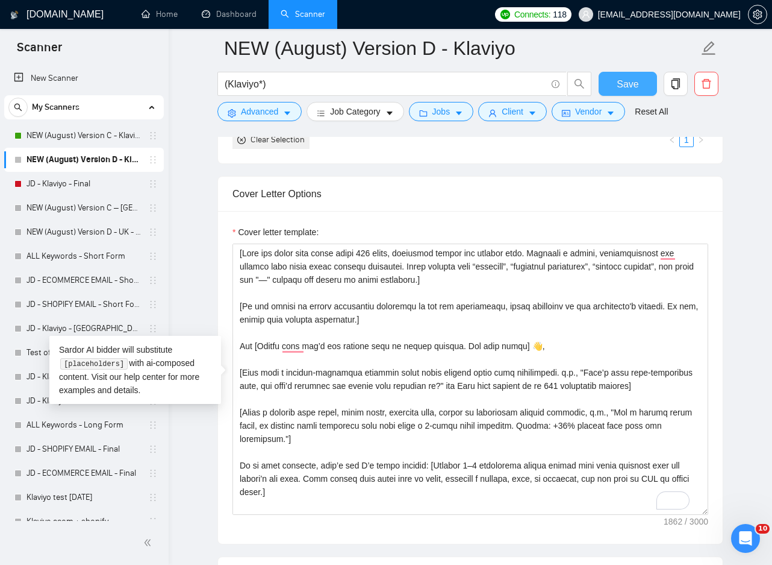
click at [622, 92] on button "Save" at bounding box center [628, 84] width 58 height 24
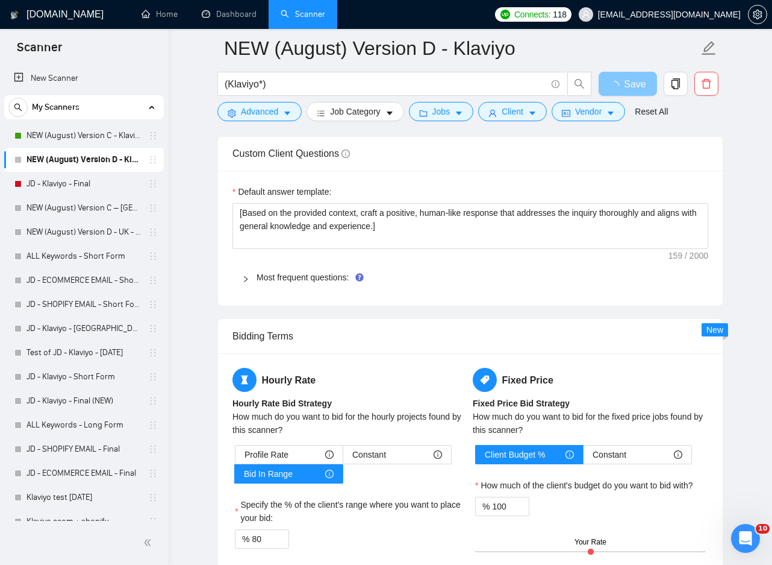
scroll to position [1928, 0]
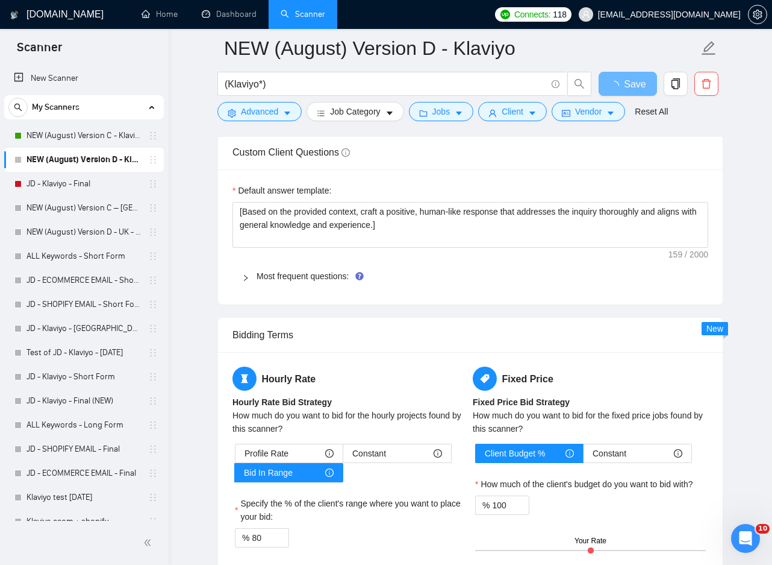
click at [269, 285] on div "Most frequent questions:" at bounding box center [471, 276] width 476 height 28
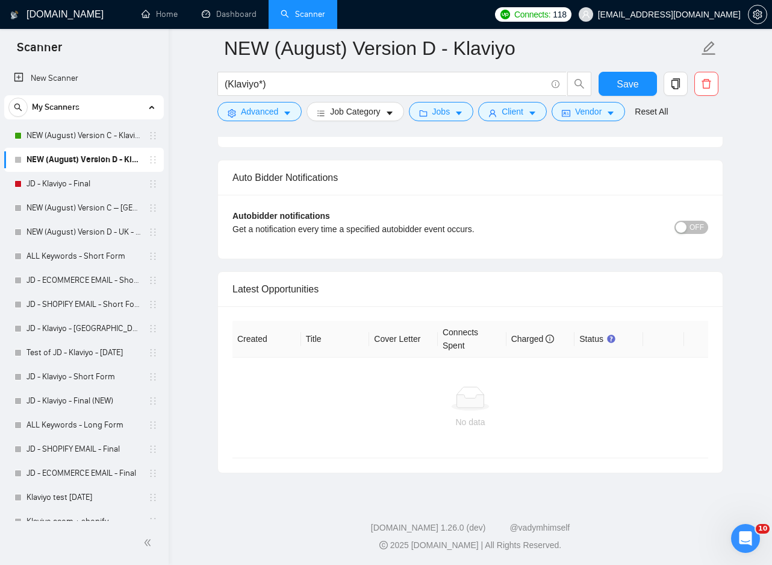
scroll to position [3090, 0]
click at [693, 222] on span "OFF" at bounding box center [697, 226] width 14 height 13
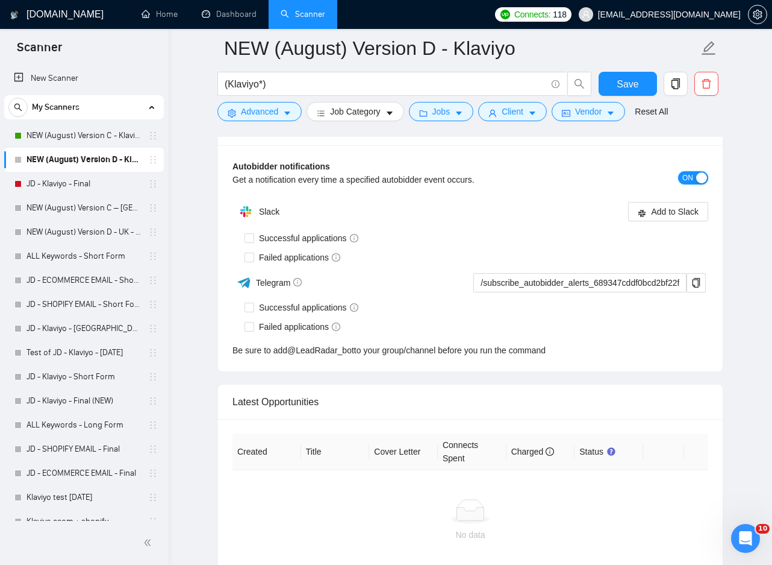
scroll to position [3071, 0]
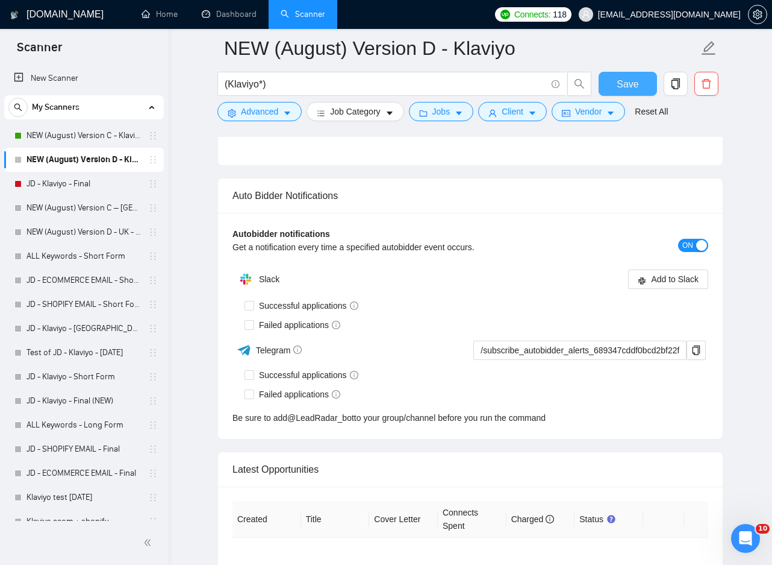
click at [643, 72] on button "Save" at bounding box center [628, 84] width 58 height 24
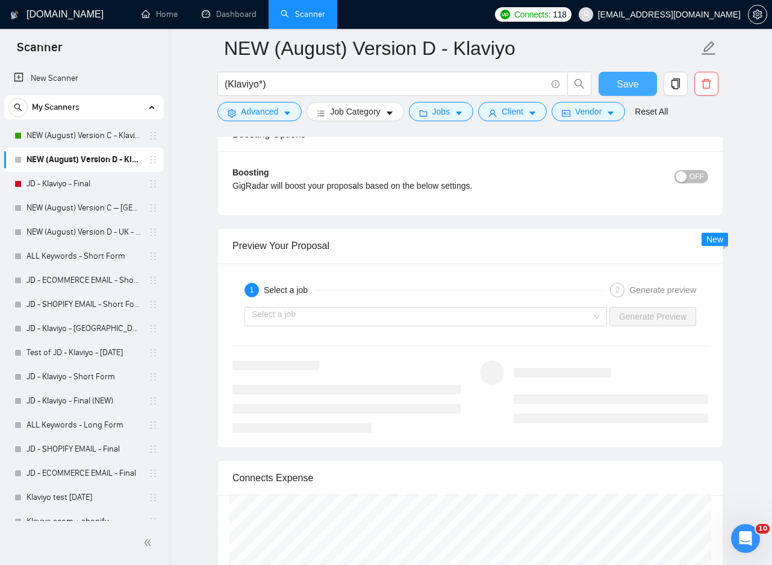
scroll to position [2470, 0]
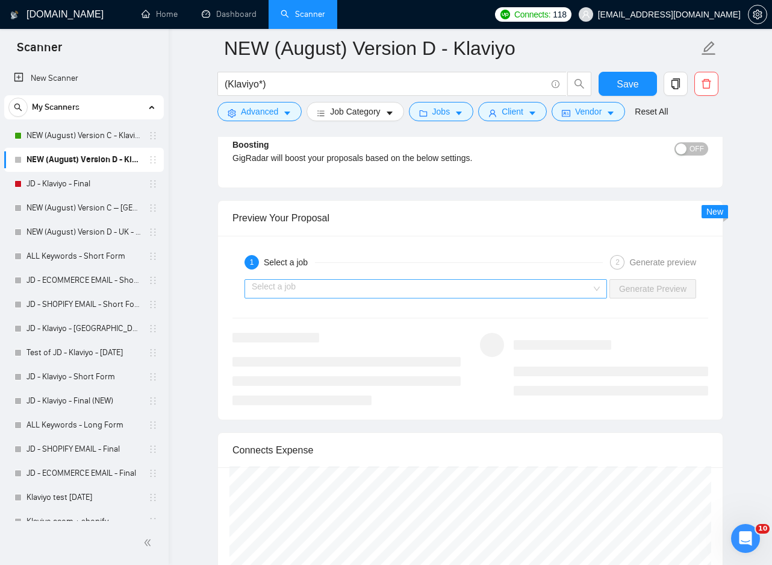
click at [378, 291] on input "search" at bounding box center [422, 289] width 340 height 18
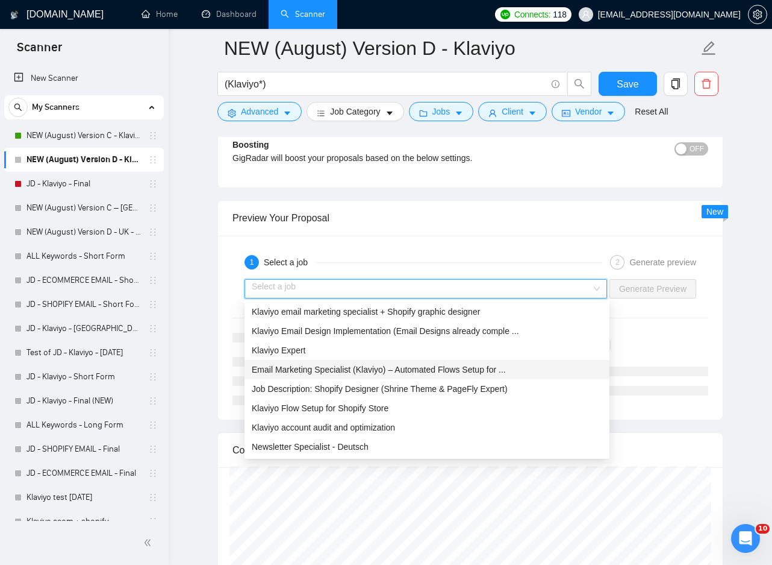
click at [341, 375] on div "Email Marketing Specialist (Klaviyo) – Automated Flows Setup for ..." at bounding box center [427, 369] width 351 height 13
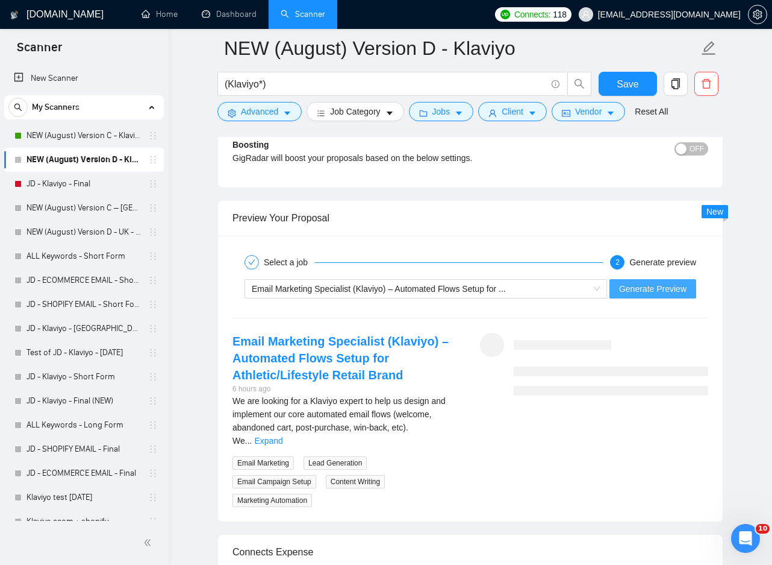
click at [667, 297] on button "Generate Preview" at bounding box center [653, 288] width 87 height 19
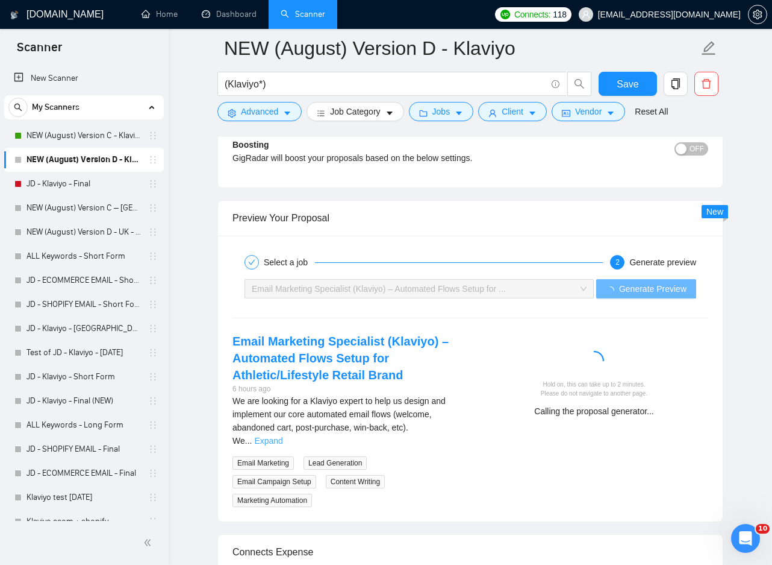
click at [283, 436] on link "Expand" at bounding box center [268, 441] width 28 height 10
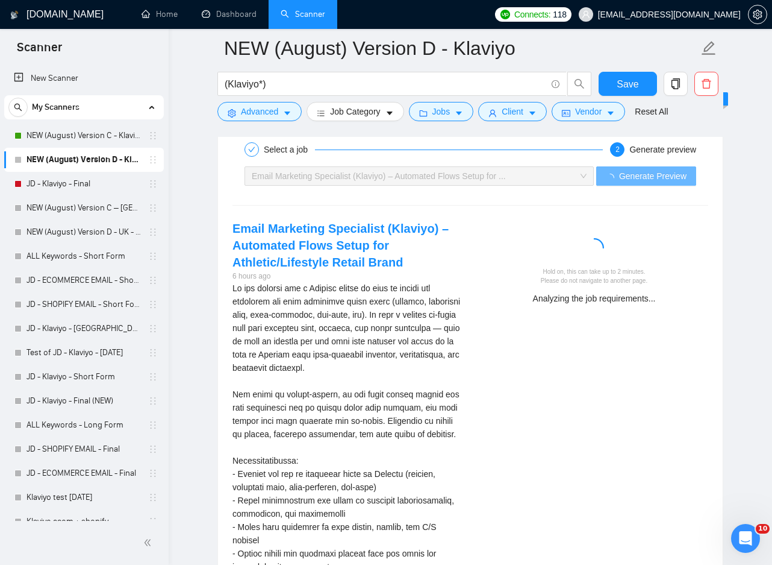
scroll to position [2591, 0]
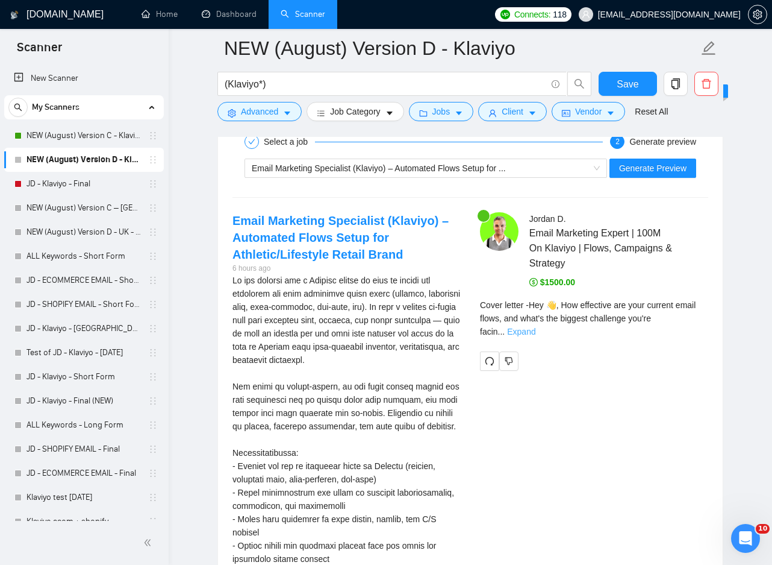
click at [536, 327] on link "Expand" at bounding box center [521, 332] width 28 height 10
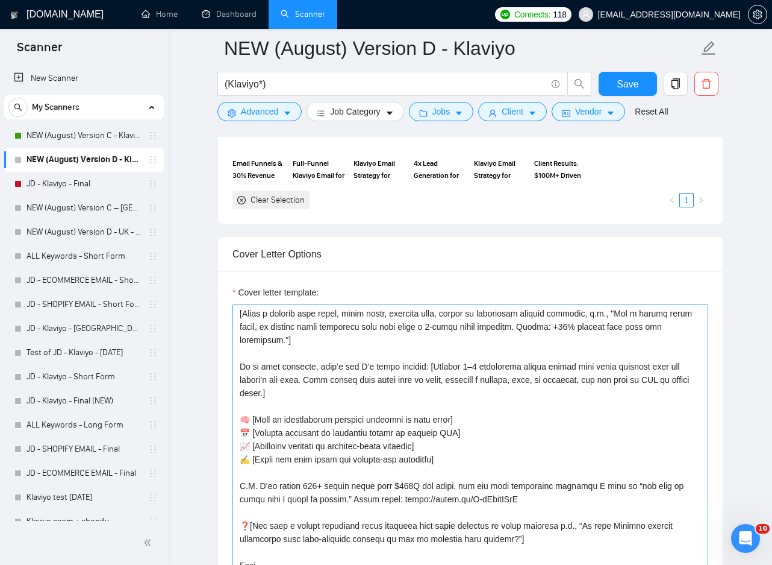
scroll to position [1566, 0]
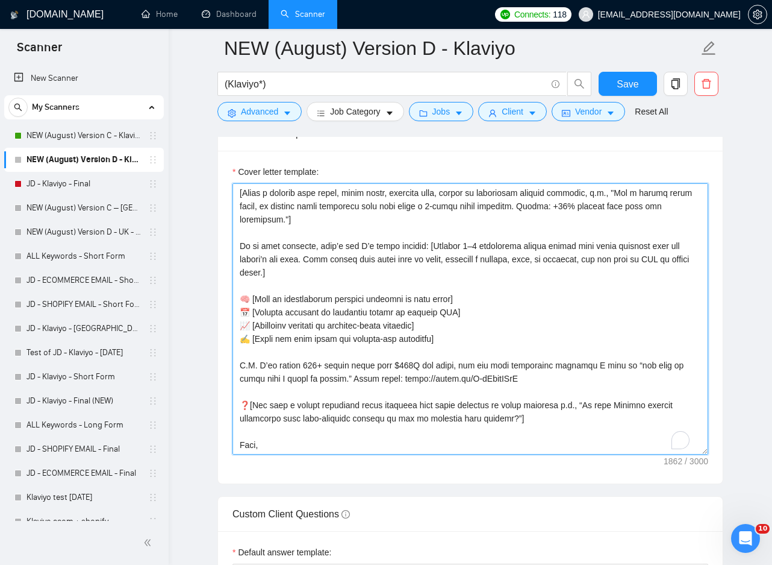
click at [497, 420] on textarea "Cover letter template:" at bounding box center [471, 318] width 476 height 271
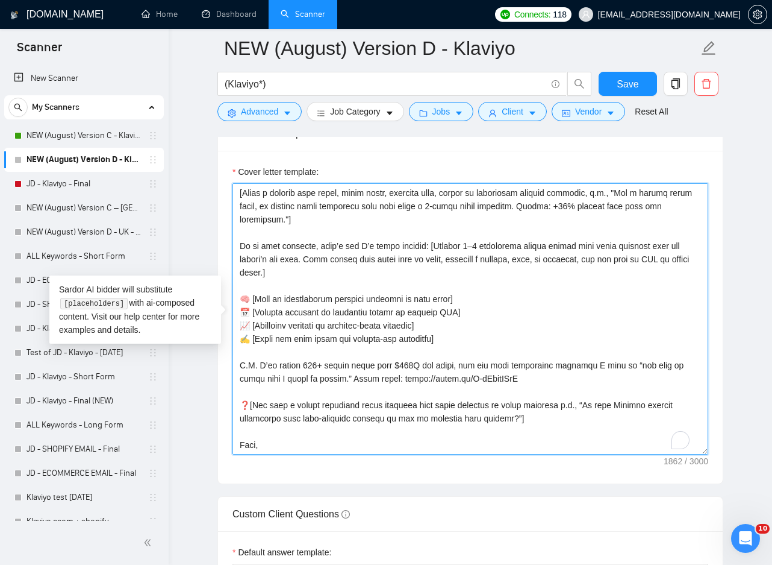
click at [480, 375] on textarea "Cover letter template:" at bounding box center [471, 318] width 476 height 271
click at [593, 377] on textarea "Cover letter template:" at bounding box center [471, 318] width 476 height 271
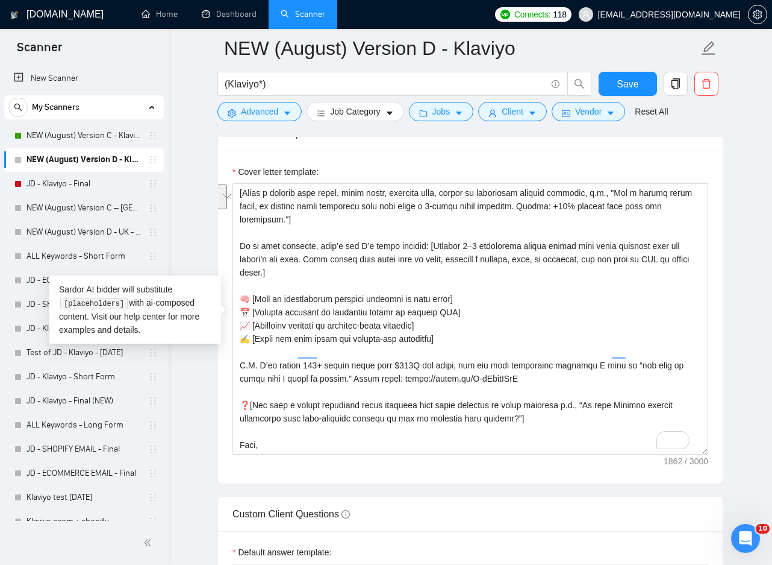
scroll to position [159, 0]
click at [463, 403] on textarea "Cover letter template:" at bounding box center [471, 318] width 476 height 271
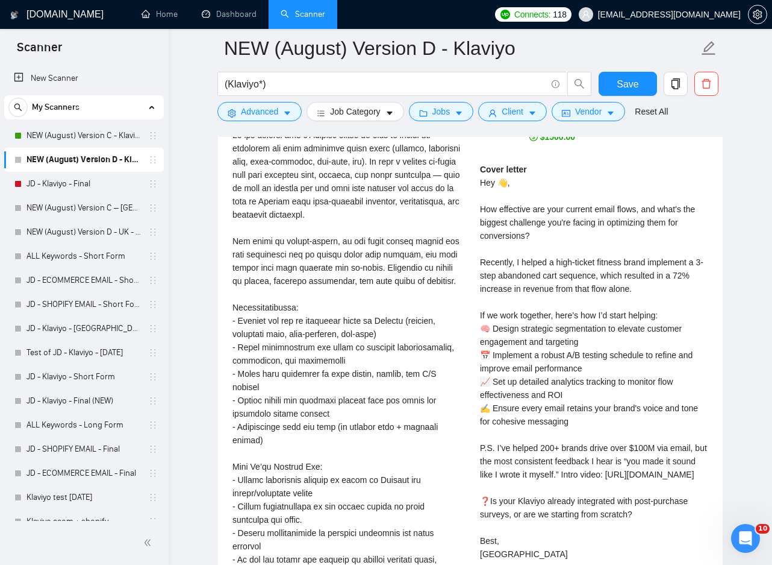
scroll to position [2892, 0]
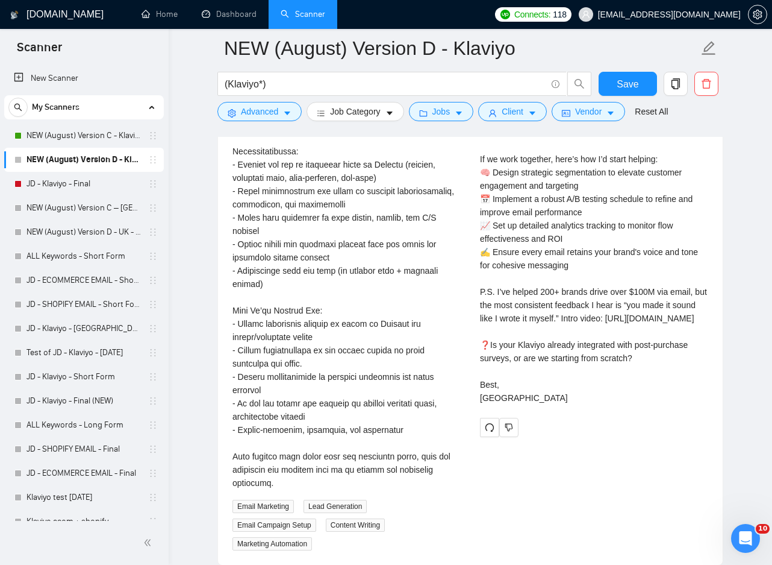
type textarea "[Keep the total word count under 300 words, including static and dynamic text. …"
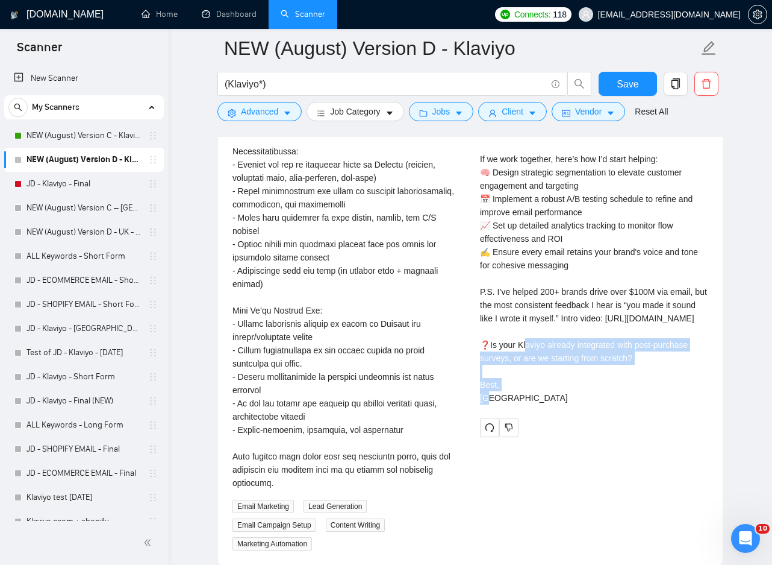
drag, startPoint x: 496, startPoint y: 358, endPoint x: 639, endPoint y: 372, distance: 143.5
click at [639, 372] on div "Cover letter Hey 👋, How effective are your current email flows, and what's the …" at bounding box center [594, 206] width 228 height 398
copy div "our Klaviyo already integrated with post-purchase surveys, or are we starting f…"
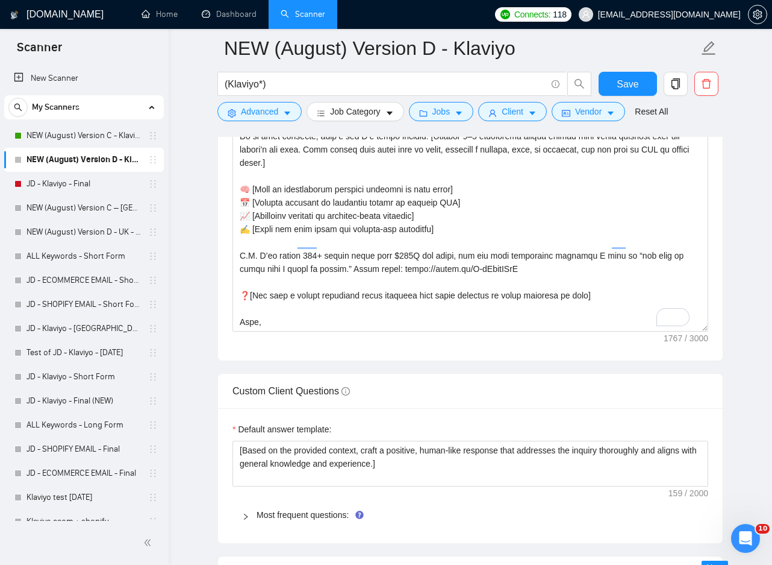
scroll to position [1687, 0]
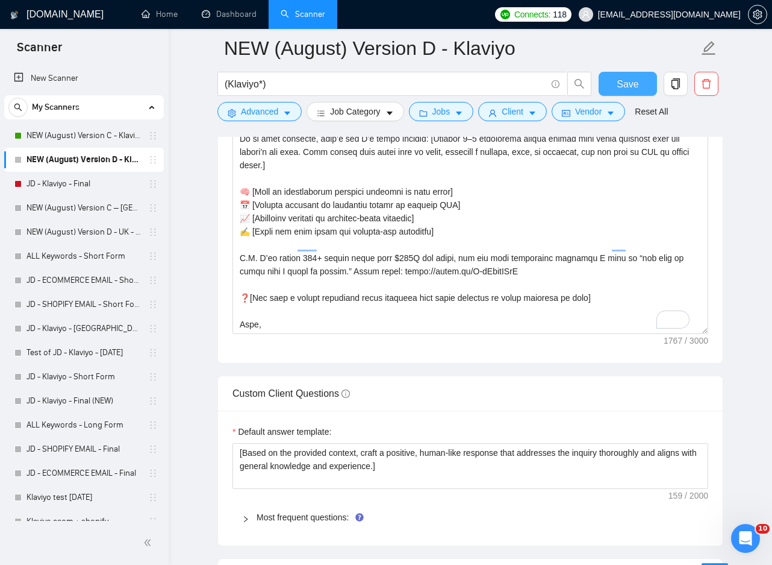
click at [609, 77] on button "Save" at bounding box center [628, 84] width 58 height 24
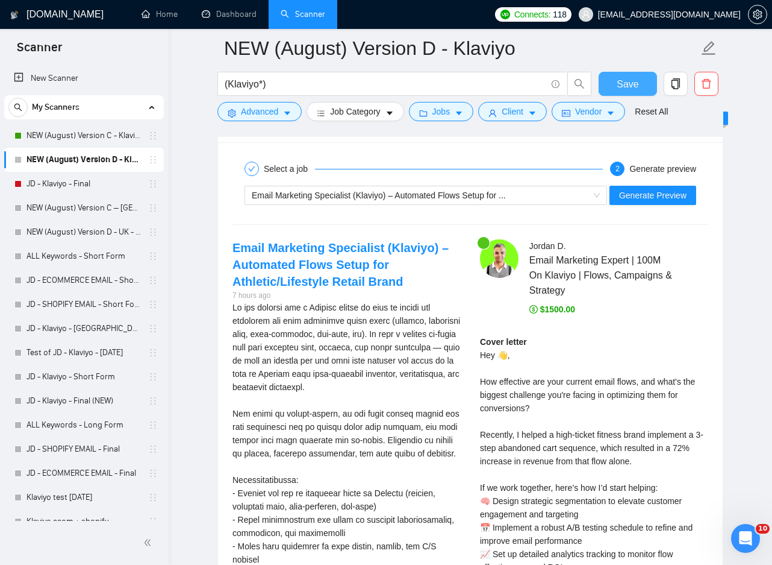
scroll to position [2410, 0]
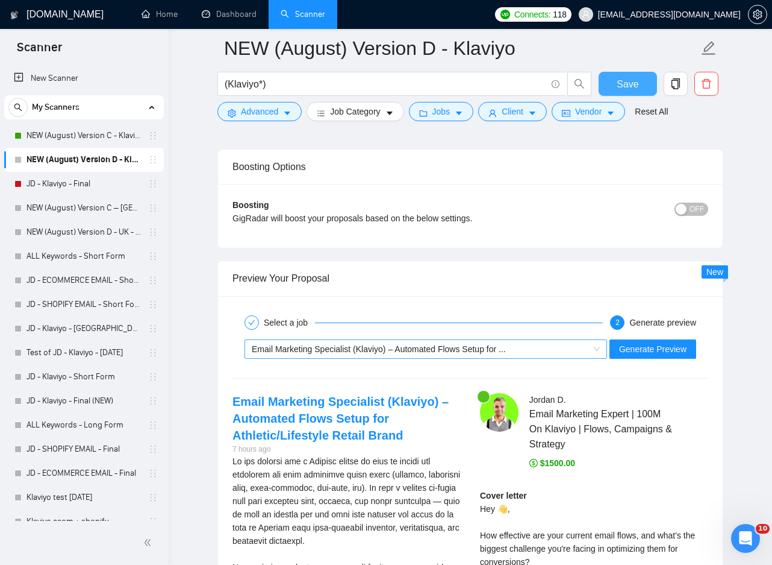
click at [483, 344] on span "Email Marketing Specialist (Klaviyo) – Automated Flows Setup for ..." at bounding box center [379, 349] width 254 height 10
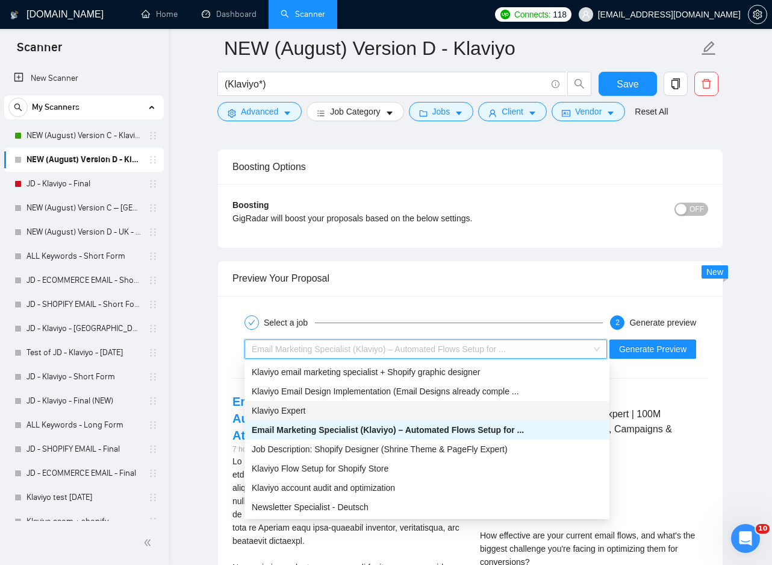
click at [306, 410] on div "Klaviyo Expert" at bounding box center [427, 410] width 351 height 13
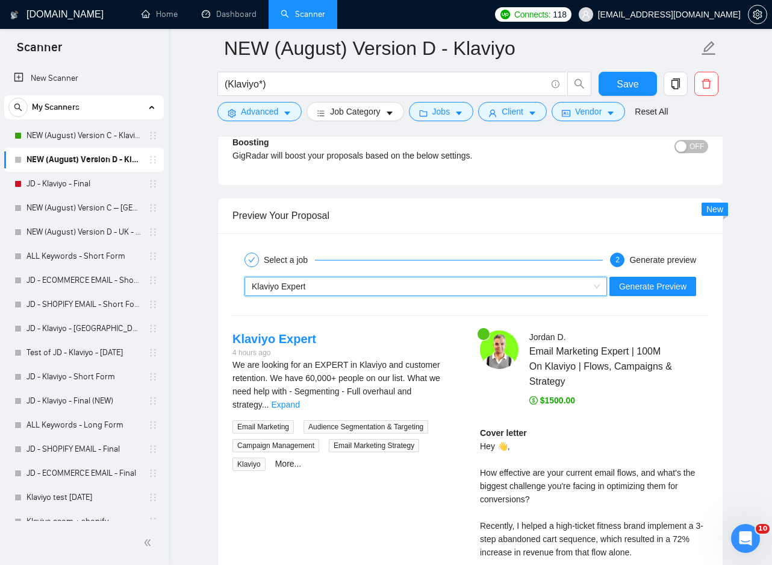
scroll to position [2591, 0]
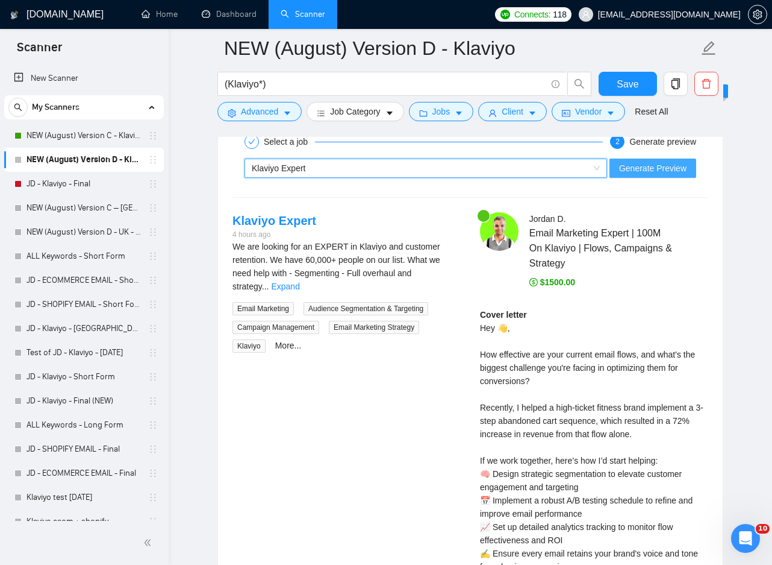
click at [647, 166] on span "Generate Preview" at bounding box center [652, 167] width 67 height 13
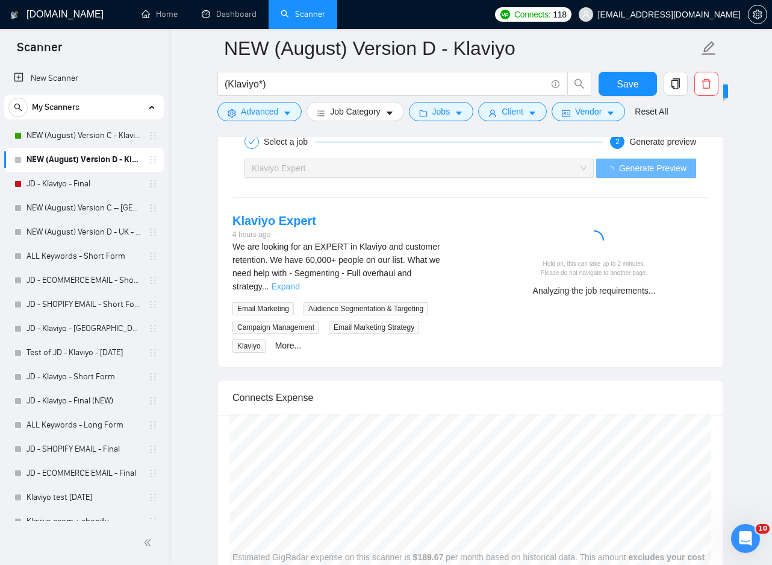
click at [299, 281] on link "Expand" at bounding box center [285, 286] width 28 height 10
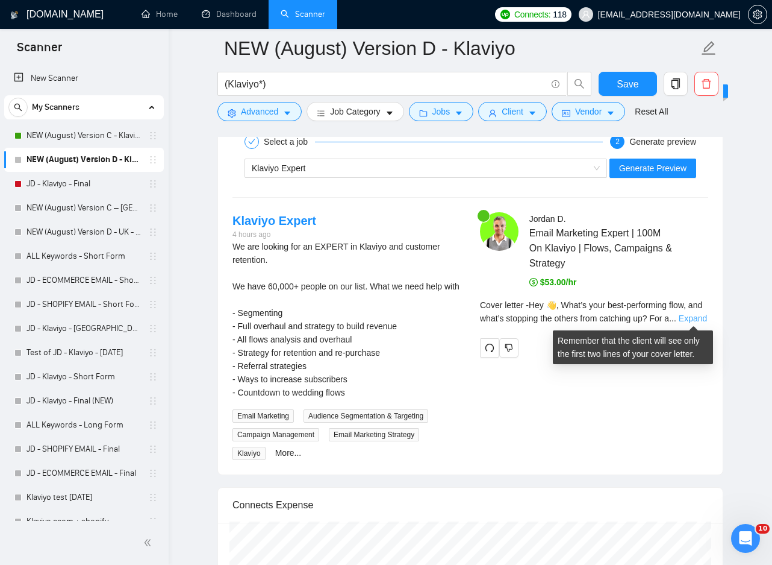
click at [696, 313] on link "Expand" at bounding box center [693, 318] width 28 height 10
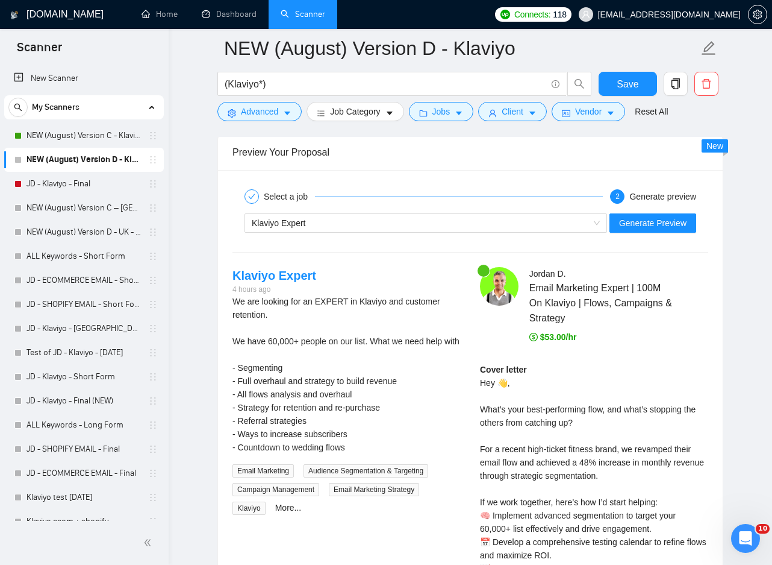
scroll to position [2470, 0]
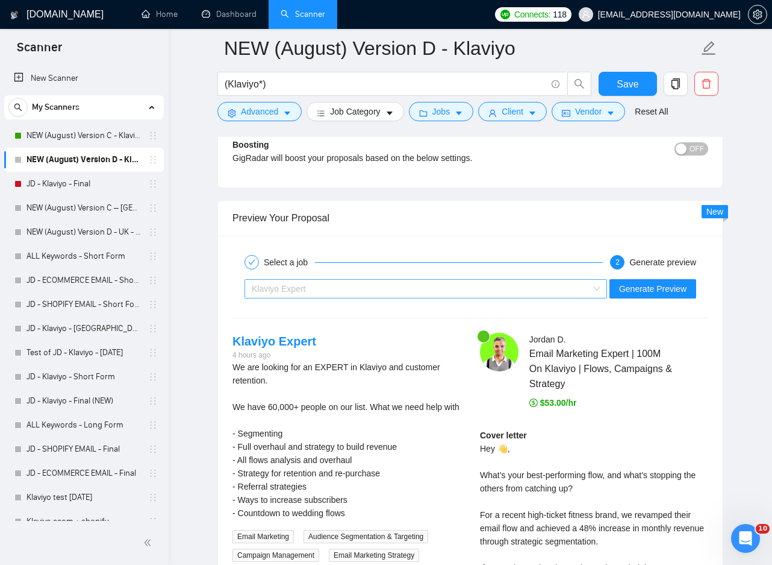
click at [550, 290] on div "Klaviyo Expert" at bounding box center [420, 289] width 337 height 18
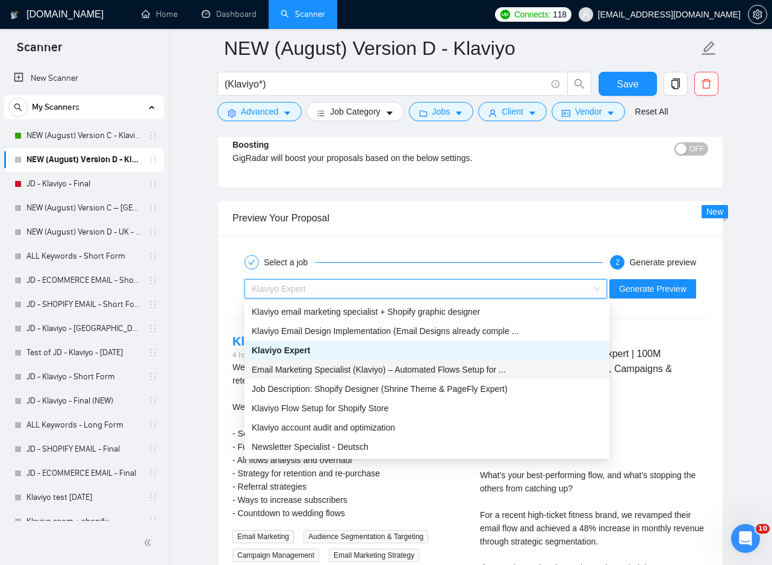
click at [375, 369] on span "Email Marketing Specialist (Klaviyo) – Automated Flows Setup for ..." at bounding box center [379, 370] width 254 height 10
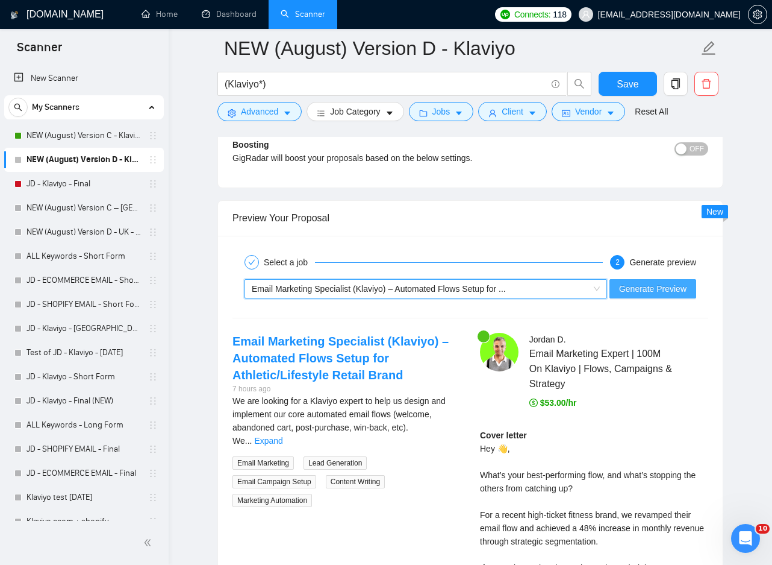
click at [643, 292] on span "Generate Preview" at bounding box center [652, 288] width 67 height 13
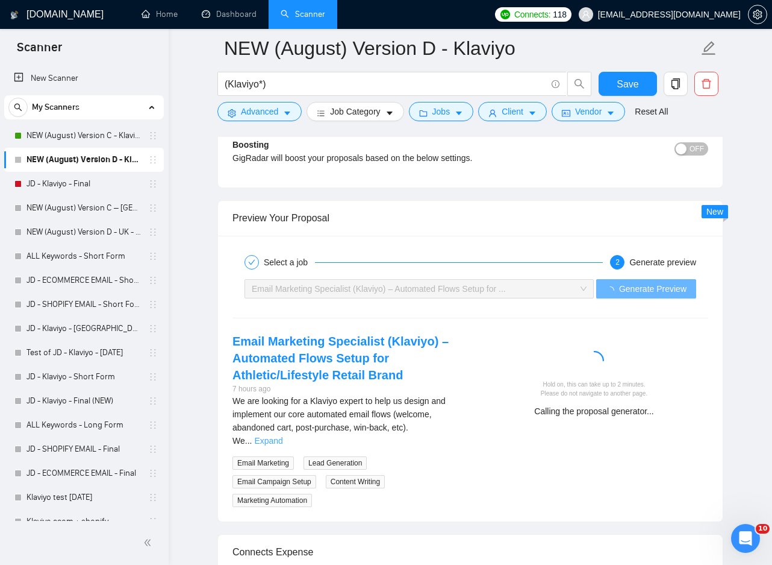
click at [283, 436] on link "Expand" at bounding box center [268, 441] width 28 height 10
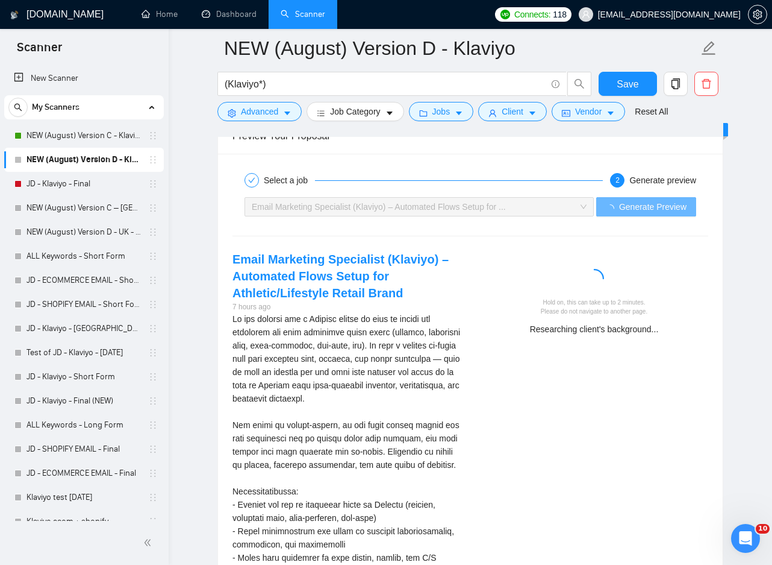
scroll to position [2530, 0]
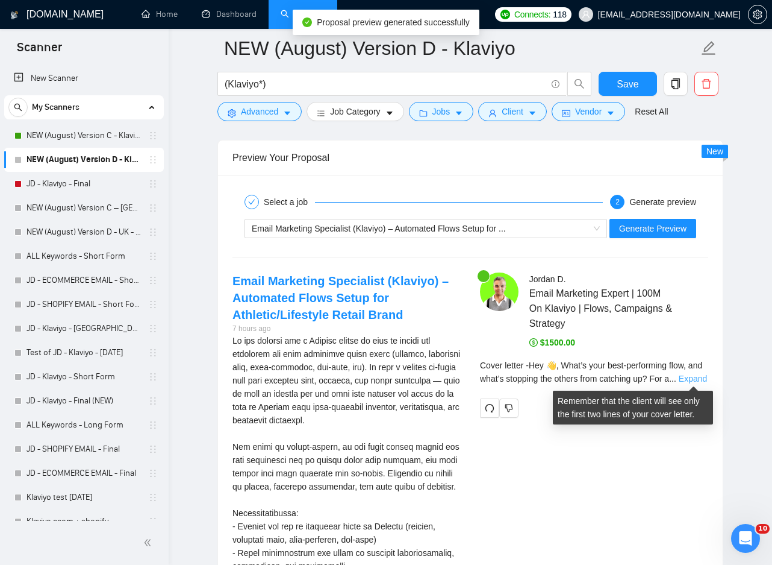
click at [692, 381] on link "Expand" at bounding box center [693, 379] width 28 height 10
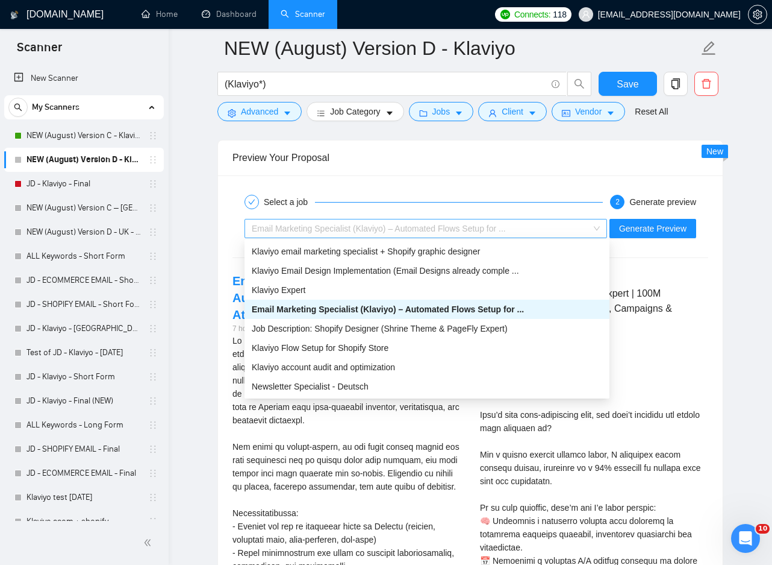
click at [541, 236] on div "Email Marketing Specialist (Klaviyo) – Automated Flows Setup for ..." at bounding box center [420, 228] width 337 height 18
click at [410, 369] on div "Klaviyo account audit and optimization" at bounding box center [427, 366] width 351 height 13
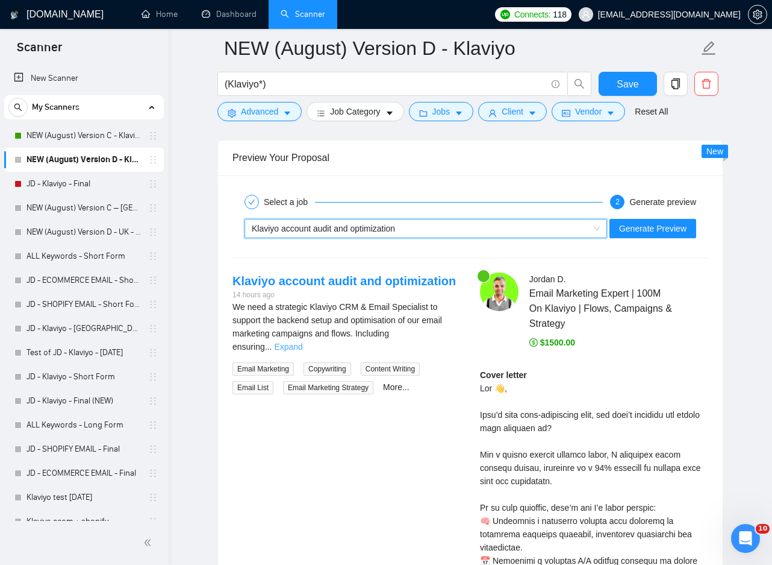
click at [302, 342] on link "Expand" at bounding box center [288, 347] width 28 height 10
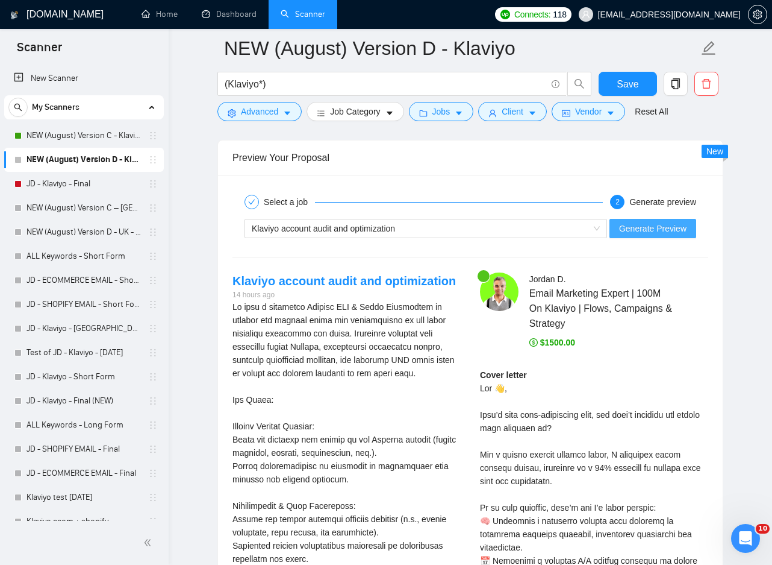
click at [637, 233] on span "Generate Preview" at bounding box center [652, 228] width 67 height 13
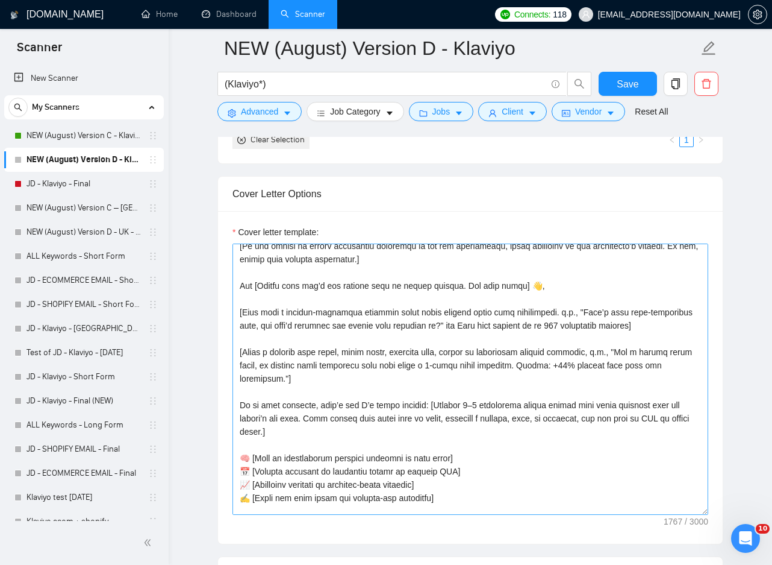
scroll to position [0, 0]
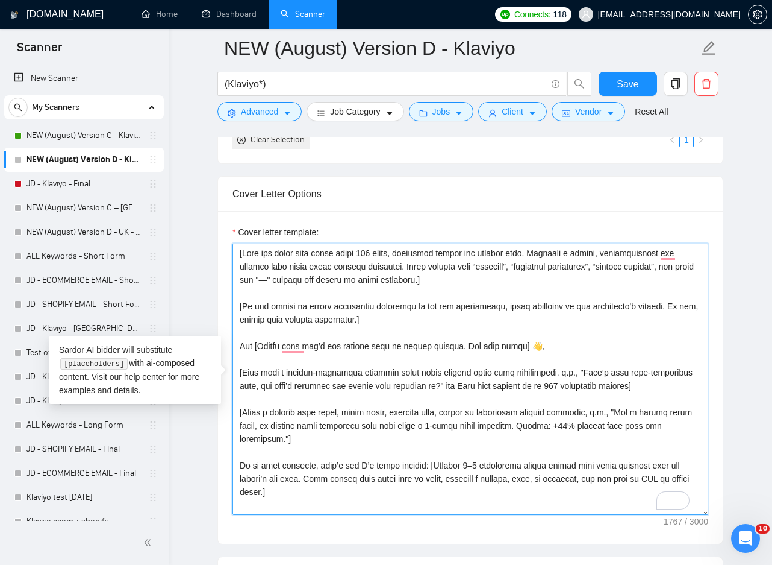
click at [563, 370] on textarea "Cover letter template:" at bounding box center [471, 378] width 476 height 271
drag, startPoint x: 243, startPoint y: 372, endPoint x: 560, endPoint y: 375, distance: 316.3
click at [560, 375] on textarea "Cover letter template:" at bounding box center [471, 378] width 476 height 271
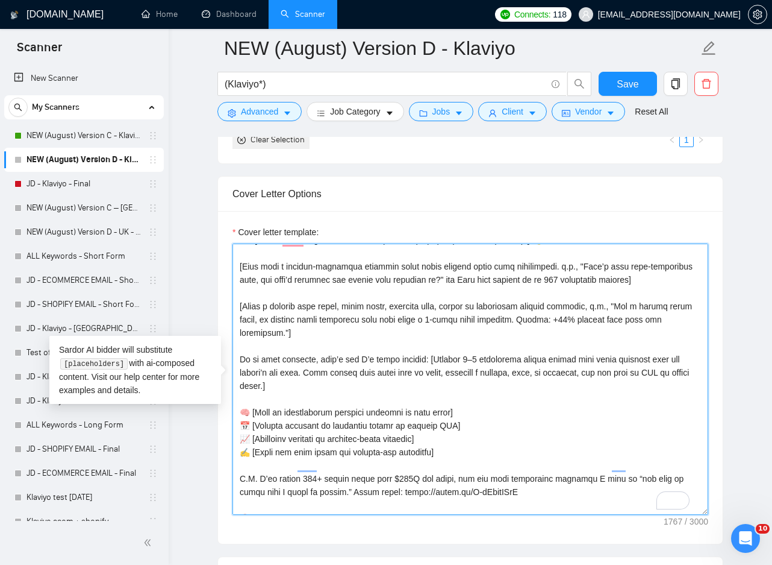
scroll to position [86, 0]
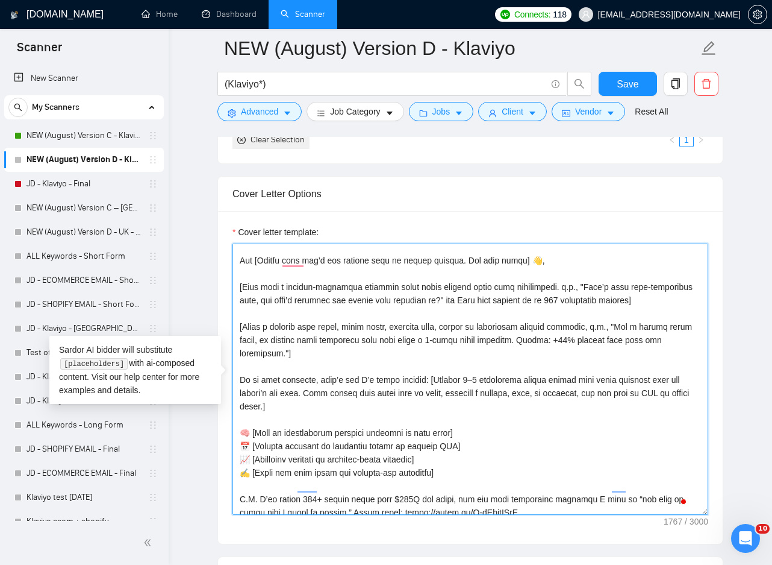
click at [484, 318] on textarea "Cover letter template:" at bounding box center [471, 378] width 476 height 271
drag, startPoint x: 661, startPoint y: 299, endPoint x: 180, endPoint y: 289, distance: 481.5
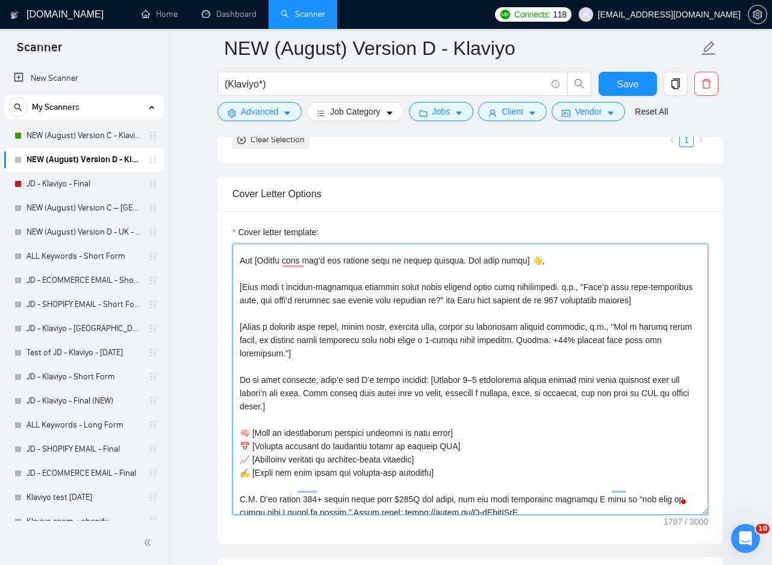
click at [541, 282] on textarea "Cover letter template:" at bounding box center [471, 378] width 476 height 271
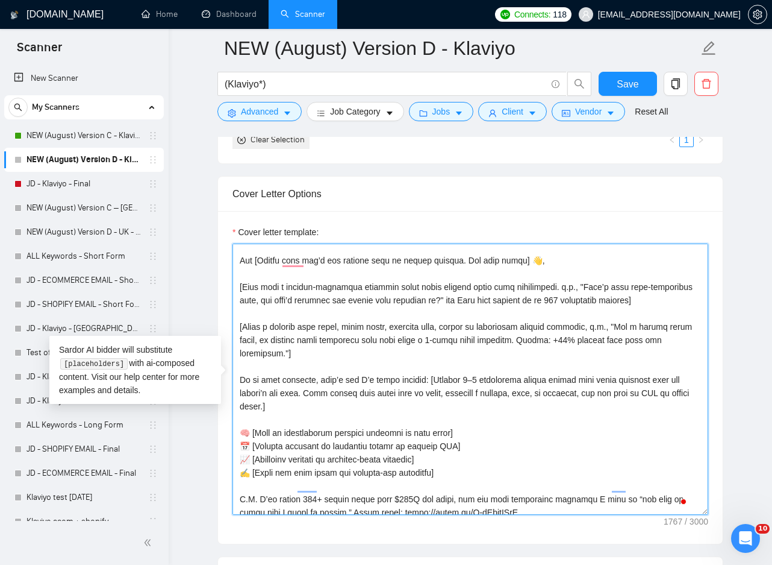
click at [566, 299] on textarea "Cover letter template:" at bounding box center [471, 378] width 476 height 271
drag, startPoint x: 677, startPoint y: 295, endPoint x: 239, endPoint y: 290, distance: 437.4
click at [239, 290] on textarea "Cover letter template:" at bounding box center [471, 378] width 476 height 271
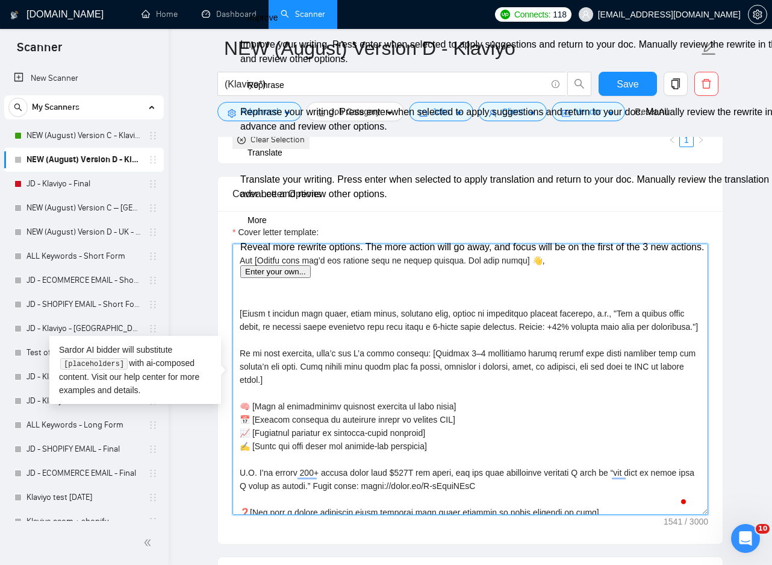
paste textarea "[Open with a thought-provoking question ask a broad, thoughtful question about …"
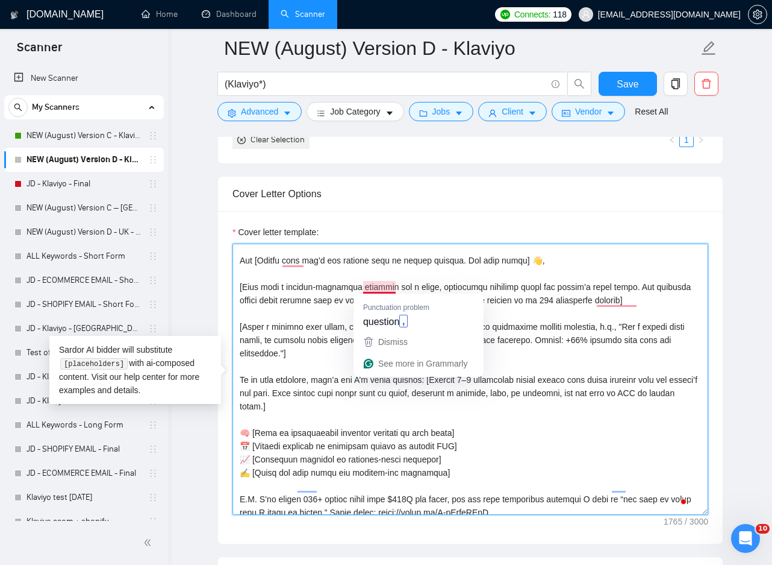
click at [374, 287] on textarea "Cover letter template:" at bounding box center [471, 378] width 476 height 271
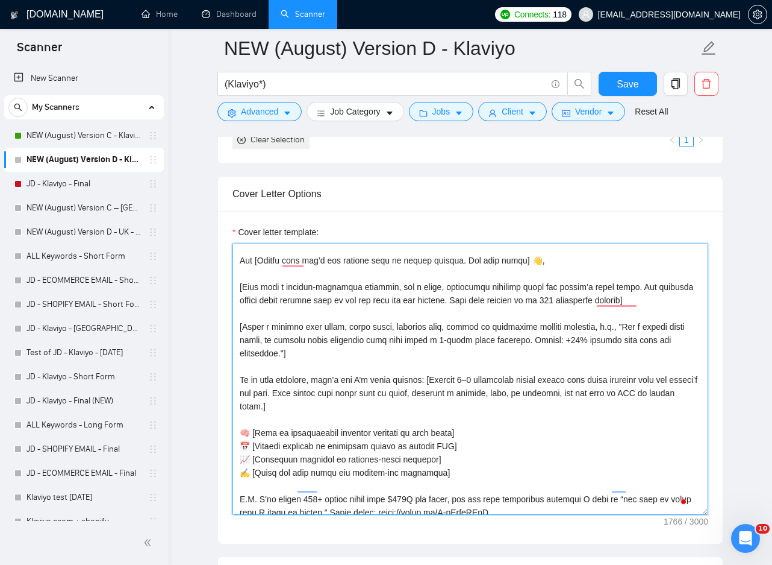
scroll to position [146, 0]
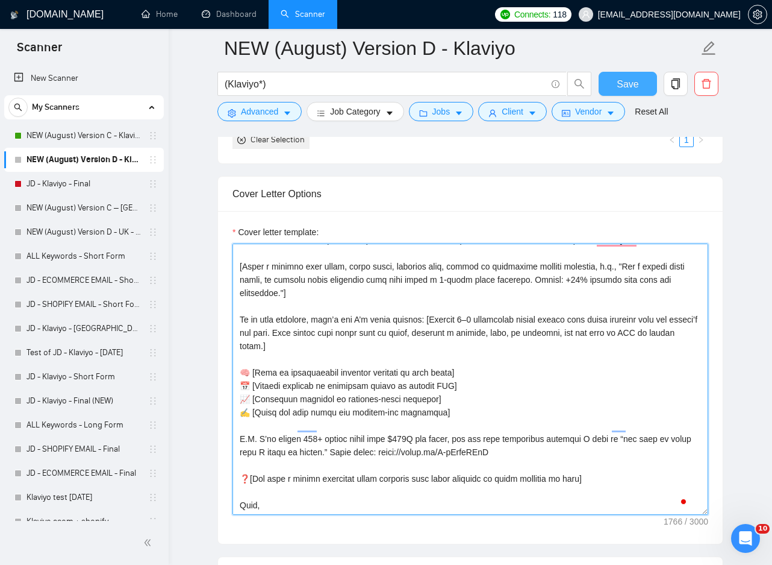
type textarea "[Keep the total word count under 300 words, including static and dynamic text. …"
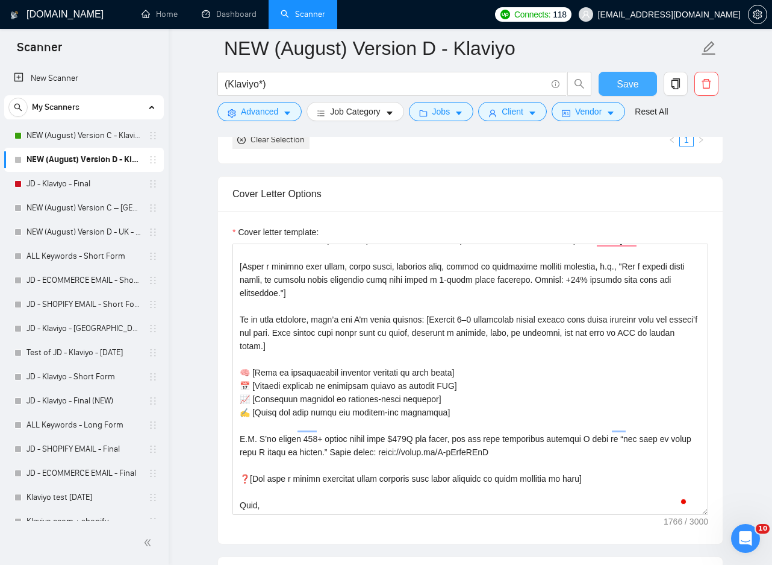
click at [626, 93] on button "Save" at bounding box center [628, 84] width 58 height 24
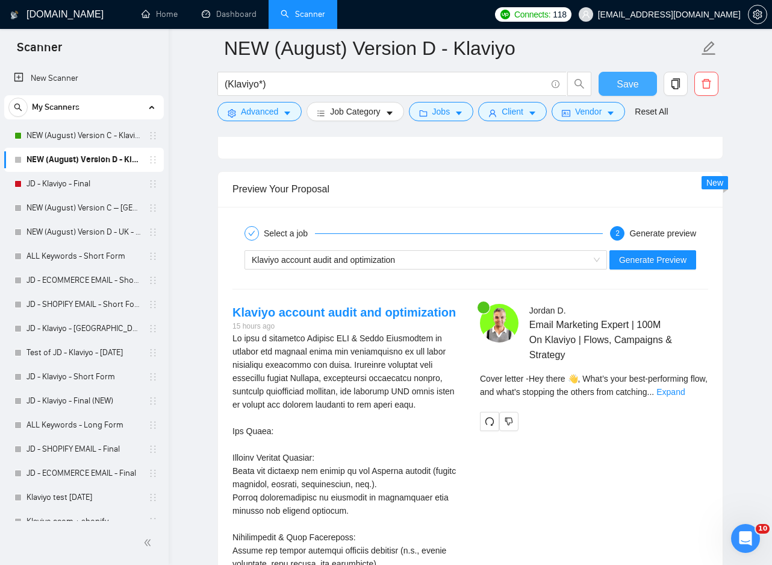
scroll to position [2530, 0]
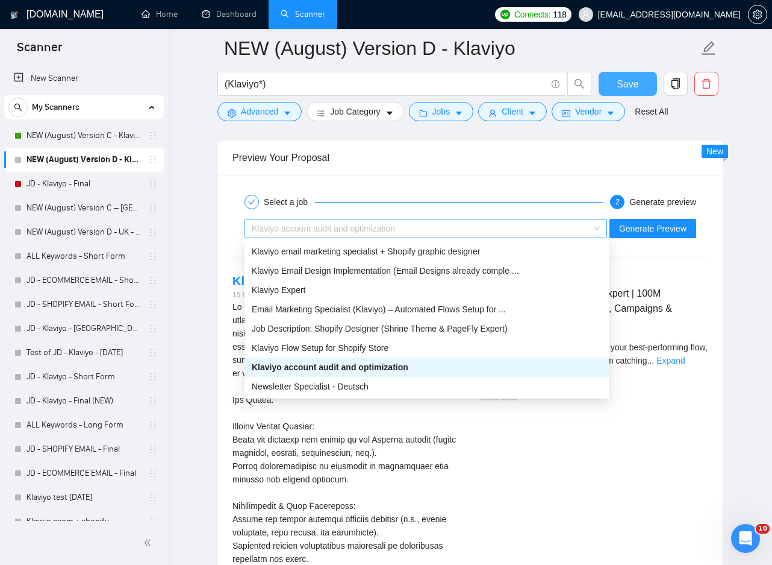
click at [427, 232] on div "Klaviyo account audit and optimization" at bounding box center [420, 228] width 337 height 18
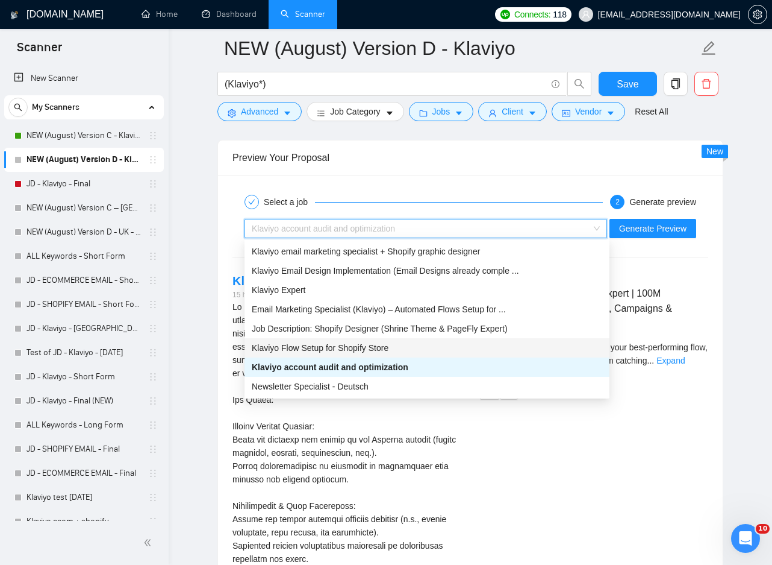
click at [339, 349] on span "Klaviyo Flow Setup for Shopify Store" at bounding box center [320, 348] width 137 height 10
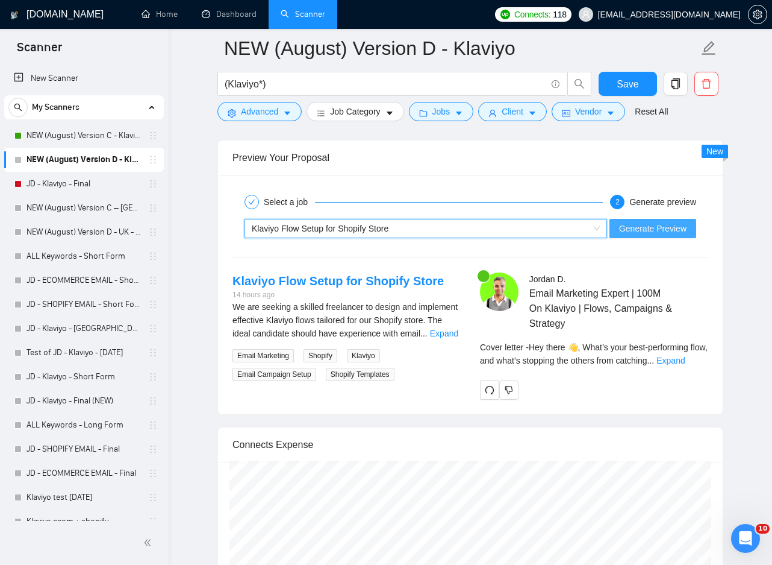
click at [664, 236] on button "Generate Preview" at bounding box center [653, 228] width 87 height 19
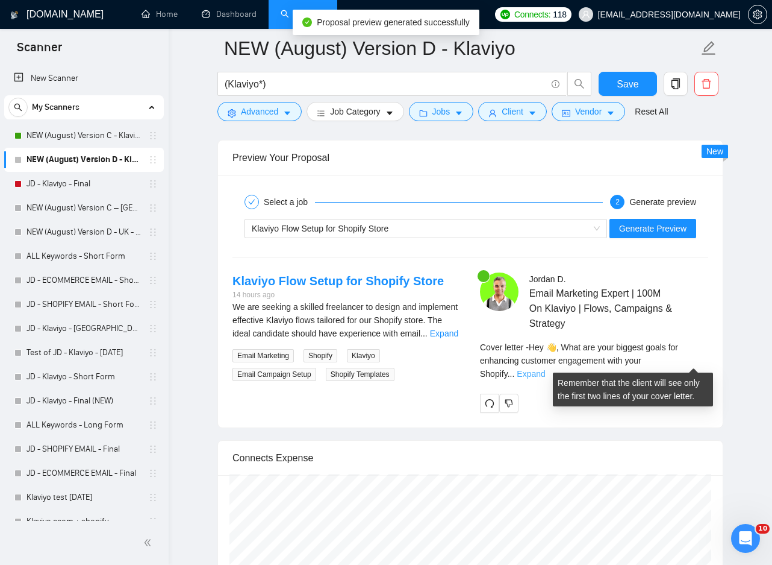
click at [545, 369] on link "Expand" at bounding box center [531, 374] width 28 height 10
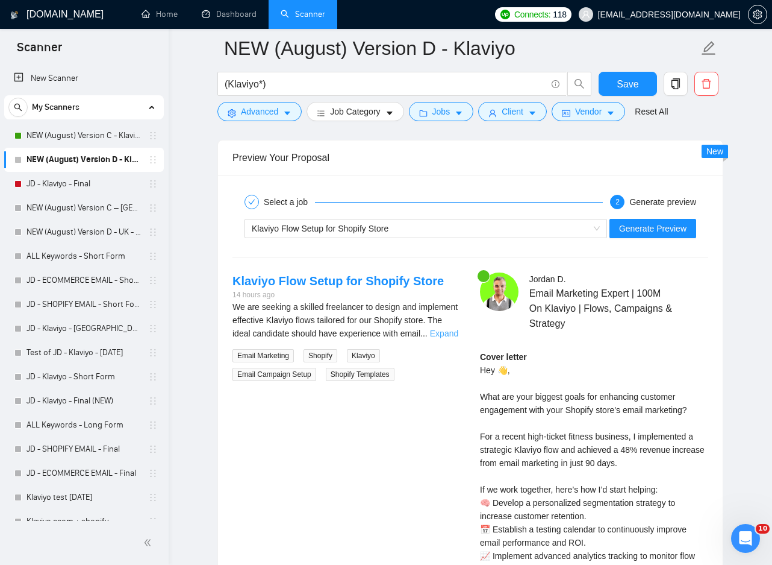
click at [433, 328] on link "Expand" at bounding box center [444, 333] width 28 height 10
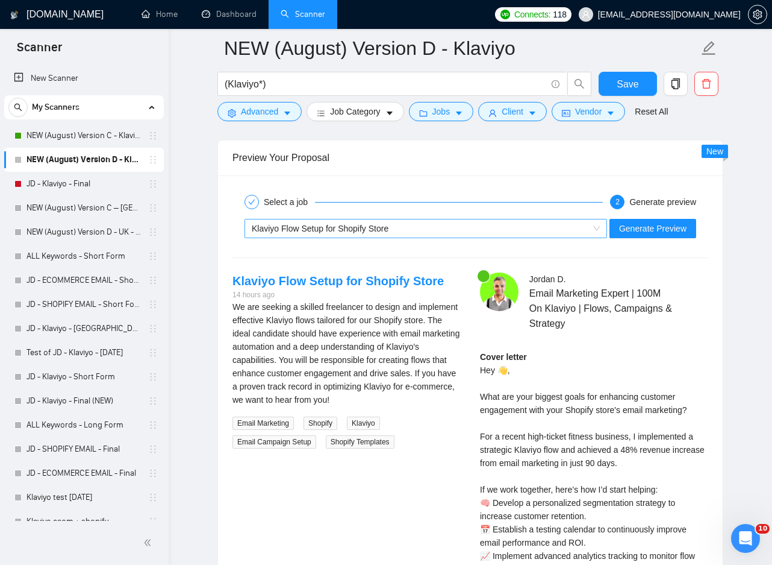
click at [365, 225] on span "Klaviyo Flow Setup for Shopify Store" at bounding box center [320, 229] width 137 height 10
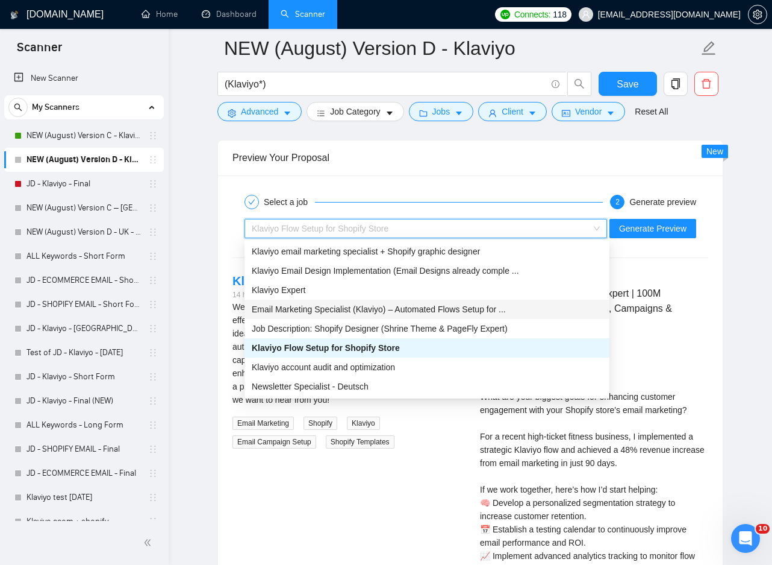
click at [372, 309] on span "Email Marketing Specialist (Klaviyo) – Automated Flows Setup for ..." at bounding box center [379, 309] width 254 height 10
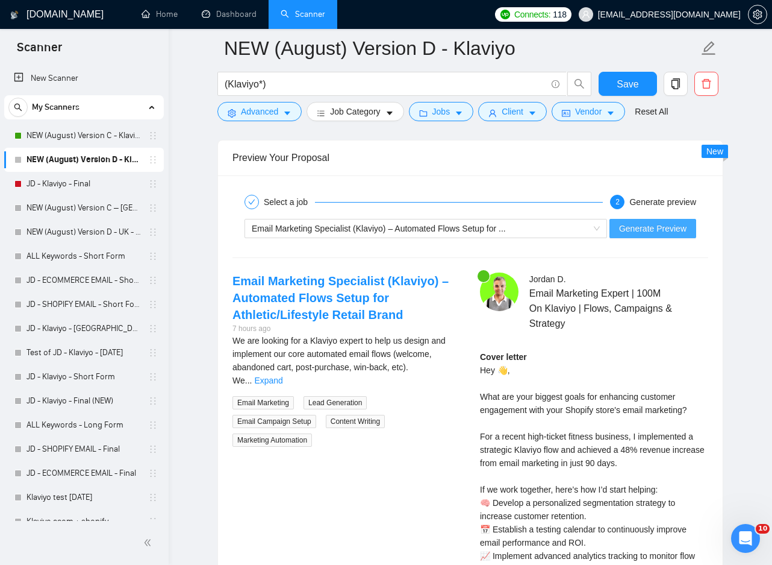
click at [665, 230] on span "Generate Preview" at bounding box center [652, 228] width 67 height 13
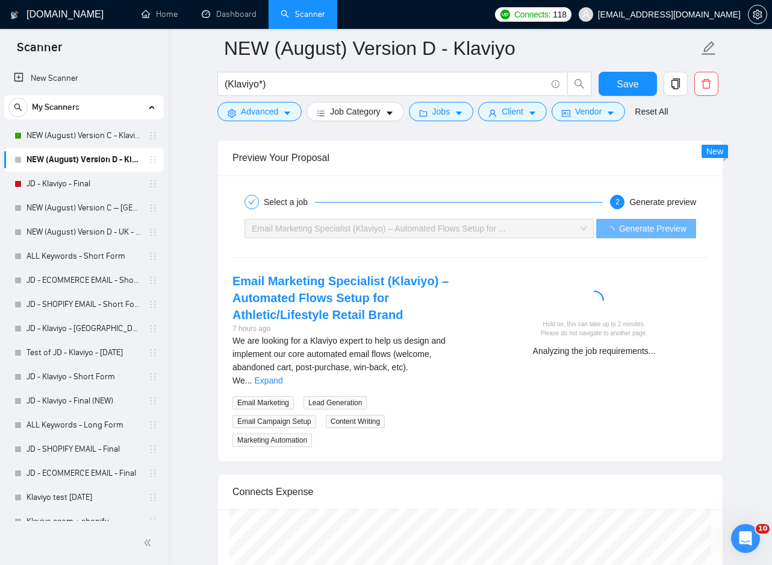
drag, startPoint x: 439, startPoint y: 367, endPoint x: 419, endPoint y: 354, distance: 23.9
click at [283, 375] on link "Expand" at bounding box center [268, 380] width 28 height 10
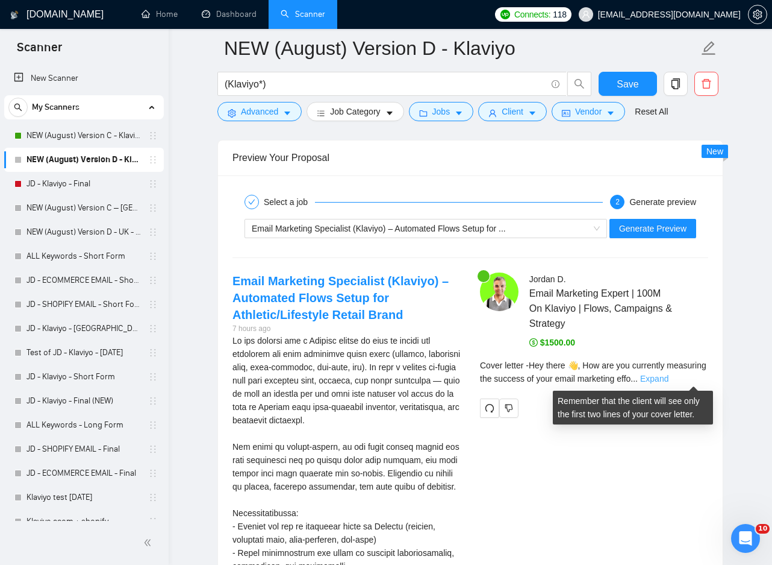
click at [669, 379] on link "Expand" at bounding box center [654, 379] width 28 height 10
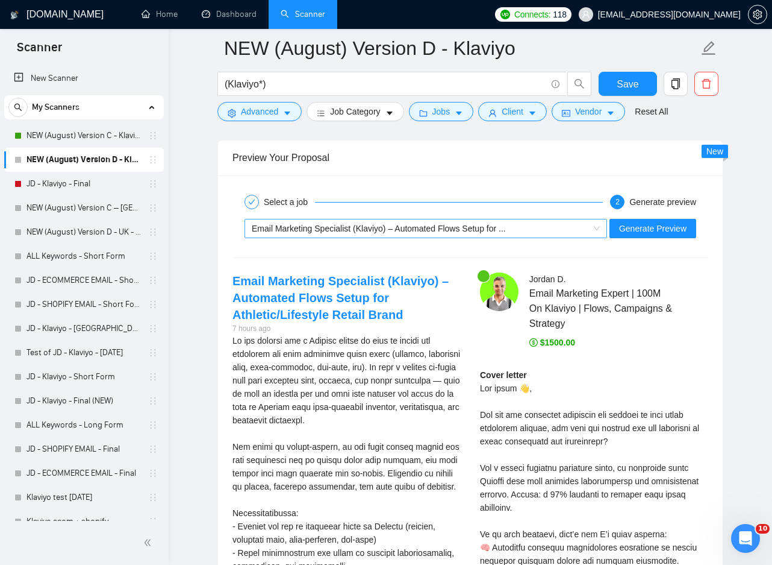
click at [475, 234] on div "Email Marketing Specialist (Klaviyo) – Automated Flows Setup for ..." at bounding box center [420, 228] width 337 height 18
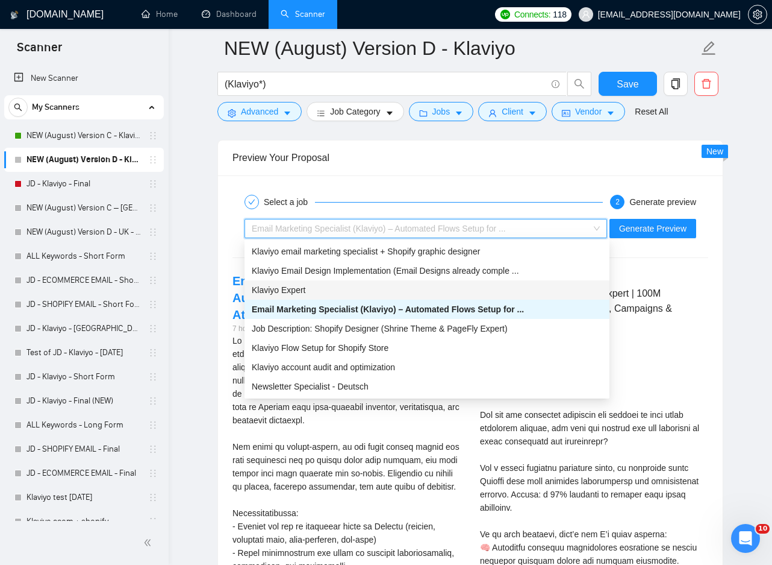
click at [375, 296] on div "Klaviyo Expert" at bounding box center [427, 289] width 351 height 13
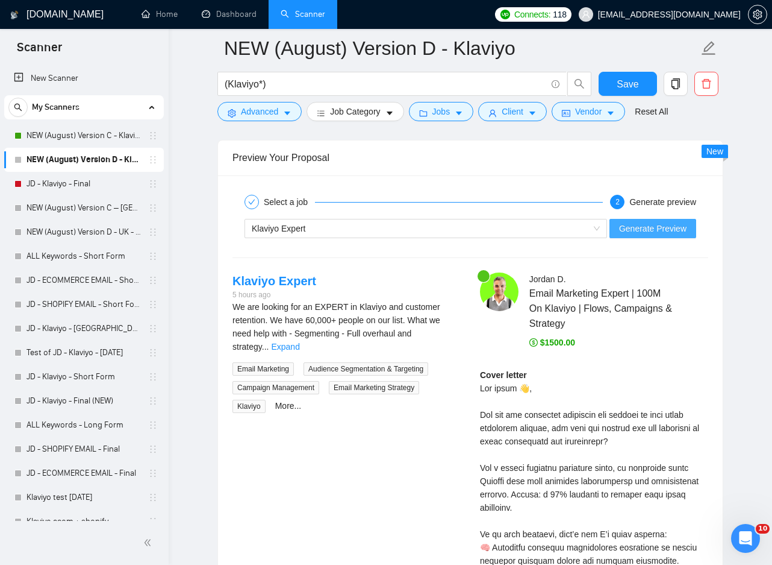
click at [631, 230] on span "Generate Preview" at bounding box center [652, 228] width 67 height 13
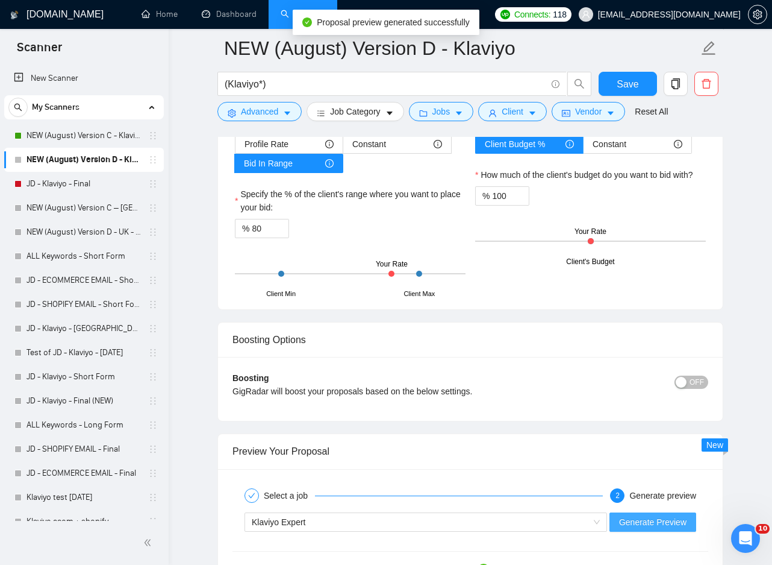
scroll to position [2470, 0]
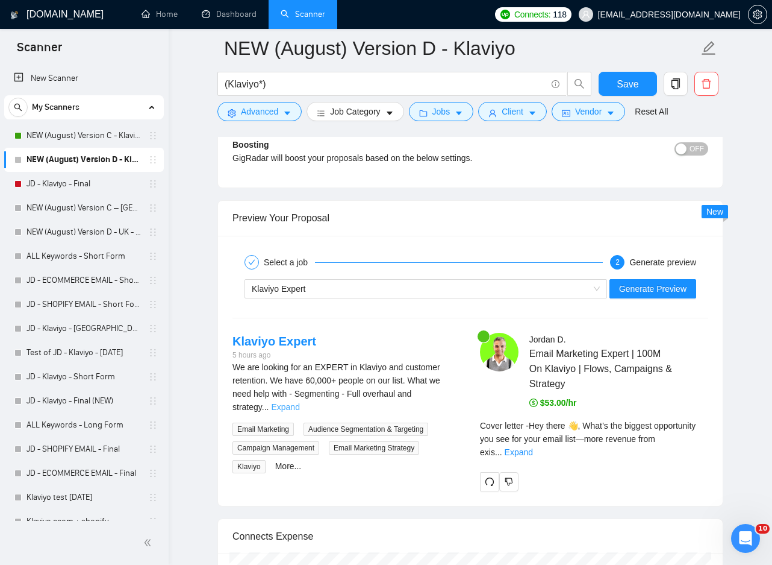
click at [299, 402] on link "Expand" at bounding box center [285, 407] width 28 height 10
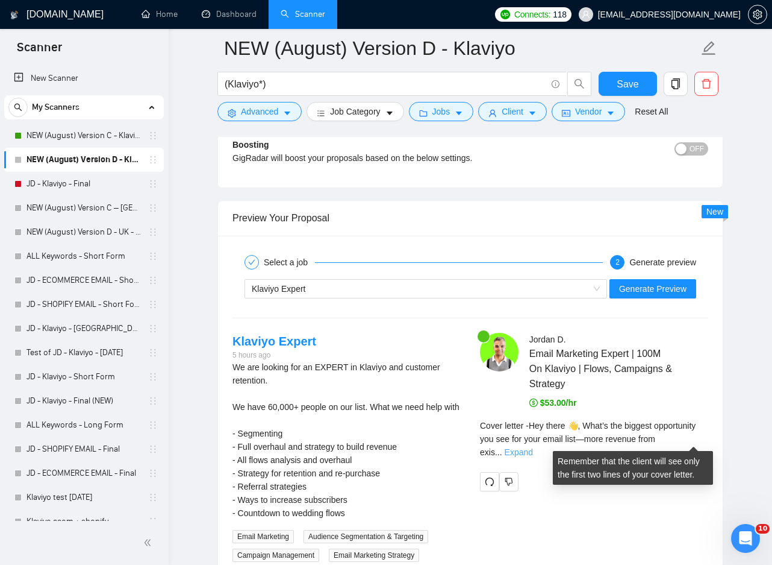
click at [533, 447] on link "Expand" at bounding box center [519, 452] width 28 height 10
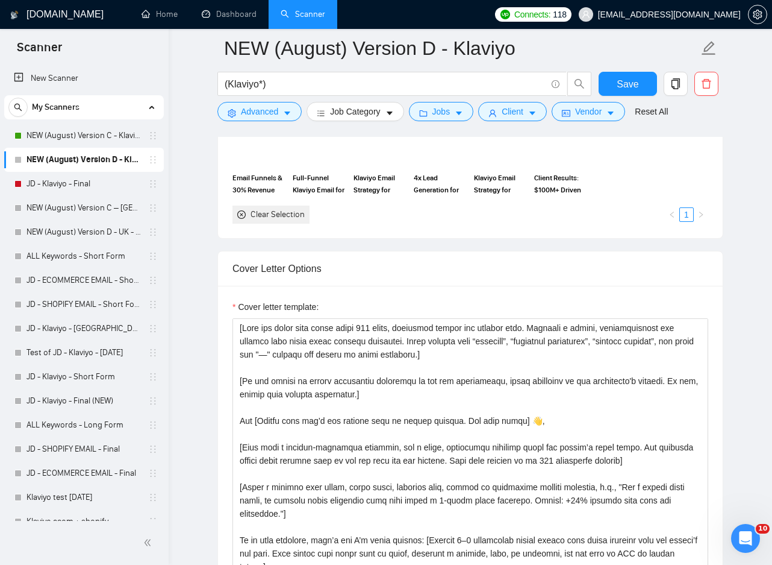
scroll to position [1446, 0]
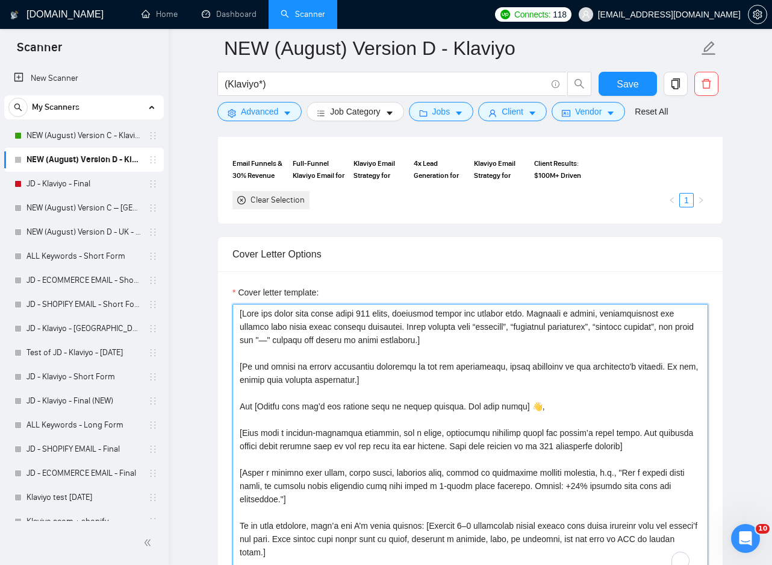
click at [243, 339] on textarea "Cover letter template:" at bounding box center [471, 439] width 476 height 271
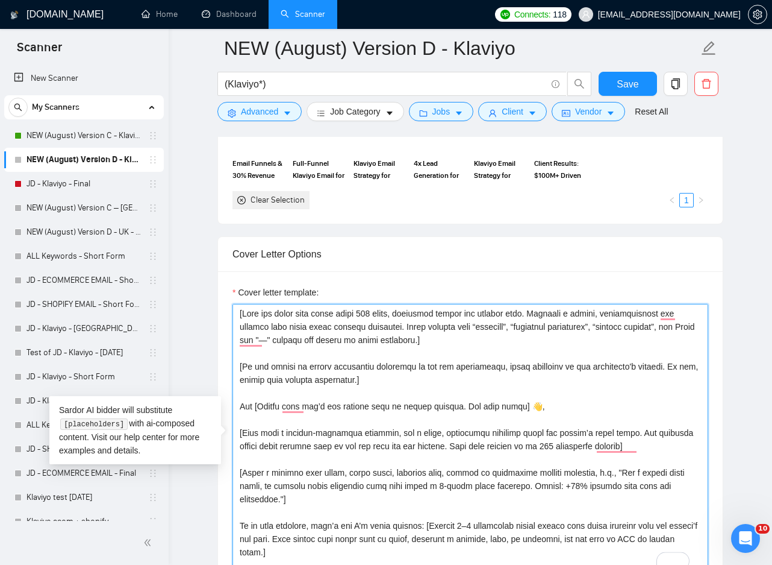
click at [281, 338] on textarea "Cover letter template:" at bounding box center [471, 439] width 476 height 271
click at [305, 346] on textarea "Cover letter template:" at bounding box center [471, 439] width 476 height 271
drag, startPoint x: 306, startPoint y: 345, endPoint x: 300, endPoint y: 344, distance: 6.1
click at [305, 345] on textarea "Cover letter template:" at bounding box center [471, 439] width 476 height 271
click at [295, 343] on textarea "Cover letter template:" at bounding box center [471, 439] width 476 height 271
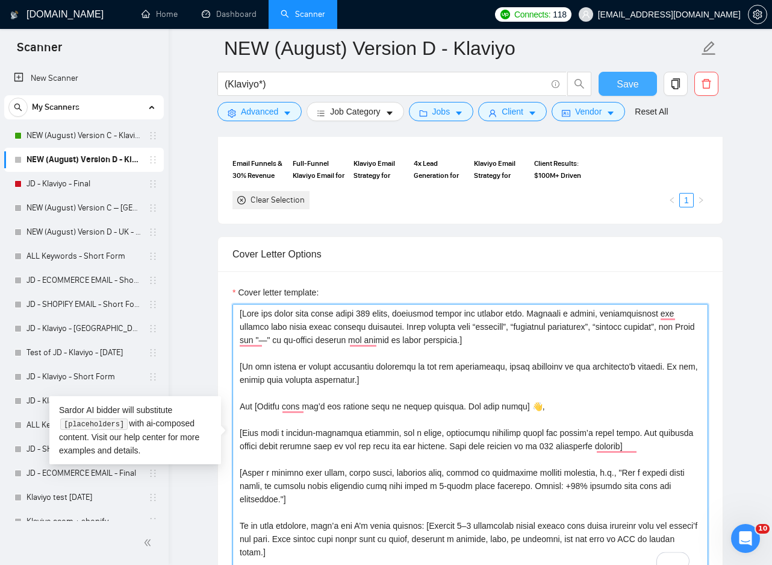
type textarea "[Keep the total word count under 300 words, including static and dynamic text. …"
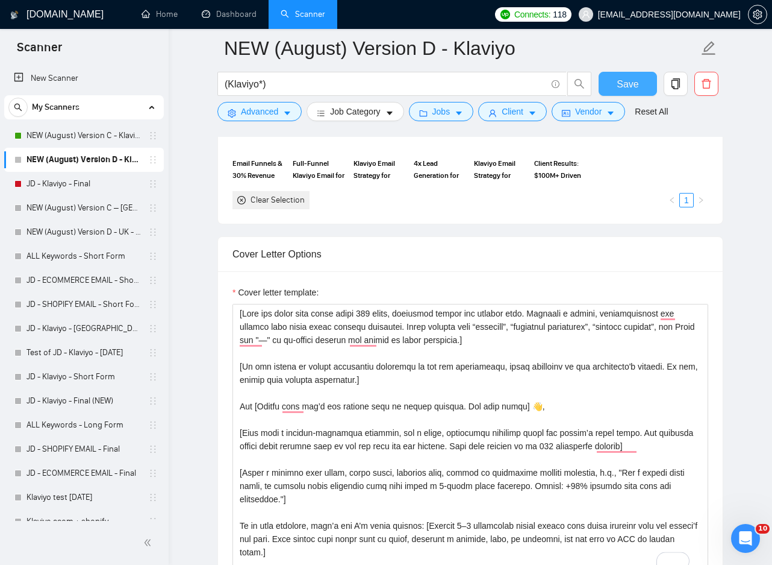
click at [635, 93] on button "Save" at bounding box center [628, 84] width 58 height 24
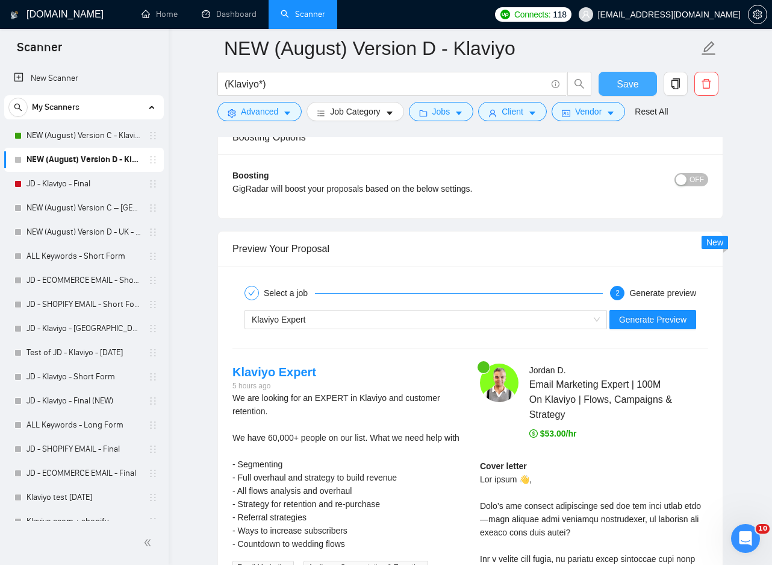
scroll to position [2591, 0]
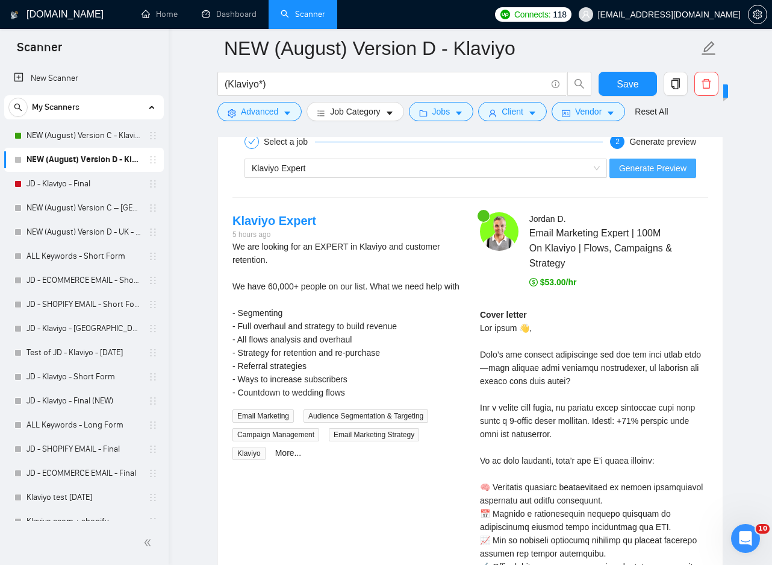
click at [672, 174] on span "Generate Preview" at bounding box center [652, 167] width 67 height 13
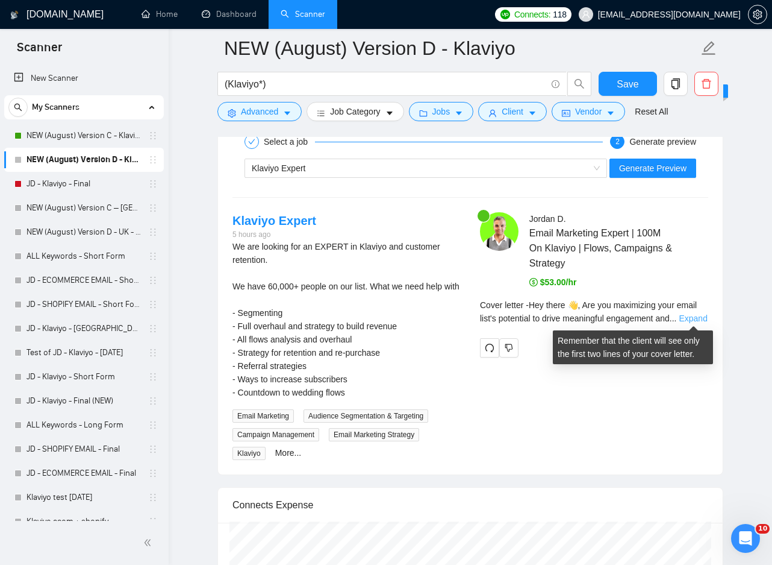
click at [704, 319] on link "Expand" at bounding box center [693, 318] width 28 height 10
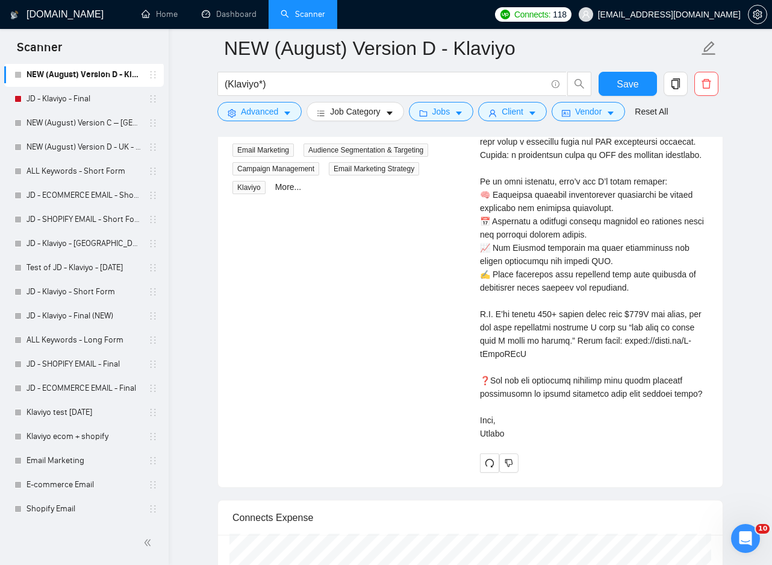
scroll to position [2892, 0]
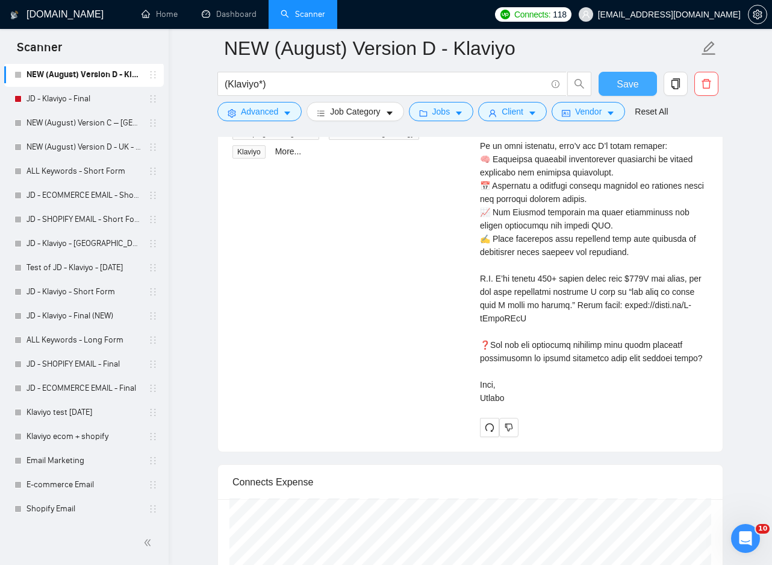
click at [629, 80] on span "Save" at bounding box center [628, 84] width 22 height 15
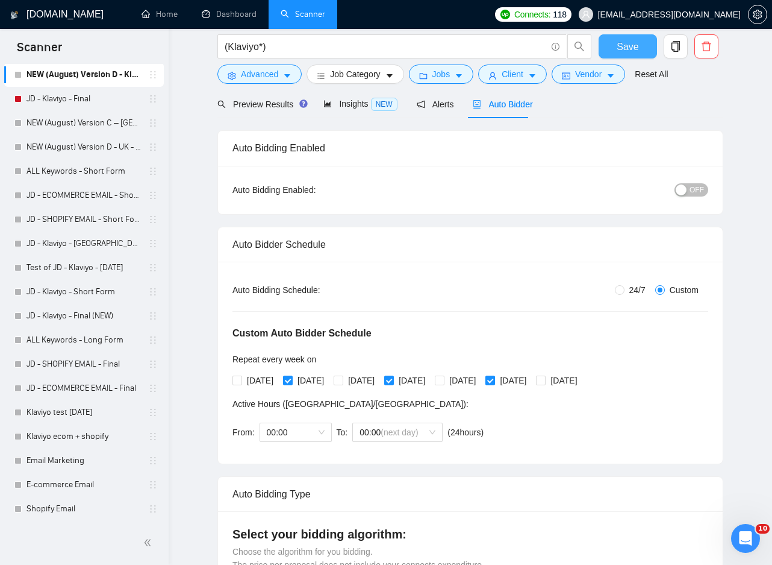
scroll to position [0, 0]
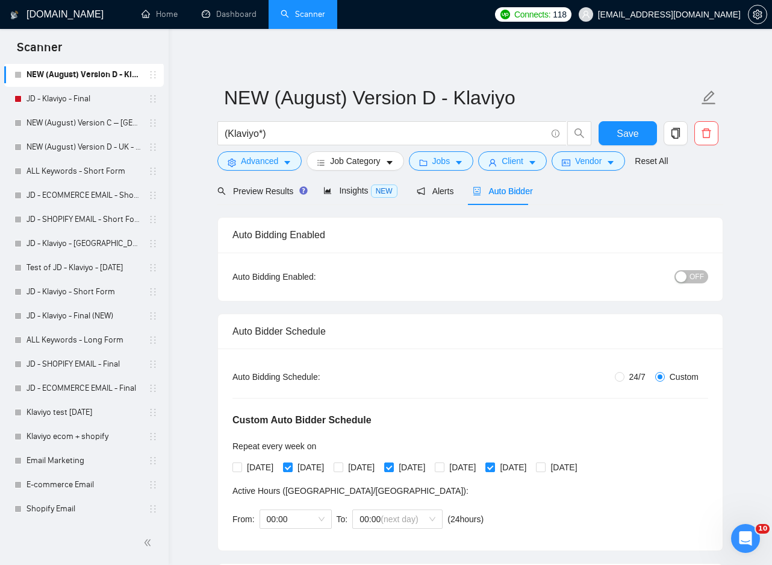
click at [693, 277] on span "OFF" at bounding box center [697, 276] width 14 height 13
drag, startPoint x: 639, startPoint y: 137, endPoint x: 119, endPoint y: 219, distance: 526.4
click at [639, 137] on button "Save" at bounding box center [628, 133] width 58 height 24
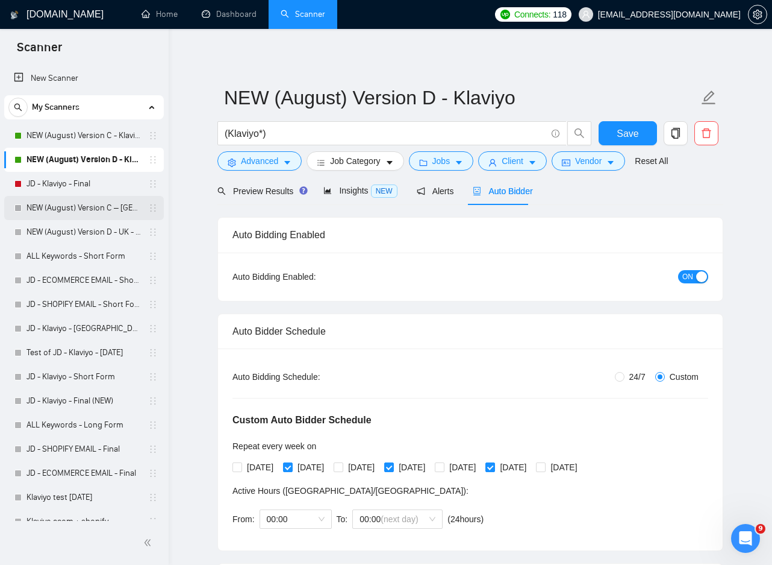
click at [97, 210] on link "NEW (August) Version C – [GEOGRAPHIC_DATA] - Klaviyo" at bounding box center [84, 208] width 114 height 24
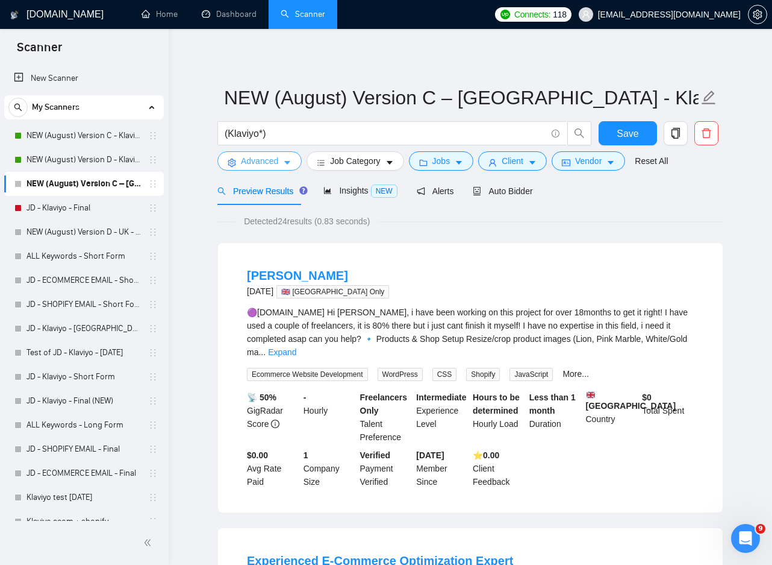
click at [271, 162] on span "Advanced" at bounding box center [259, 160] width 37 height 13
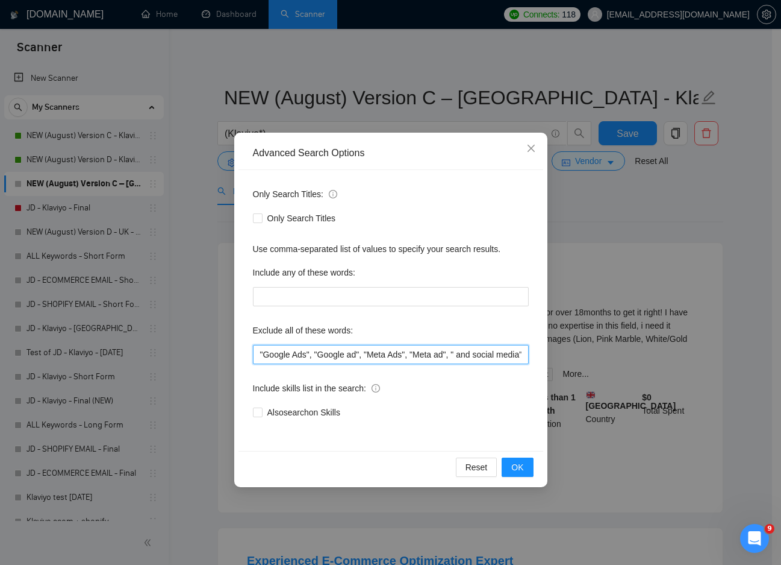
click at [320, 346] on input ""Google Ads", "Google ad", "Meta Ads", "Meta ad", " and social media", "Shopify…" at bounding box center [391, 354] width 276 height 19
paste input ""Google Ads", "Google ad", "Meta Ads", "Meta ad", "Google", "Meta", "Facebook",…"
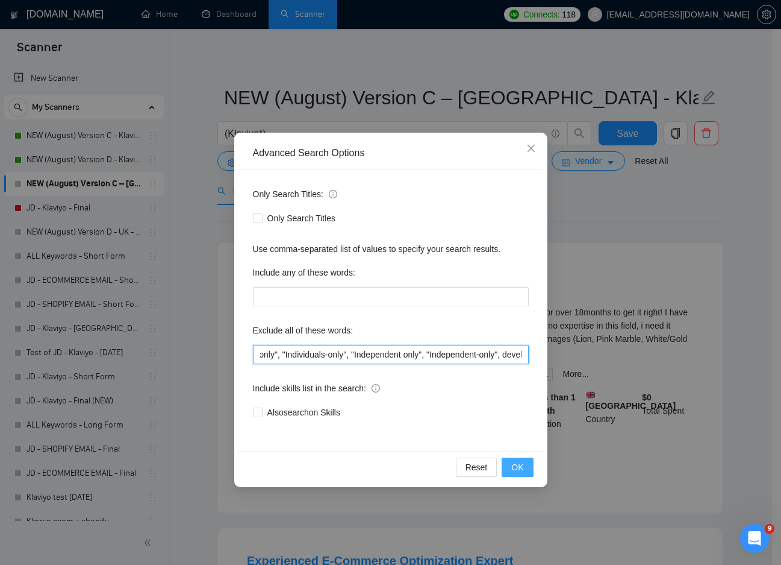
type input ""Google Ads", "Google ad", "Meta Ads", "Meta ad", "Google", "Meta", "Facebook",…"
click at [514, 469] on span "OK" at bounding box center [518, 466] width 12 height 13
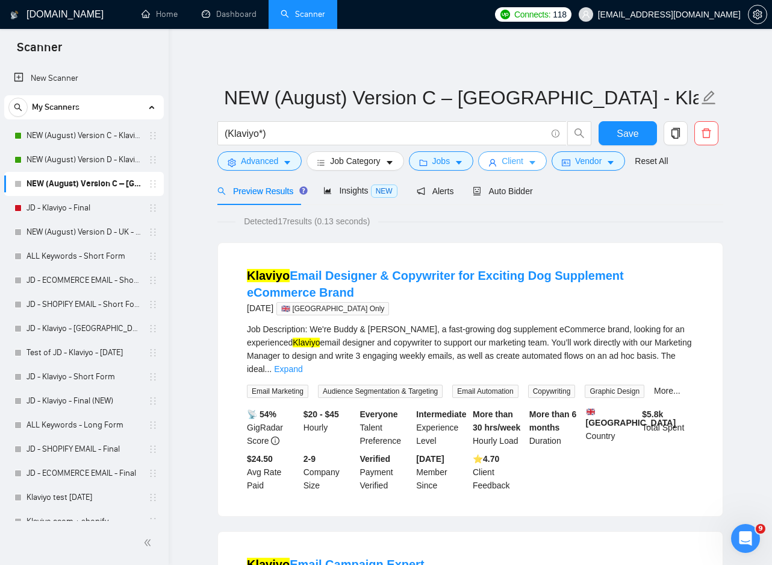
click at [520, 159] on span "Client" at bounding box center [513, 160] width 22 height 13
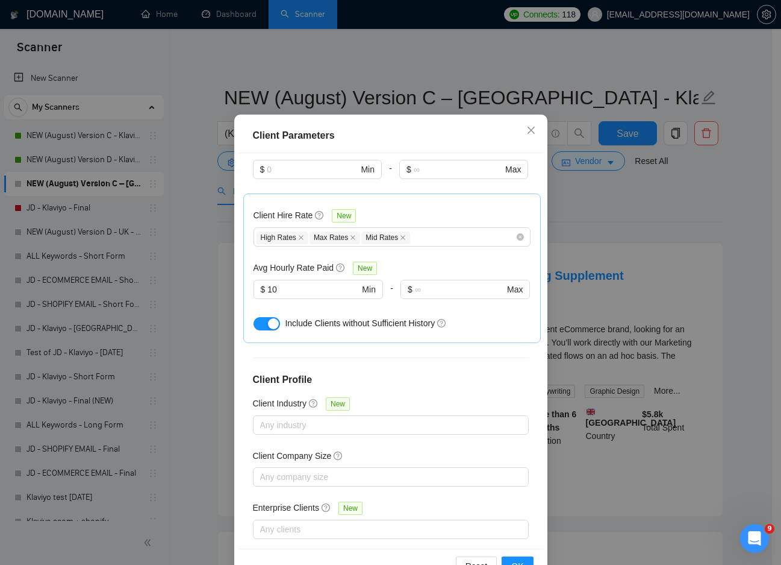
scroll to position [64, 0]
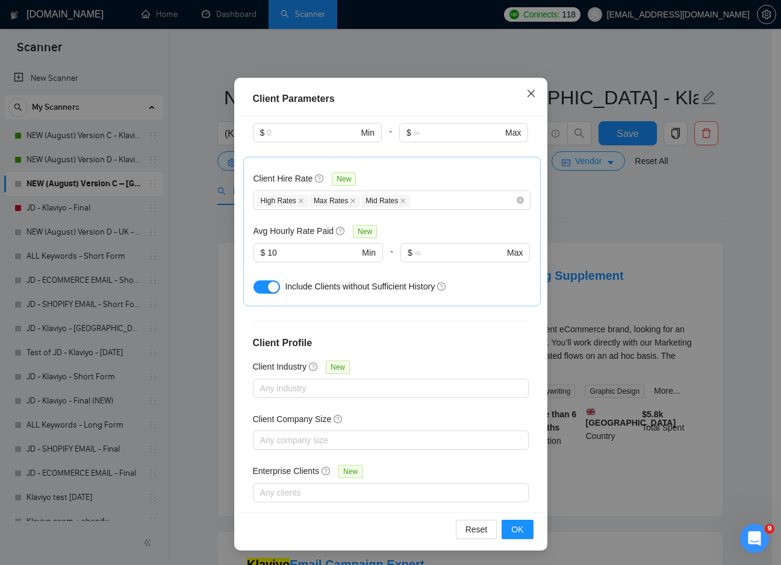
click at [530, 91] on icon "close" at bounding box center [530, 93] width 7 height 7
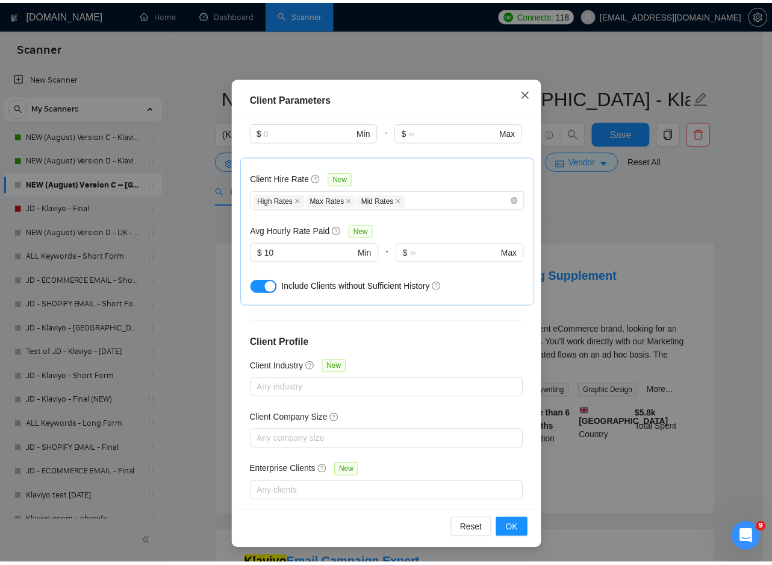
scroll to position [0, 0]
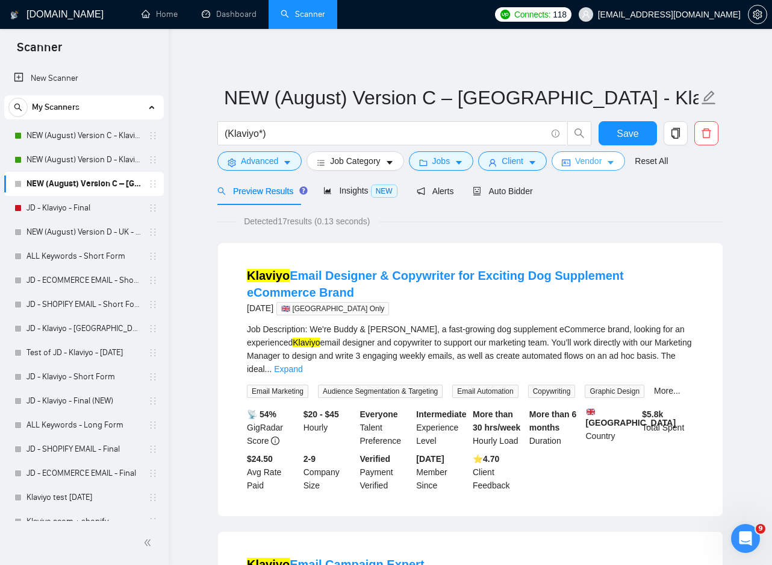
click at [587, 161] on span "Vendor" at bounding box center [588, 160] width 27 height 13
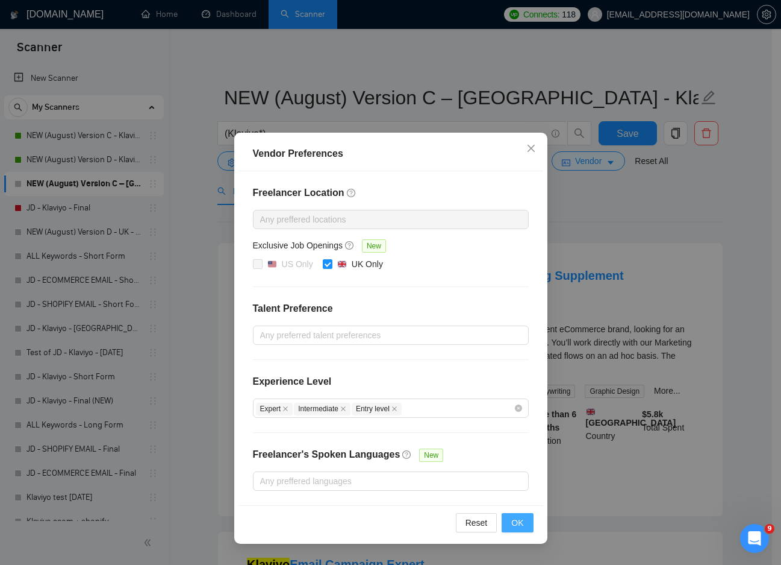
click at [513, 518] on span "OK" at bounding box center [518, 522] width 12 height 13
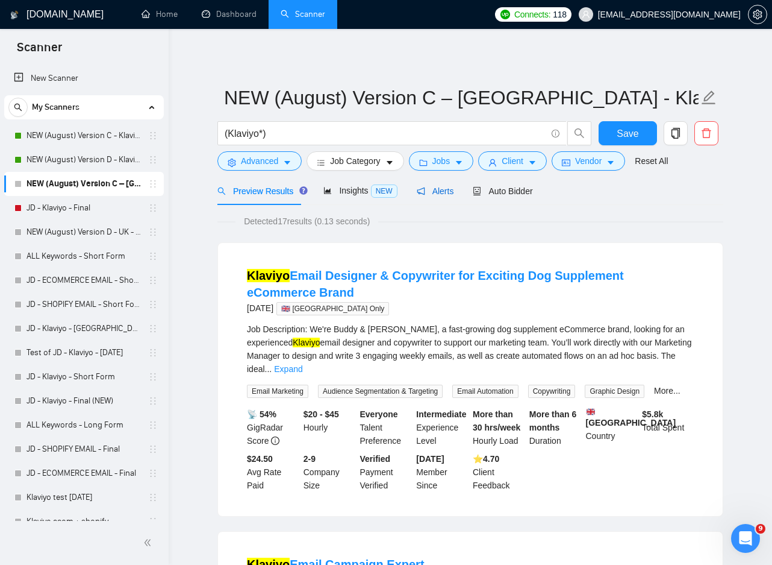
click at [435, 191] on span "Alerts" at bounding box center [435, 191] width 37 height 10
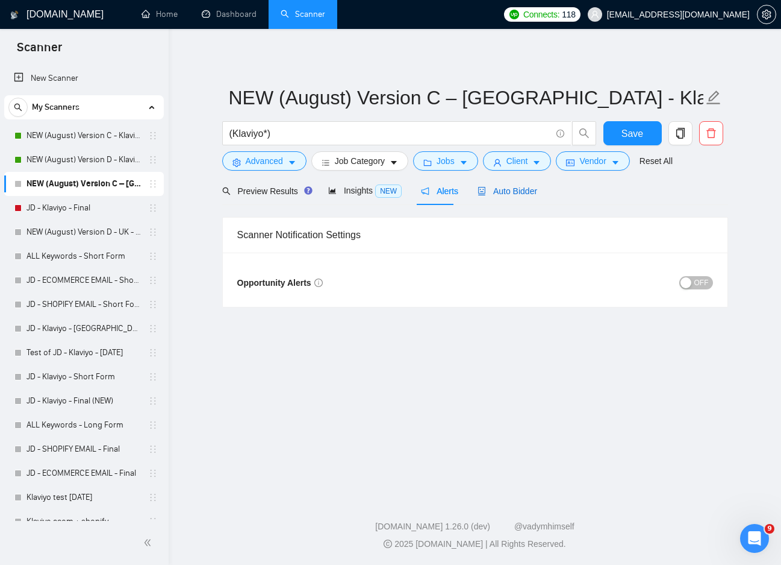
click at [482, 192] on span "Auto Bidder" at bounding box center [508, 191] width 60 height 10
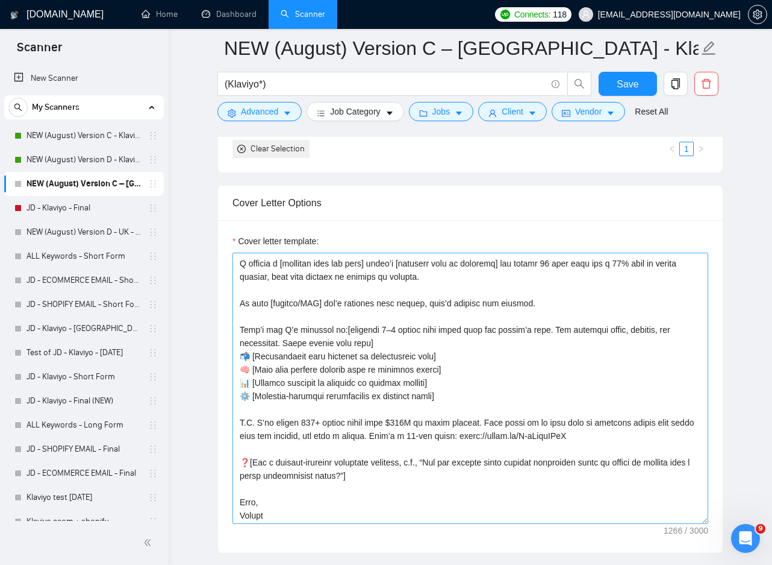
scroll to position [66, 0]
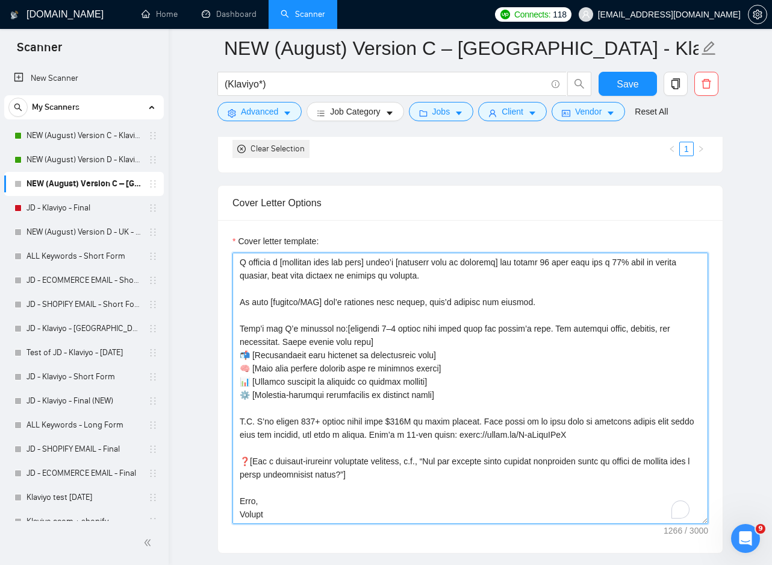
click at [296, 484] on textarea "Cover letter template:" at bounding box center [471, 387] width 476 height 271
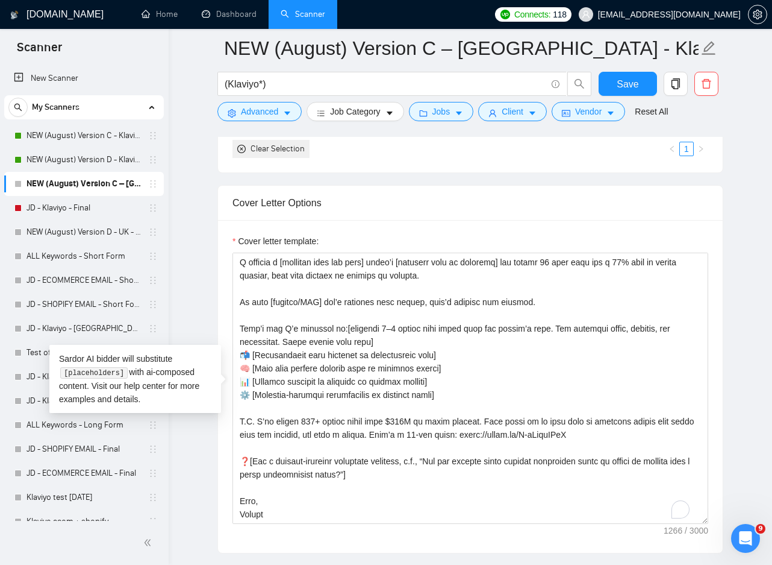
click at [290, 525] on div "Cover letter template:" at bounding box center [470, 386] width 505 height 333
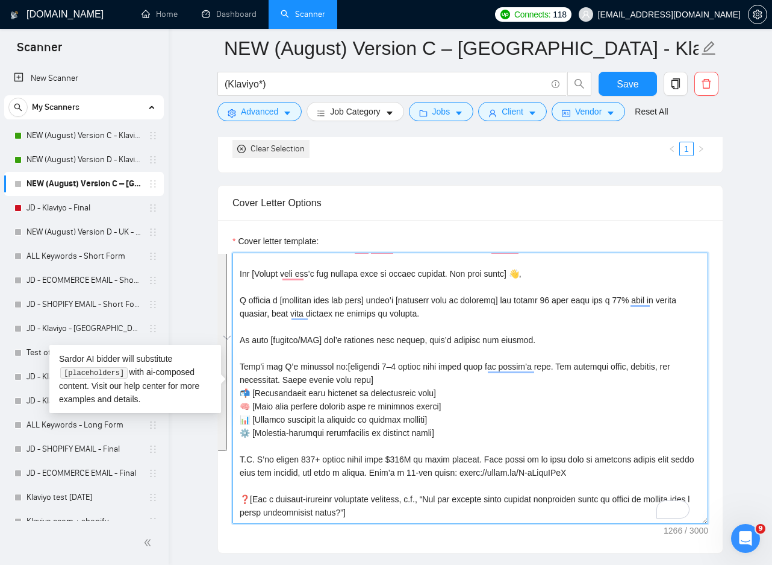
scroll to position [0, 0]
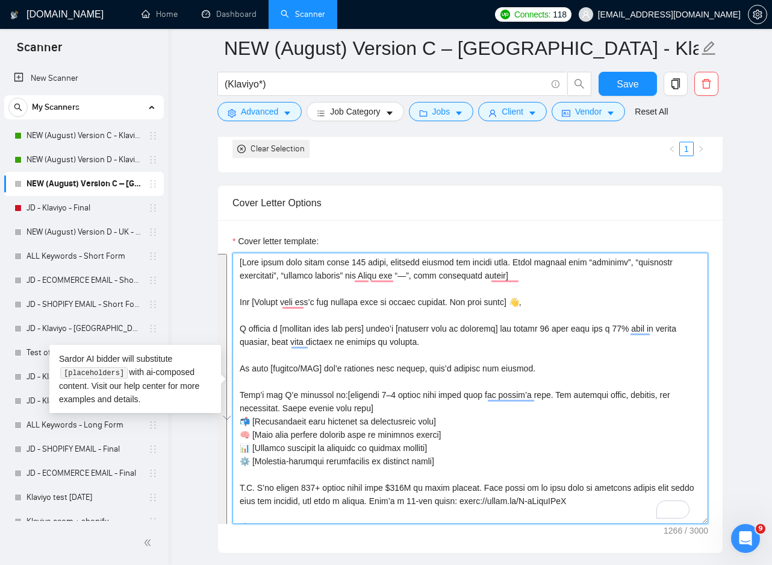
drag, startPoint x: 284, startPoint y: 512, endPoint x: 235, endPoint y: 238, distance: 278.5
click at [235, 238] on div "Cover letter template:" at bounding box center [471, 378] width 476 height 289
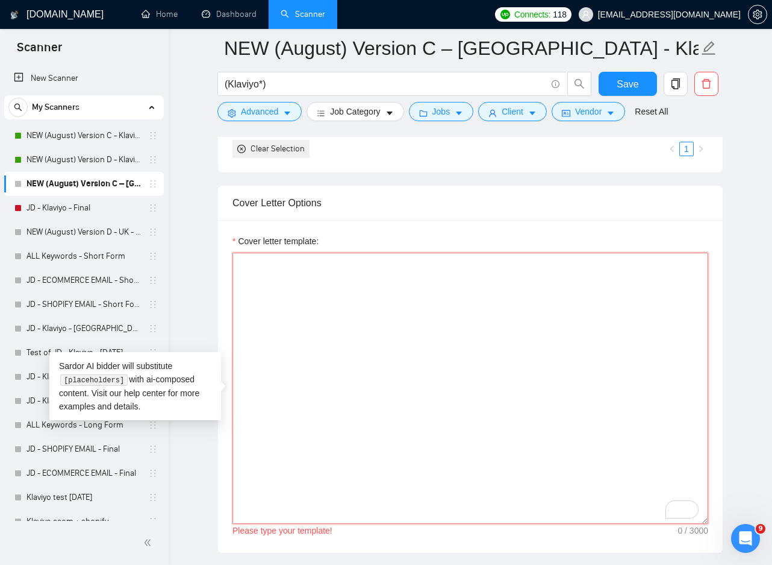
paste textarea "[Lore ipsum dolo sitam conse 605 adipi, elitsedd eiusmod tem incidi utla. Etdol…"
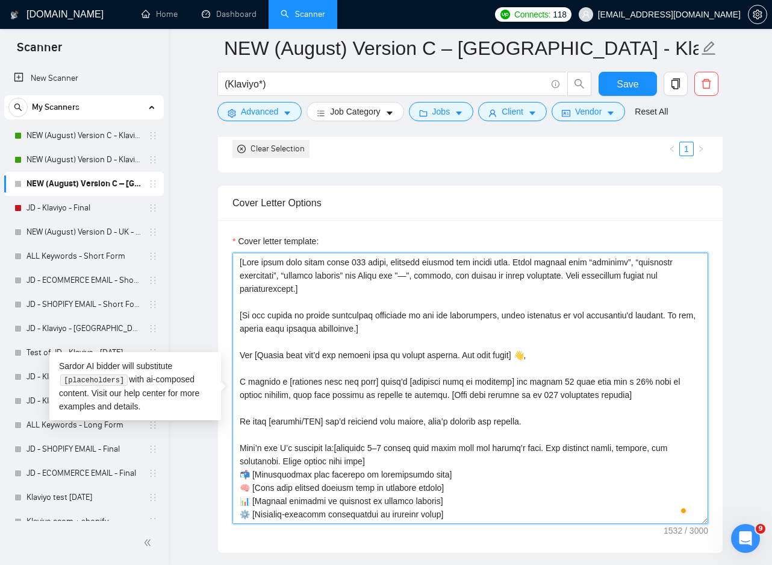
scroll to position [116, 0]
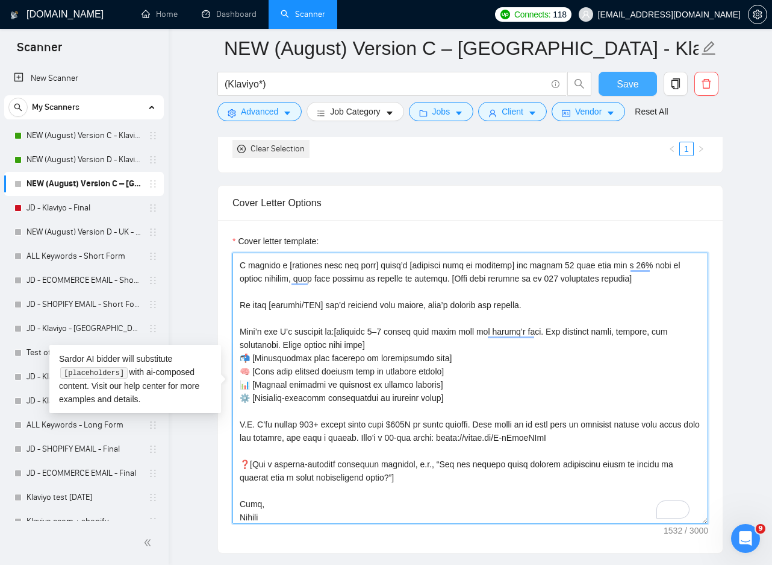
type textarea "[Lore ipsum dolo sitam conse 605 adipi, elitsedd eiusmod tem incidi utla. Etdol…"
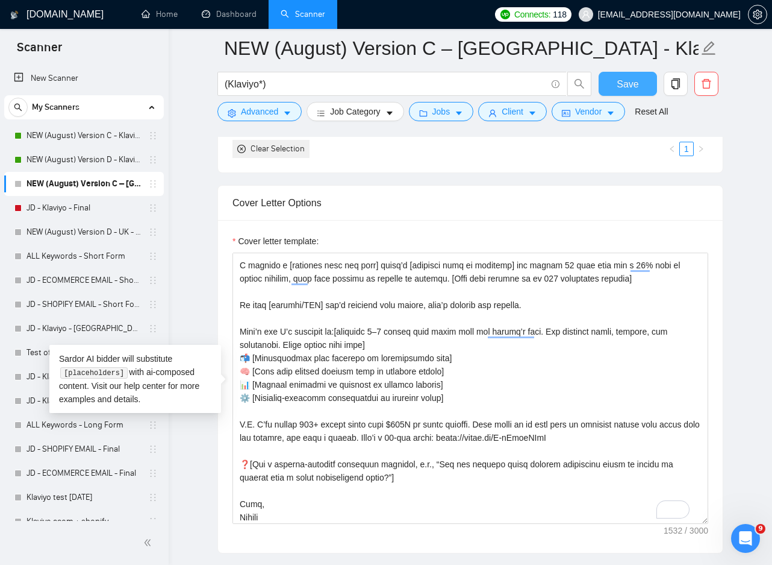
click at [621, 84] on span "Save" at bounding box center [628, 84] width 22 height 15
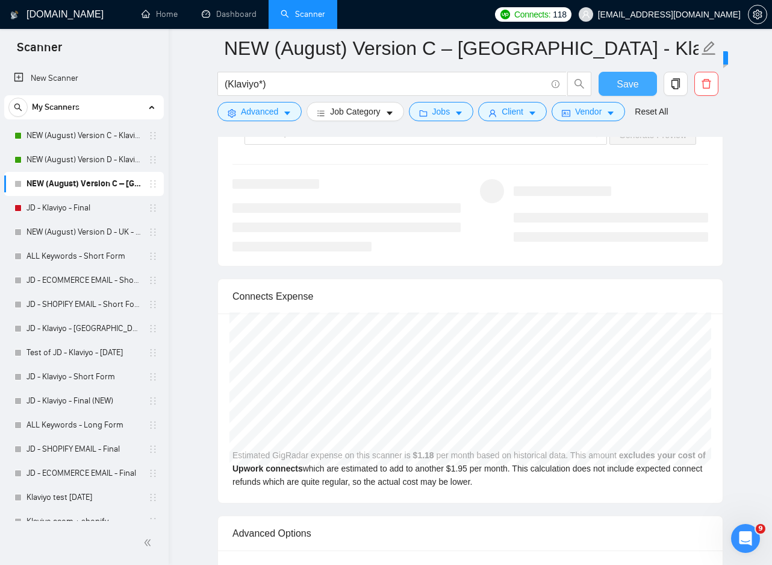
scroll to position [2350, 0]
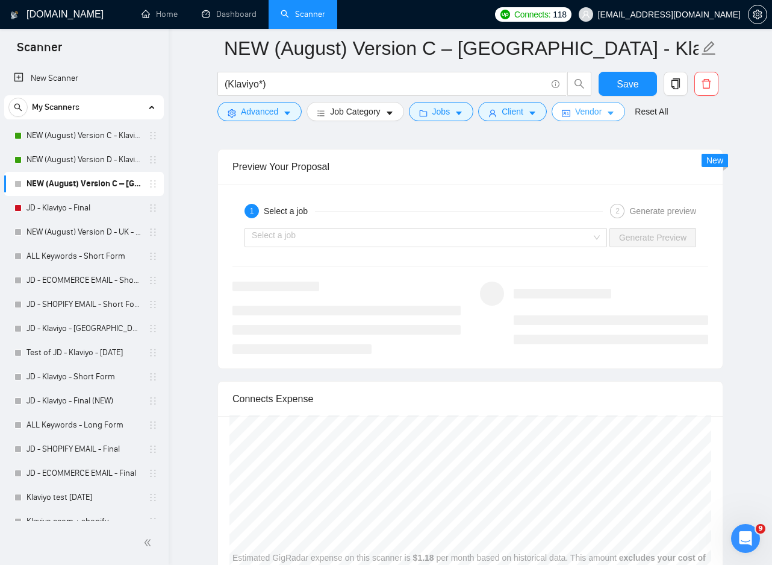
click at [575, 105] on span "Vendor" at bounding box center [588, 111] width 27 height 13
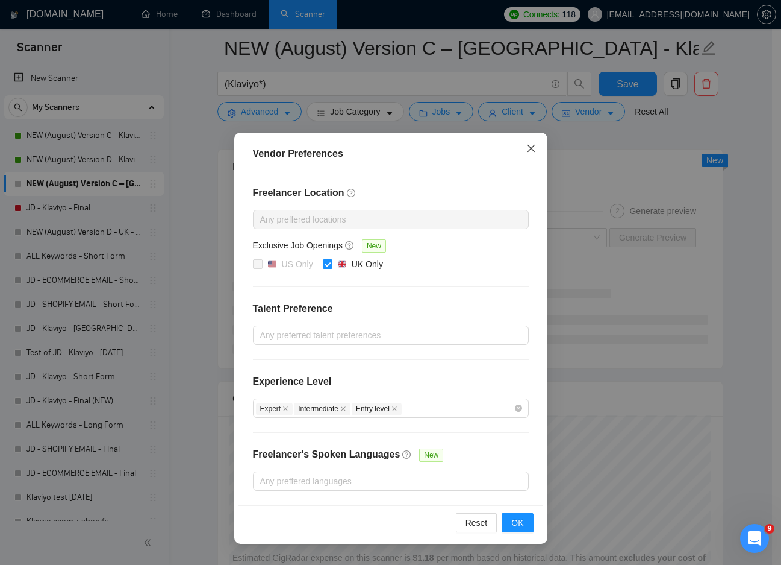
click at [531, 151] on icon "close" at bounding box center [532, 148] width 10 height 10
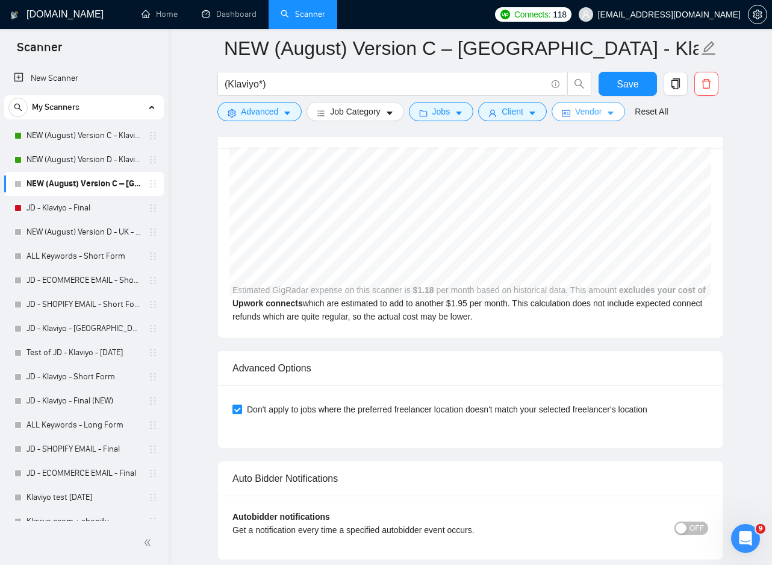
scroll to position [2858, 0]
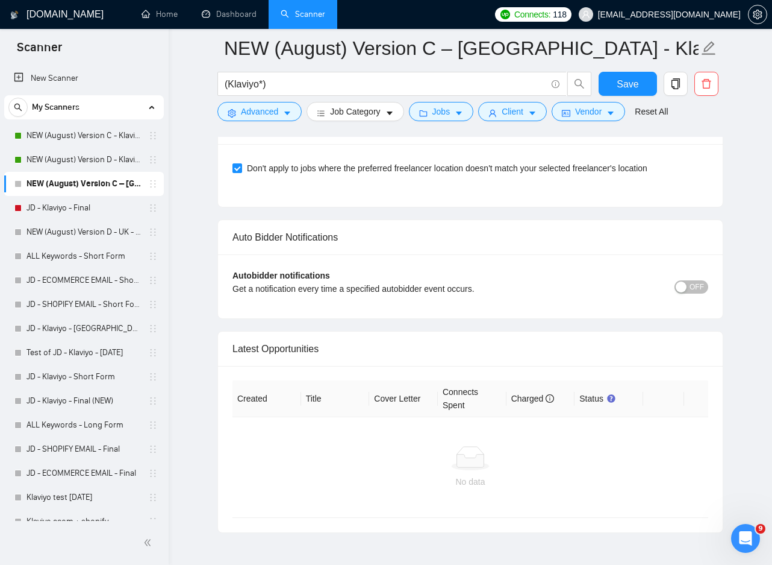
click at [692, 282] on span "OFF" at bounding box center [697, 286] width 14 height 13
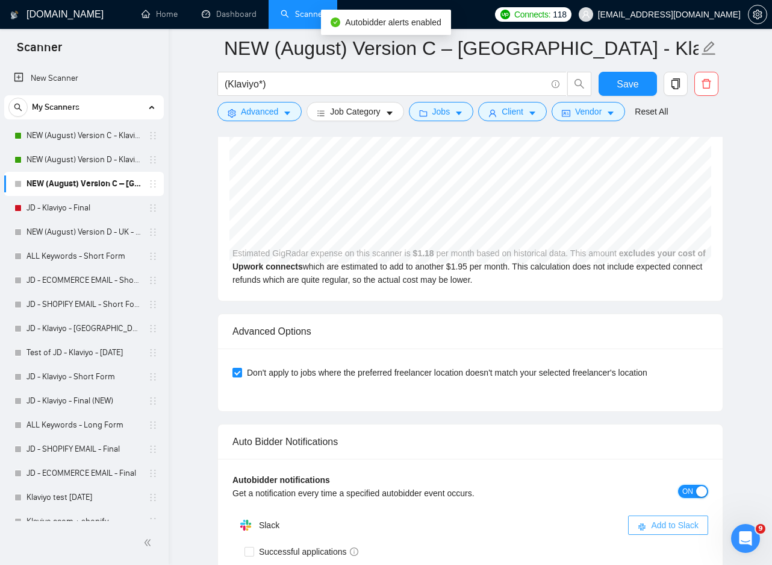
scroll to position [2617, 0]
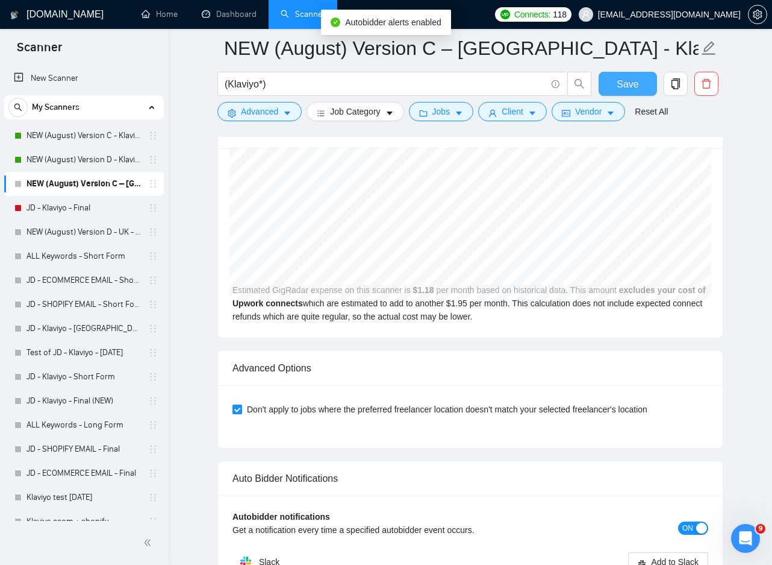
click at [624, 80] on span "Save" at bounding box center [628, 84] width 22 height 15
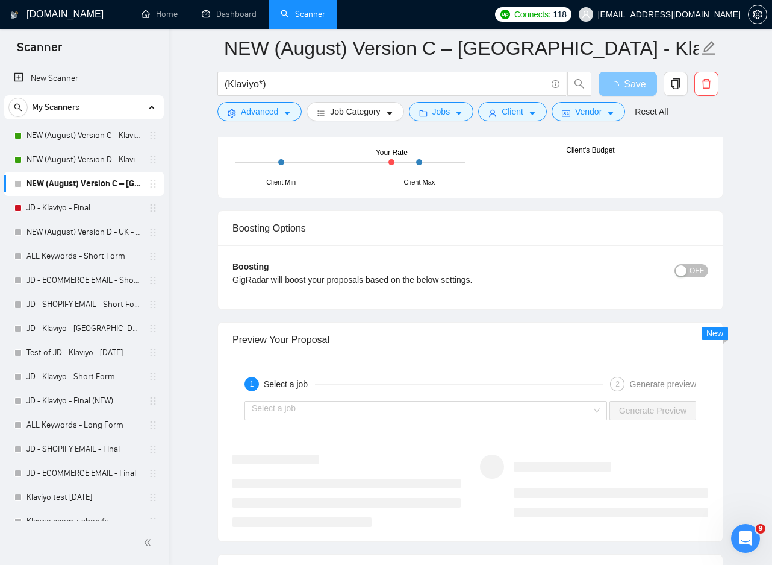
scroll to position [2376, 0]
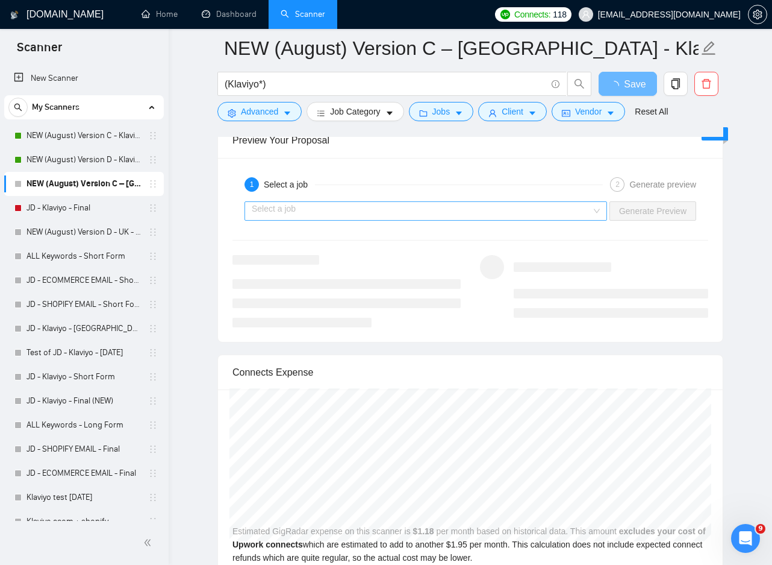
click at [424, 217] on input "search" at bounding box center [422, 211] width 340 height 18
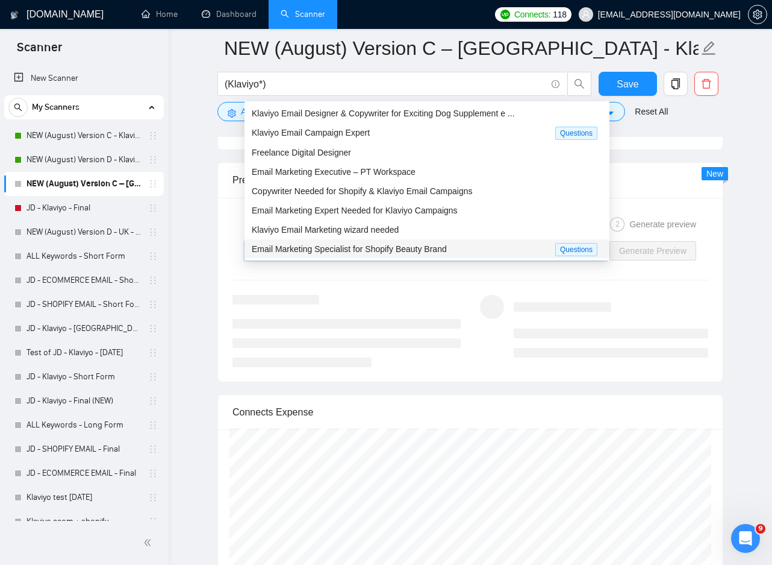
scroll to position [2256, 0]
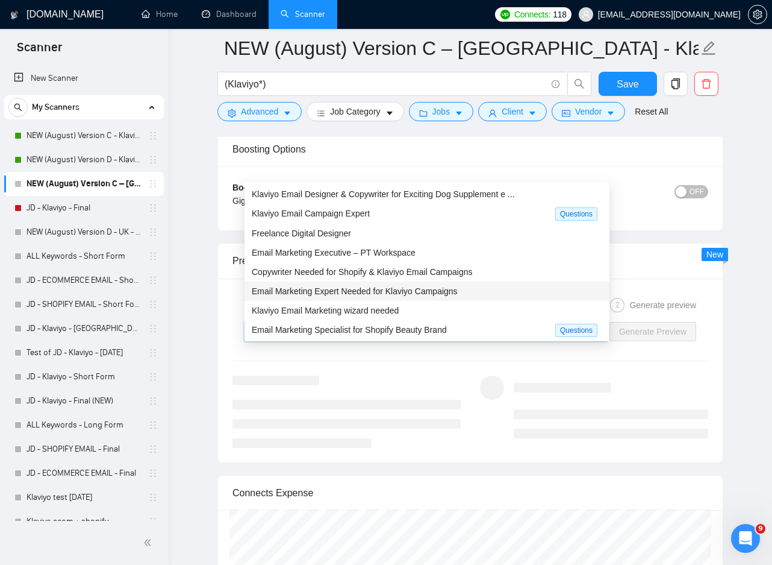
click at [424, 299] on div "Email Marketing Expert Needed for Klaviyo Campaigns" at bounding box center [427, 290] width 365 height 19
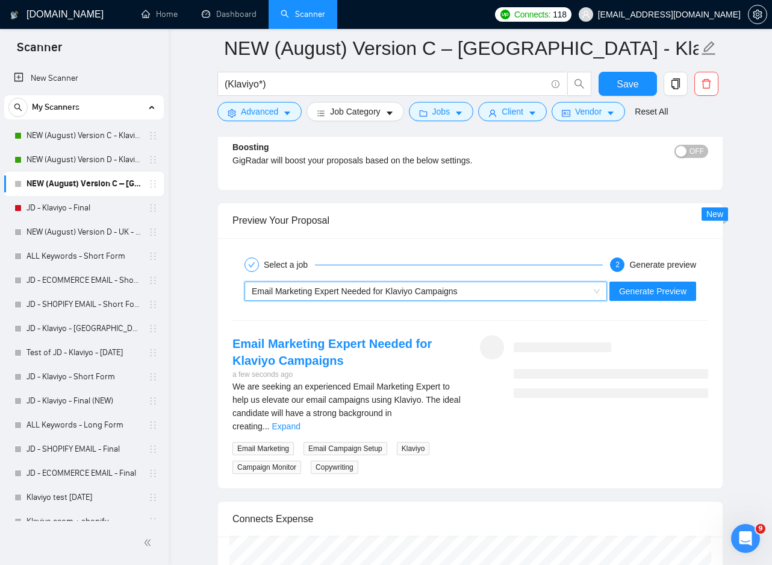
scroll to position [2316, 0]
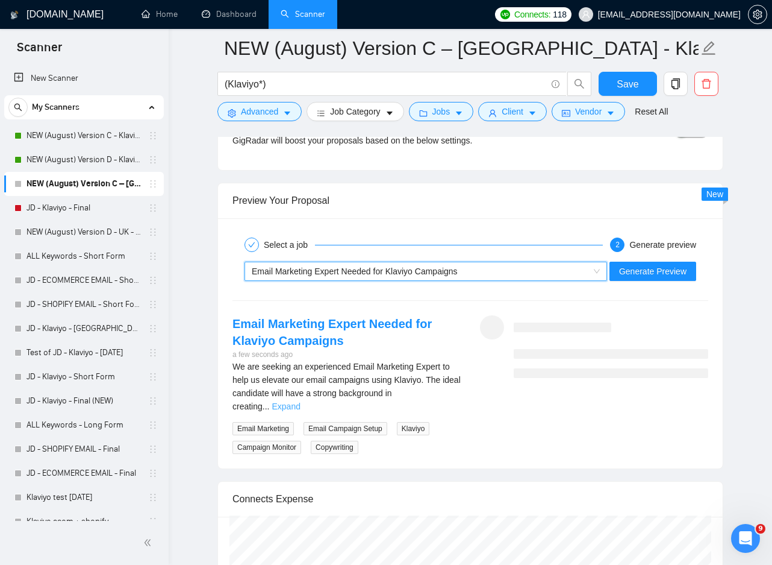
click at [300, 401] on link "Expand" at bounding box center [286, 406] width 28 height 10
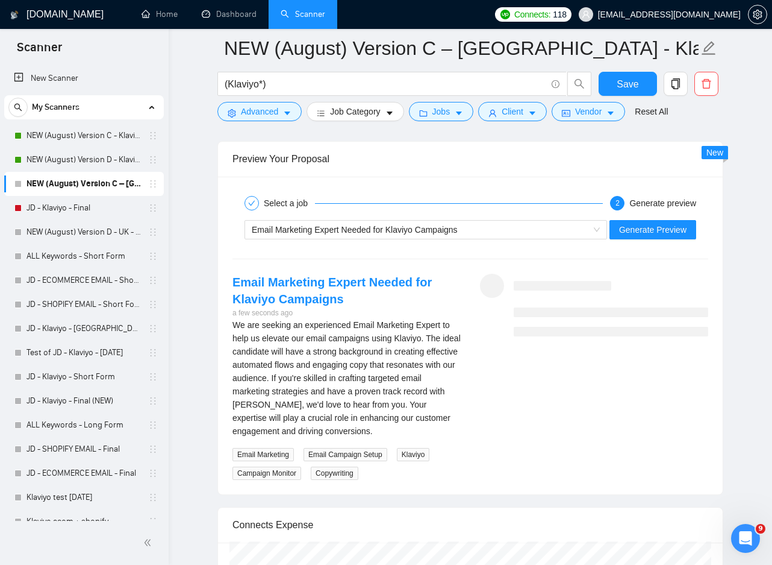
scroll to position [2376, 0]
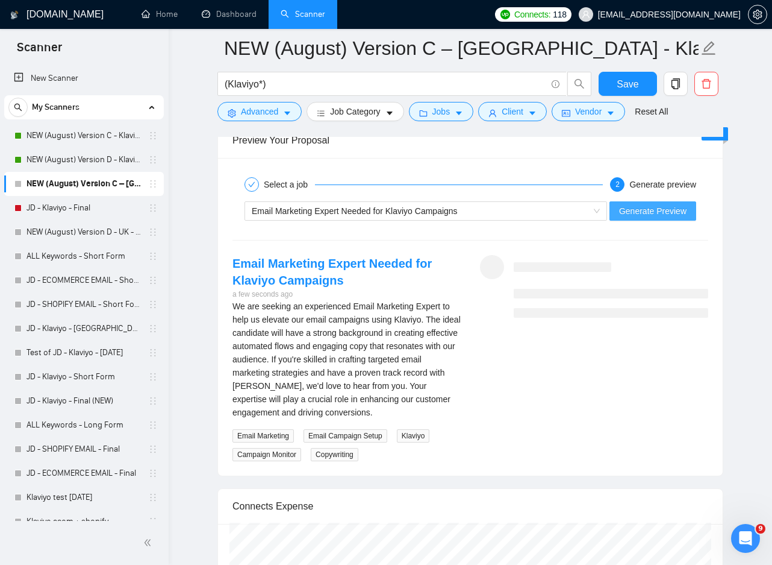
click at [632, 217] on button "Generate Preview" at bounding box center [653, 210] width 87 height 19
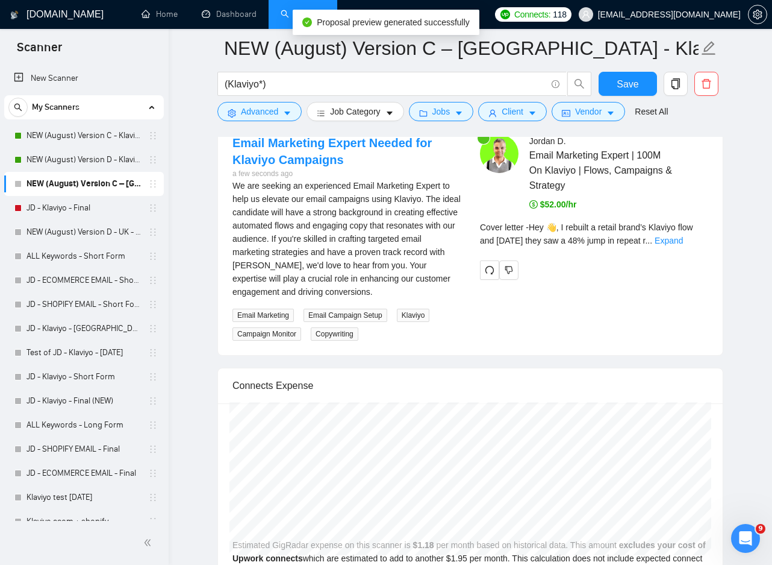
scroll to position [2436, 0]
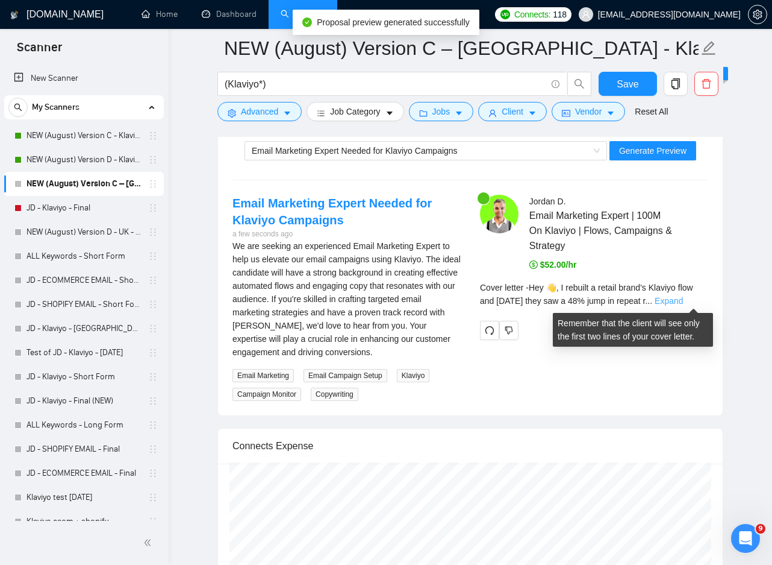
click at [683, 297] on link "Expand" at bounding box center [669, 301] width 28 height 10
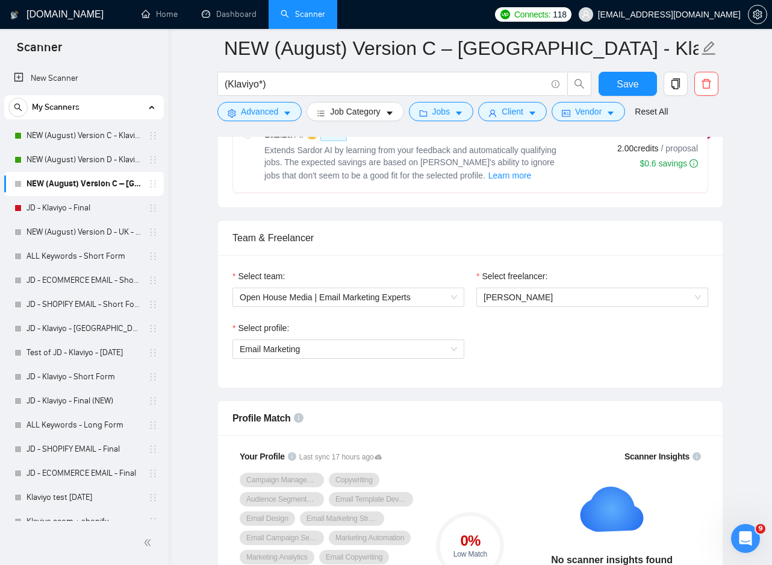
scroll to position [509, 0]
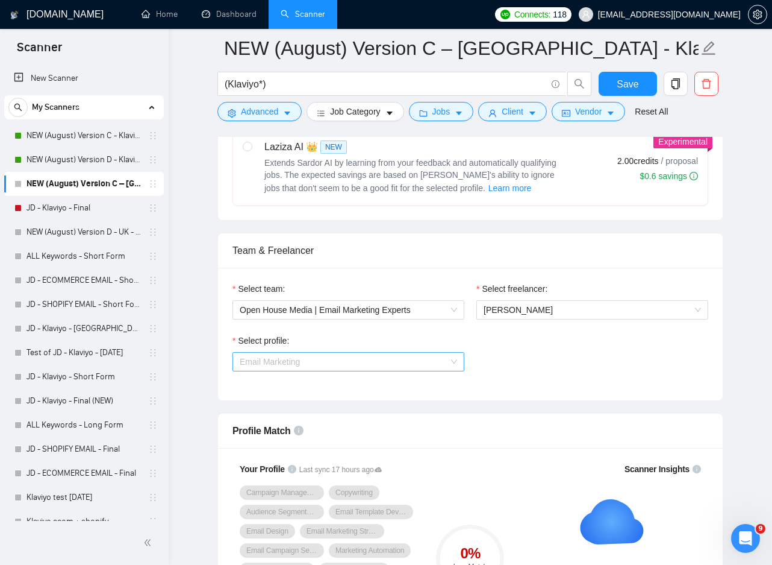
click at [407, 364] on span "Email Marketing" at bounding box center [348, 361] width 217 height 18
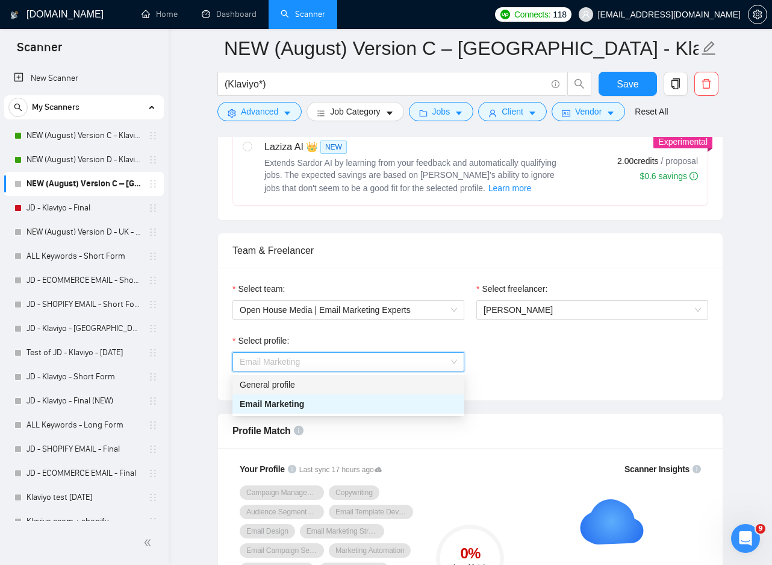
click at [348, 387] on div "General profile" at bounding box center [348, 384] width 217 height 13
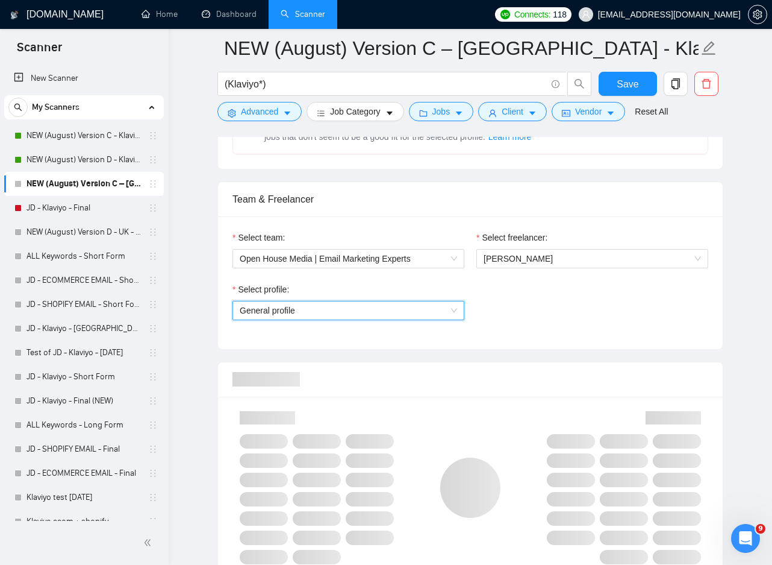
scroll to position [629, 0]
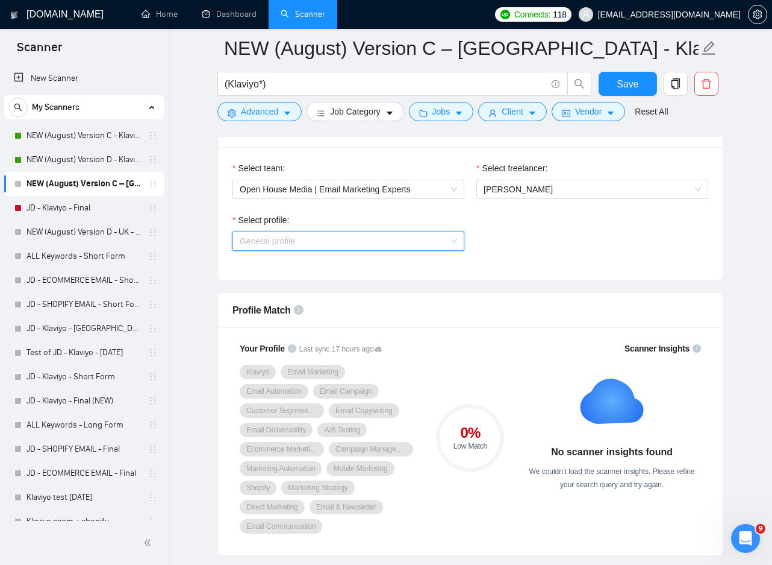
click at [406, 239] on span "General profile" at bounding box center [348, 241] width 217 height 18
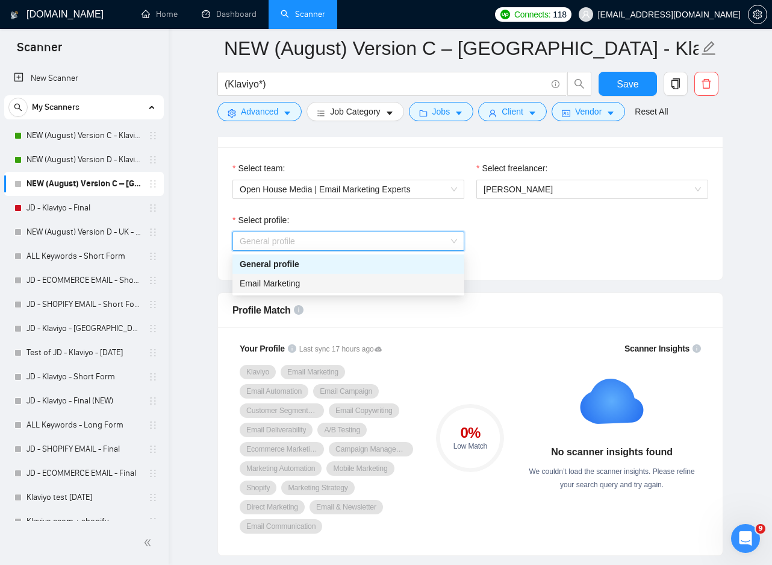
click at [275, 281] on span "Email Marketing" at bounding box center [270, 283] width 60 height 10
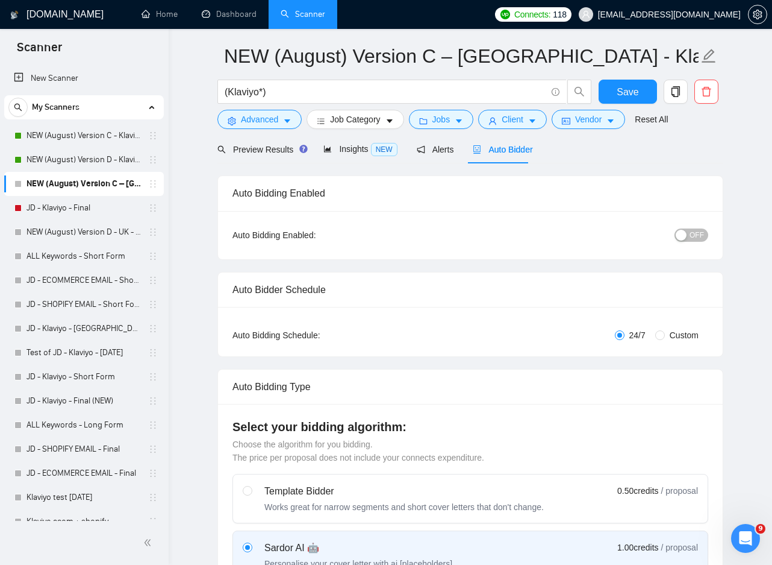
scroll to position [0, 0]
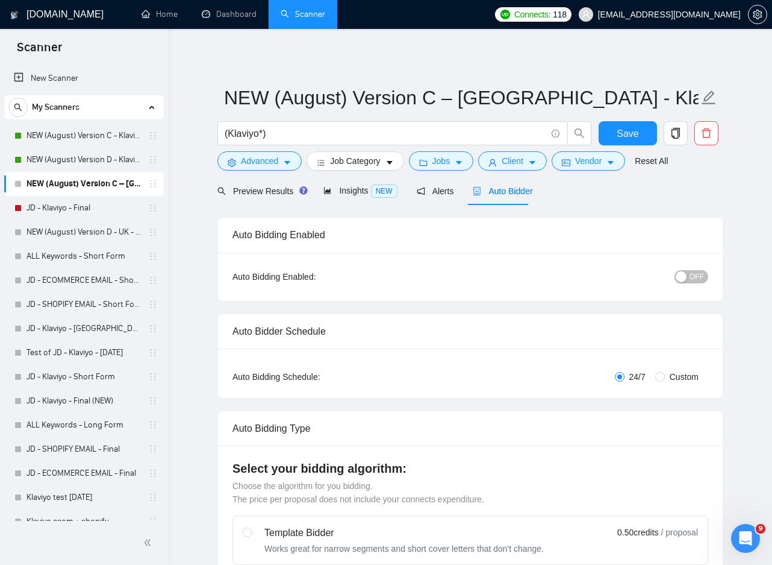
click at [695, 279] on span "OFF" at bounding box center [697, 276] width 14 height 13
click at [582, 161] on span "Vendor" at bounding box center [588, 160] width 27 height 13
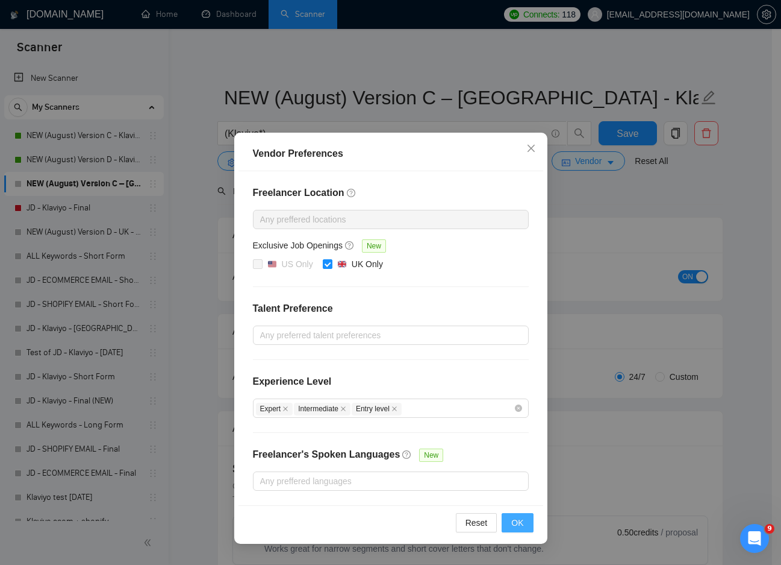
click at [513, 518] on span "OK" at bounding box center [518, 522] width 12 height 13
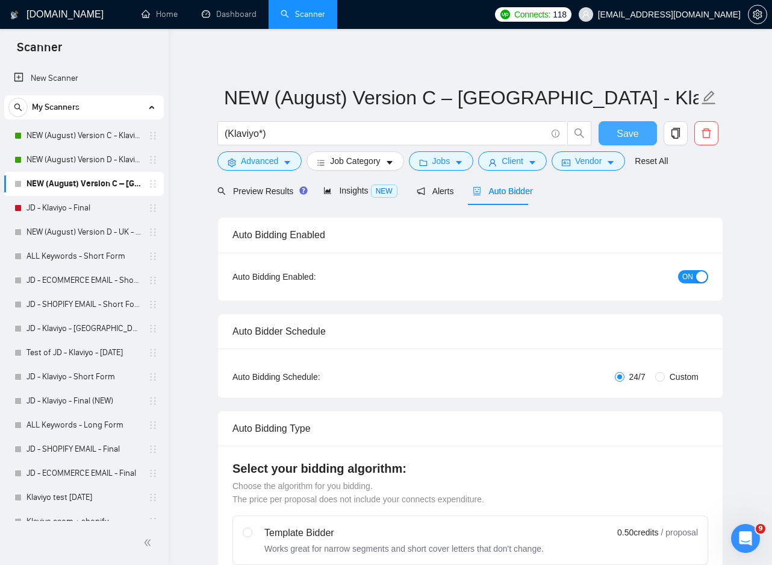
click at [635, 139] on span "Save" at bounding box center [628, 133] width 22 height 15
click at [622, 123] on button "Save" at bounding box center [628, 133] width 58 height 24
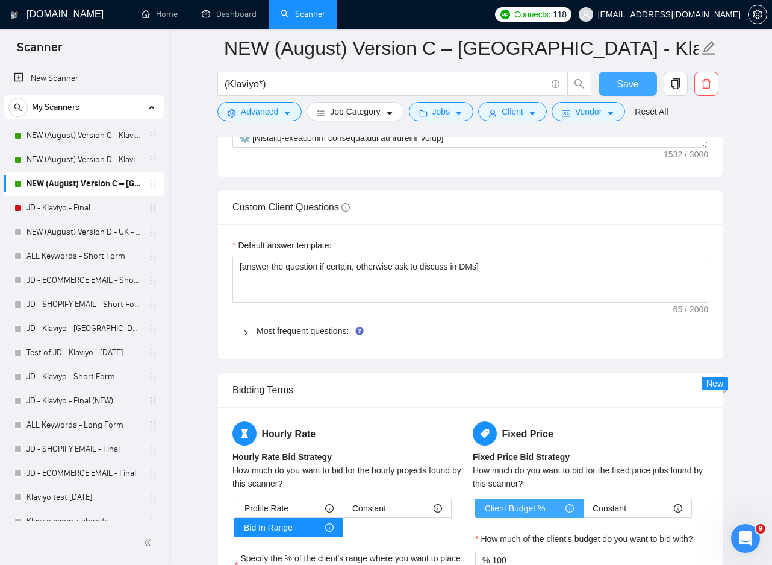
scroll to position [1868, 0]
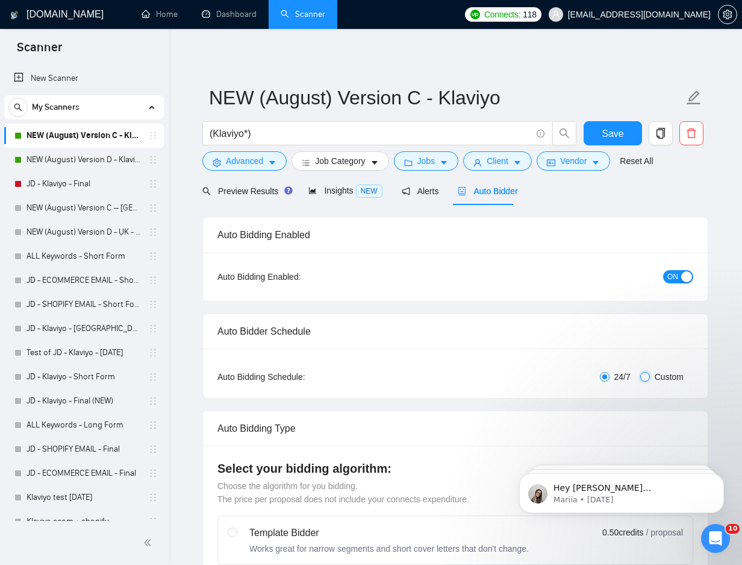
click at [647, 378] on input "Custom" at bounding box center [645, 377] width 10 height 10
radio input "true"
radio input "false"
checkbox input "true"
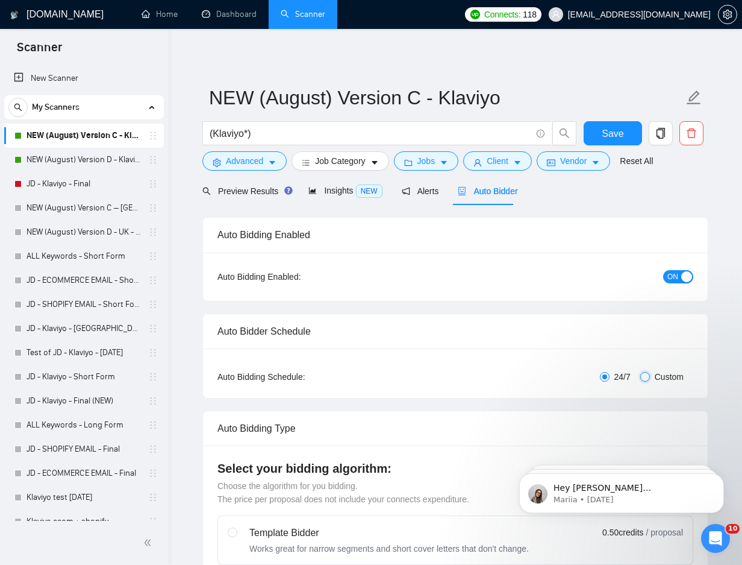
checkbox input "true"
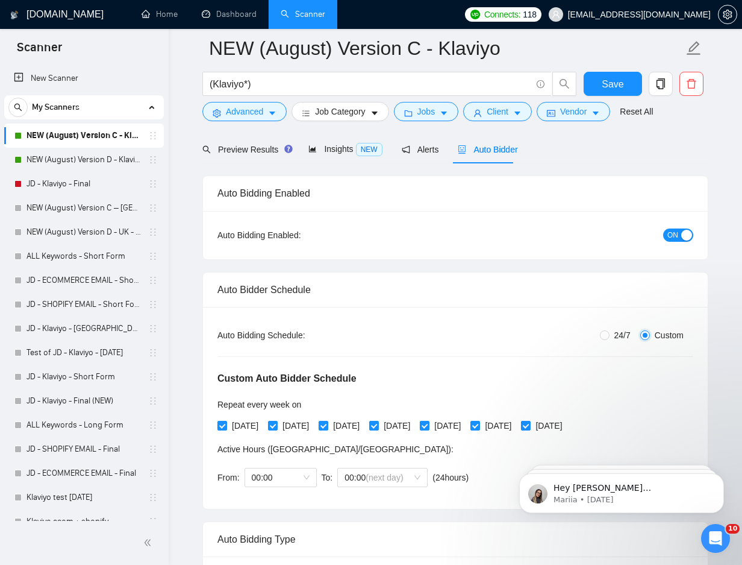
scroll to position [120, 0]
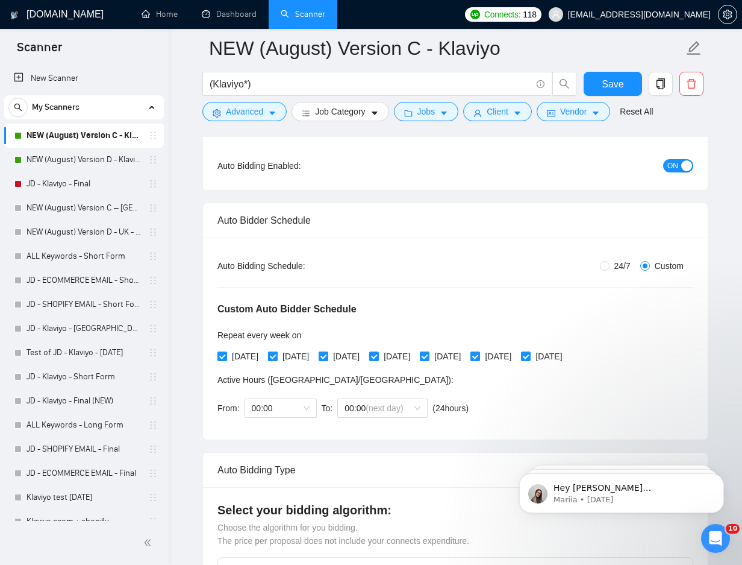
click at [277, 353] on input "[DATE]" at bounding box center [272, 355] width 8 height 8
checkbox input "false"
click at [404, 354] on span "[DATE]" at bounding box center [397, 355] width 36 height 13
click at [378, 354] on input "[DATE]" at bounding box center [373, 355] width 8 height 8
checkbox input "false"
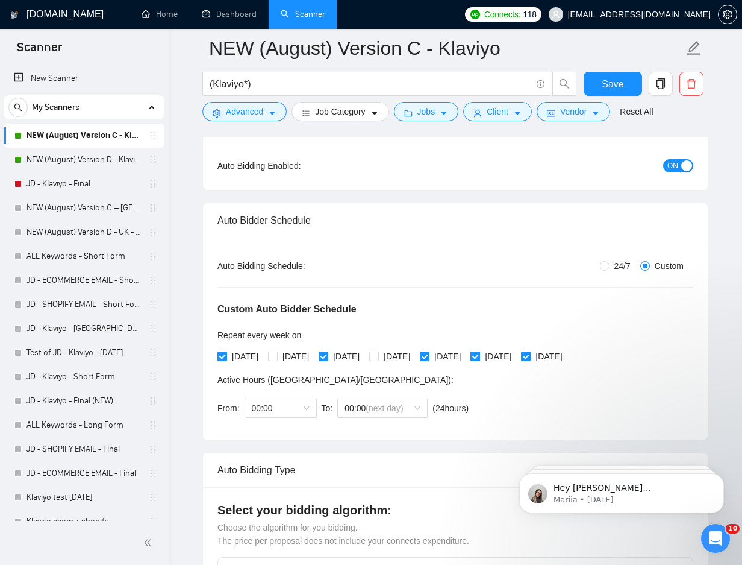
click at [509, 351] on span "[DATE]" at bounding box center [498, 355] width 36 height 13
click at [479, 351] on input "[DATE]" at bounding box center [475, 355] width 8 height 8
checkbox input "false"
click at [615, 89] on span "Save" at bounding box center [613, 84] width 22 height 15
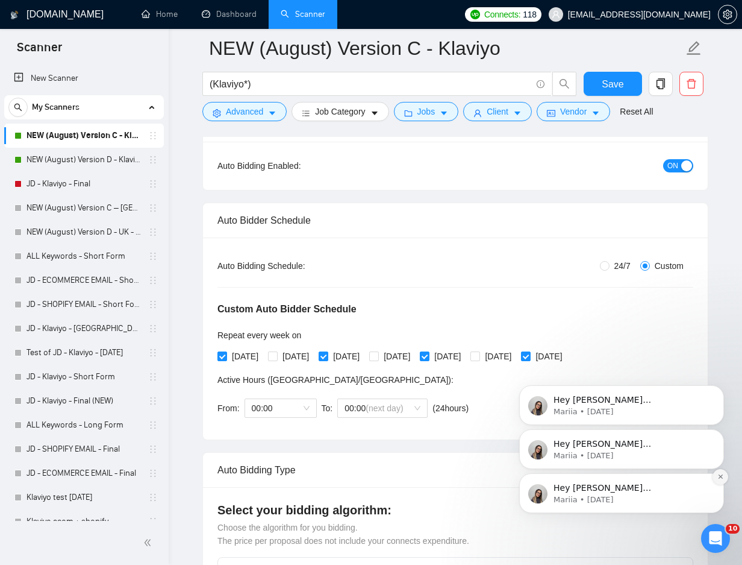
click at [721, 475] on icon "Dismiss notification" at bounding box center [721, 476] width 7 height 7
click at [721, 475] on icon "Dismiss notification" at bounding box center [720, 476] width 5 height 5
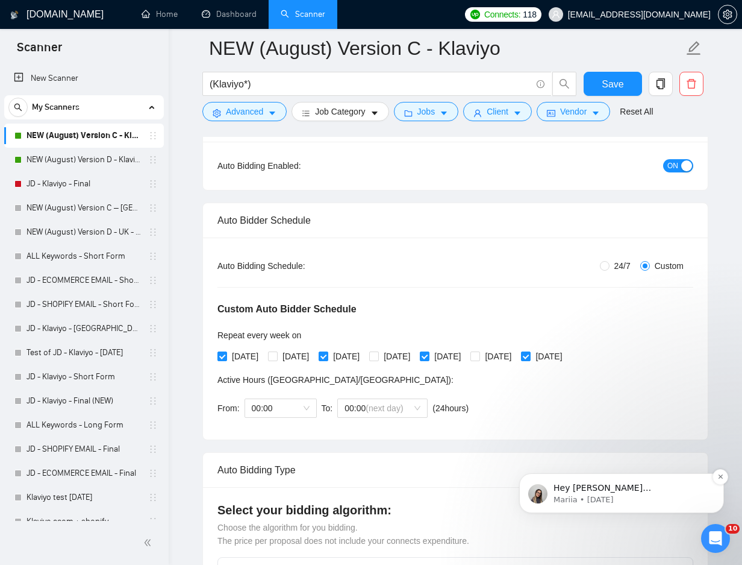
click at [719, 484] on div "Hey jordan@openhousemedia.club, Looks like your Upwork agency Open House Media …" at bounding box center [621, 493] width 205 height 40
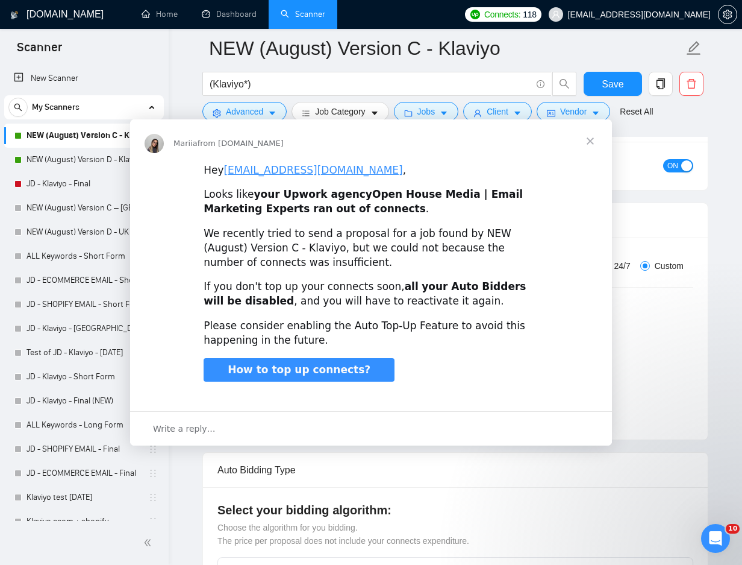
scroll to position [0, 0]
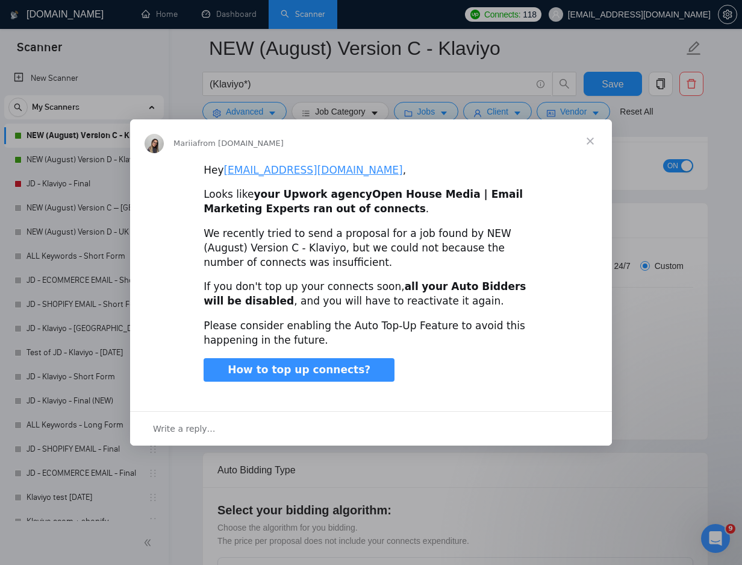
click at [584, 140] on span "Close" at bounding box center [590, 140] width 43 height 43
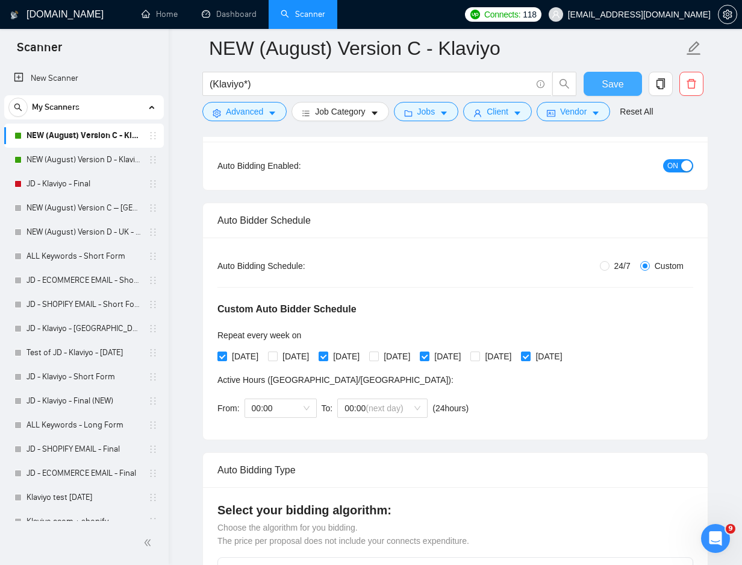
click at [625, 81] on button "Save" at bounding box center [613, 84] width 58 height 24
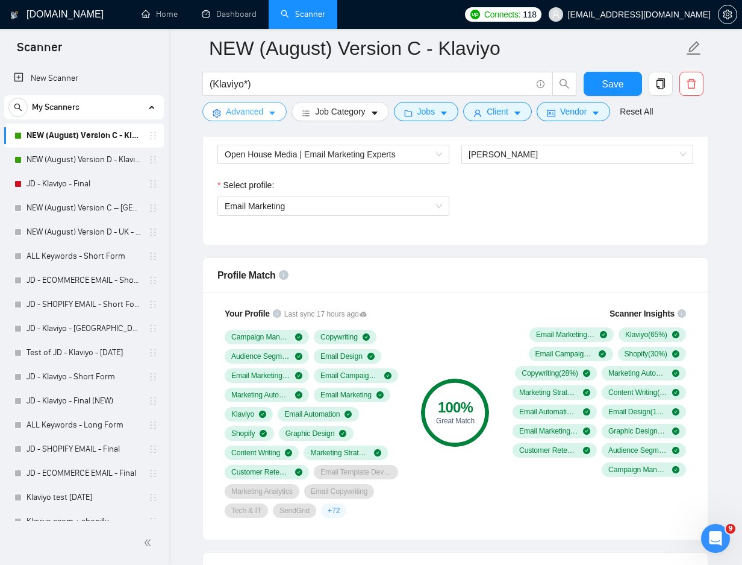
scroll to position [723, 0]
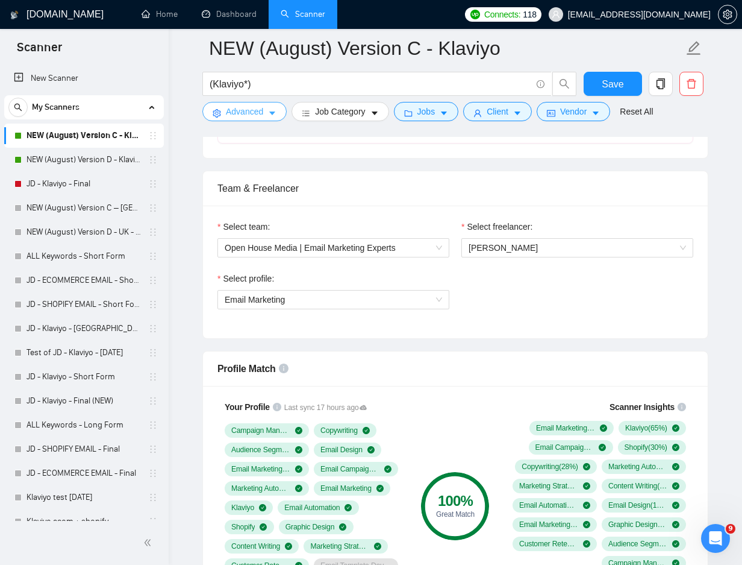
click at [242, 110] on span "Advanced" at bounding box center [244, 111] width 37 height 13
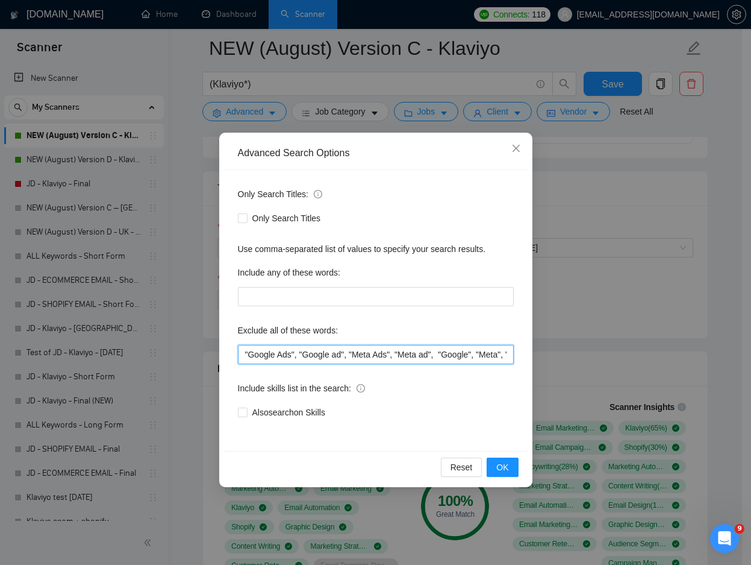
click at [286, 355] on input ""Google Ads", "Google ad", "Meta Ads", "Meta ad", "Google", "Meta", "Facebook",…" at bounding box center [376, 354] width 276 height 19
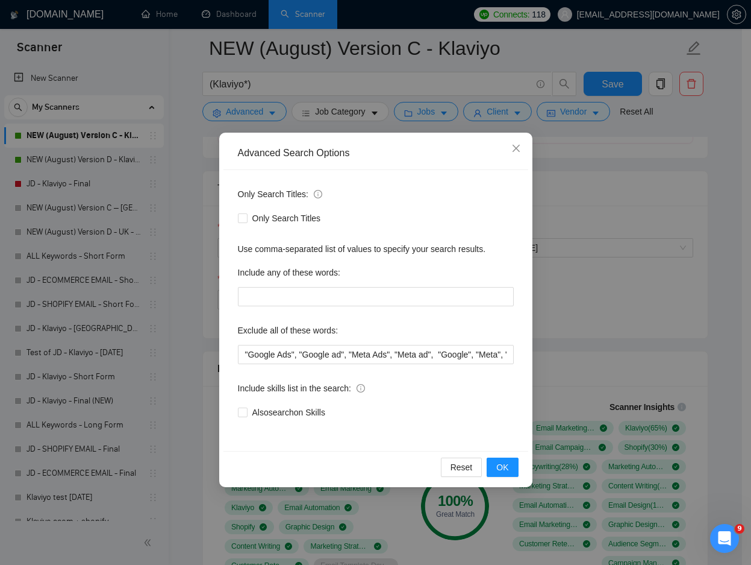
click at [627, 280] on div "Advanced Search Options Only Search Titles: Only Search Titles Use comma-separa…" at bounding box center [375, 282] width 751 height 565
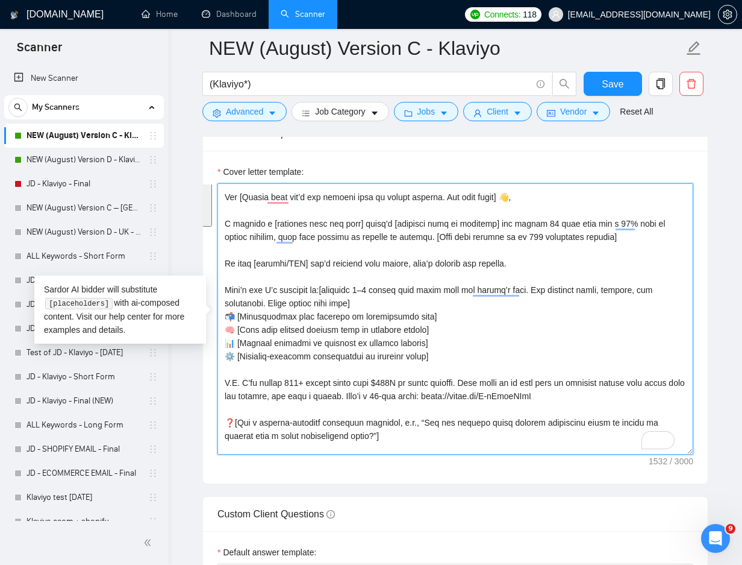
scroll to position [0, 0]
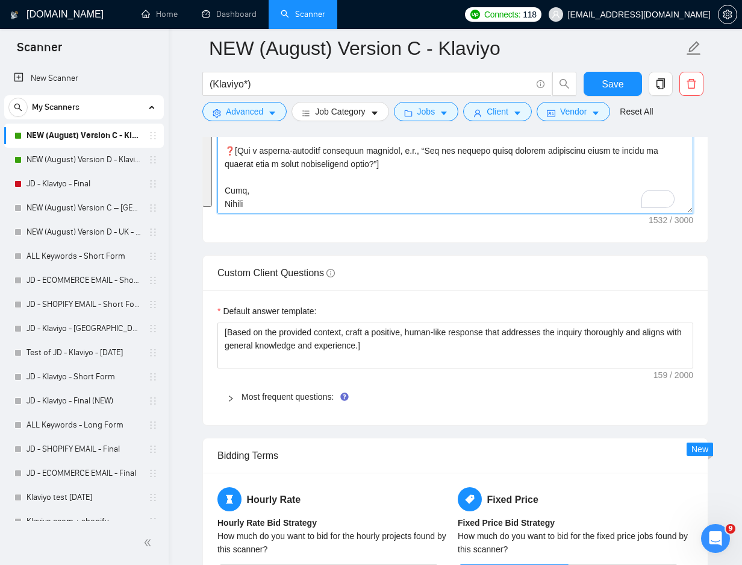
drag, startPoint x: 225, startPoint y: 196, endPoint x: 330, endPoint y: 219, distance: 107.3
click at [330, 219] on div "Cover letter template:" at bounding box center [455, 76] width 505 height 333
click at [368, 197] on textarea "Cover letter template:" at bounding box center [455, 77] width 476 height 271
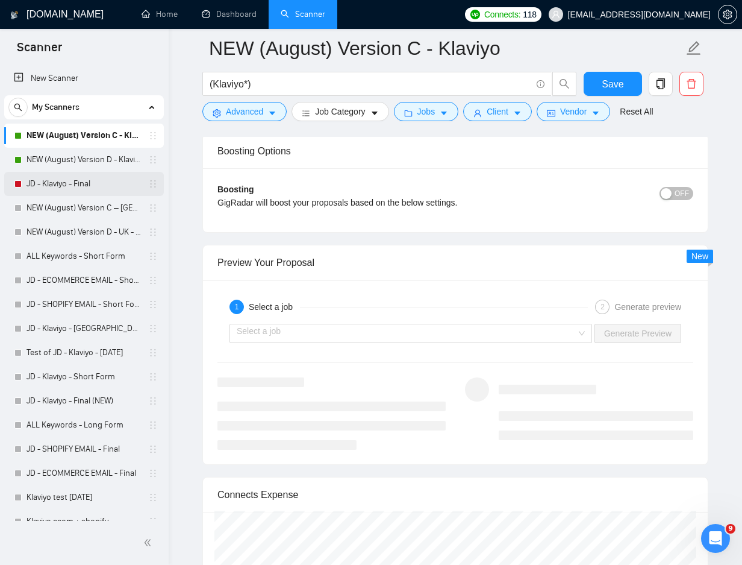
scroll to position [2338, 0]
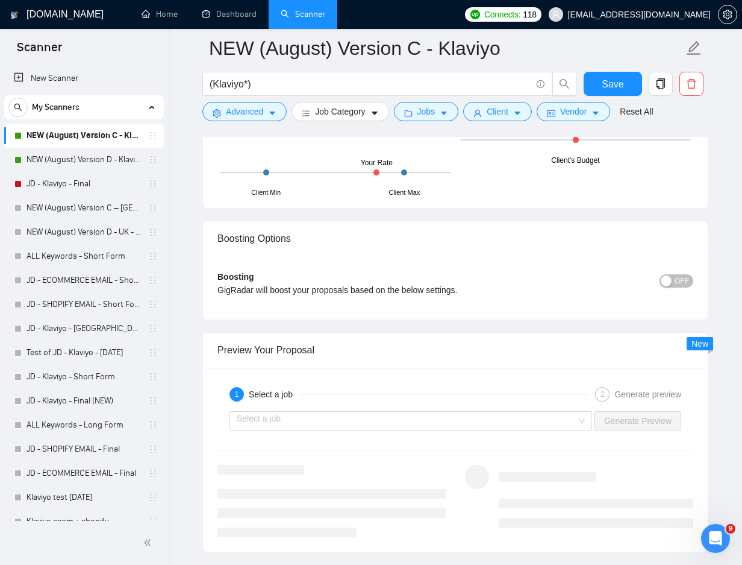
click at [61, 136] on link "NEW (August) Version C - Klaviyo" at bounding box center [84, 136] width 114 height 24
click at [52, 163] on link "NEW (August) Version D - Klaviyo" at bounding box center [84, 160] width 114 height 24
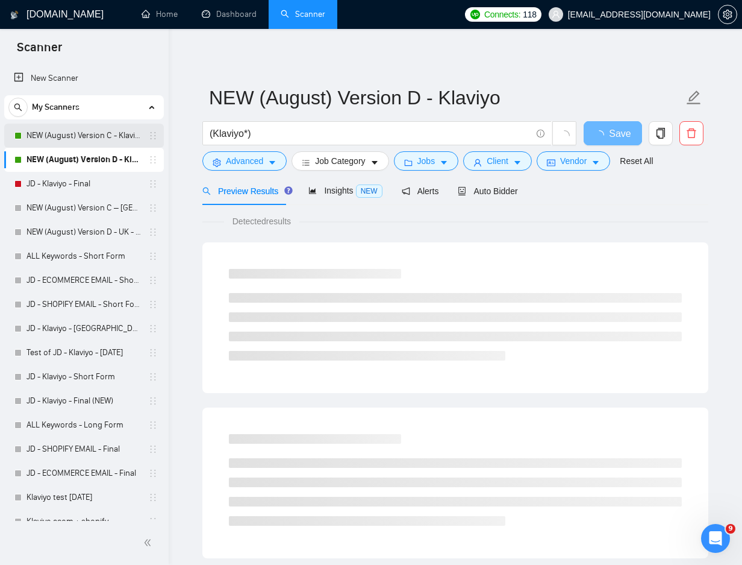
click at [78, 137] on link "NEW (August) Version C - Klaviyo" at bounding box center [84, 136] width 114 height 24
